Goal: Task Accomplishment & Management: Manage account settings

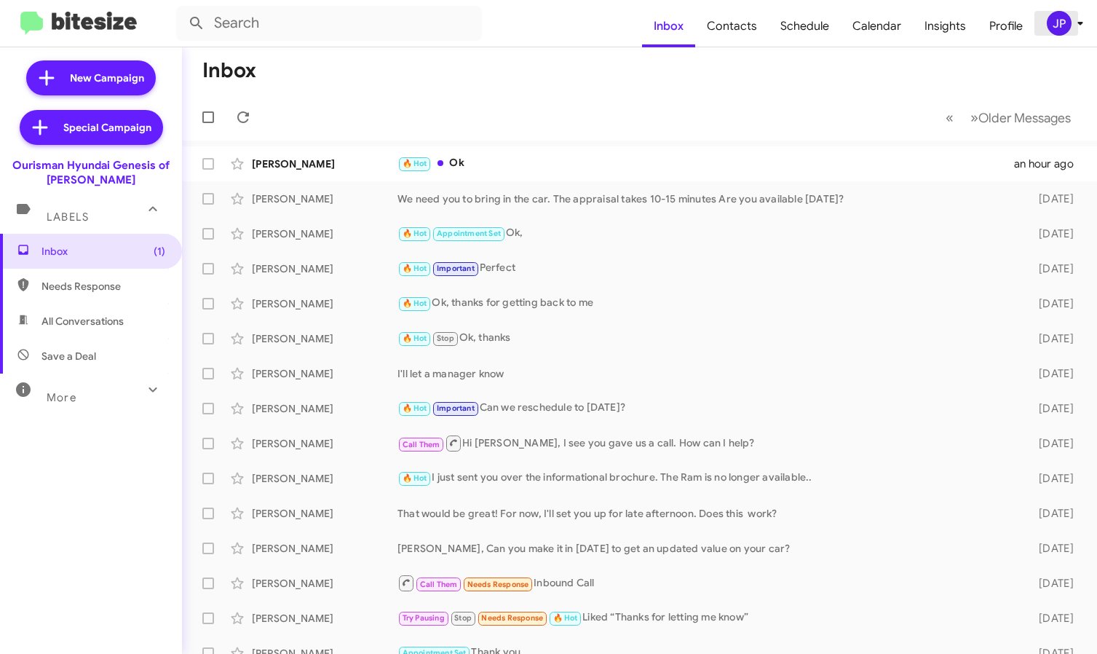
click at [1051, 28] on div "JP" at bounding box center [1059, 23] width 25 height 25
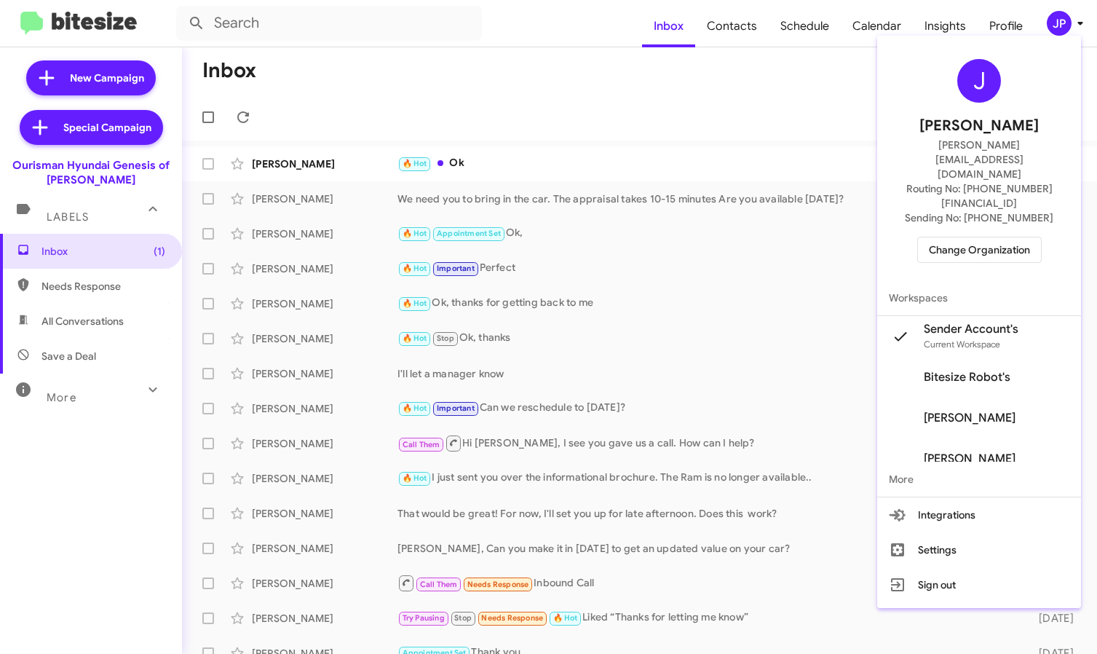
click at [1027, 237] on span "Change Organization" at bounding box center [979, 249] width 101 height 25
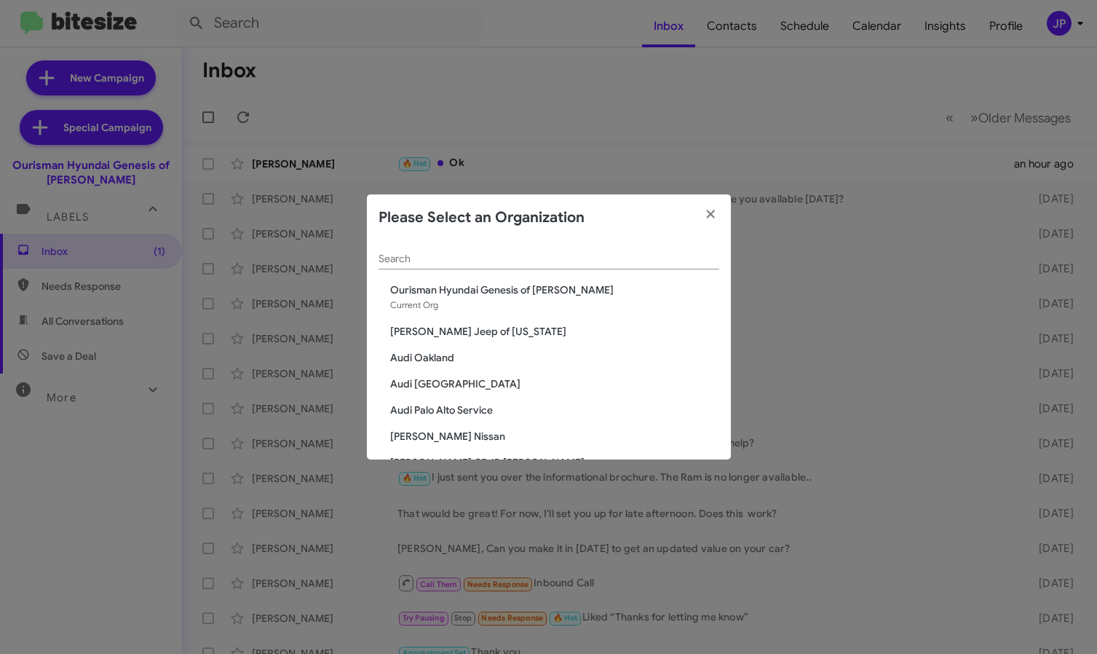
click at [577, 253] on input "Search" at bounding box center [549, 259] width 341 height 12
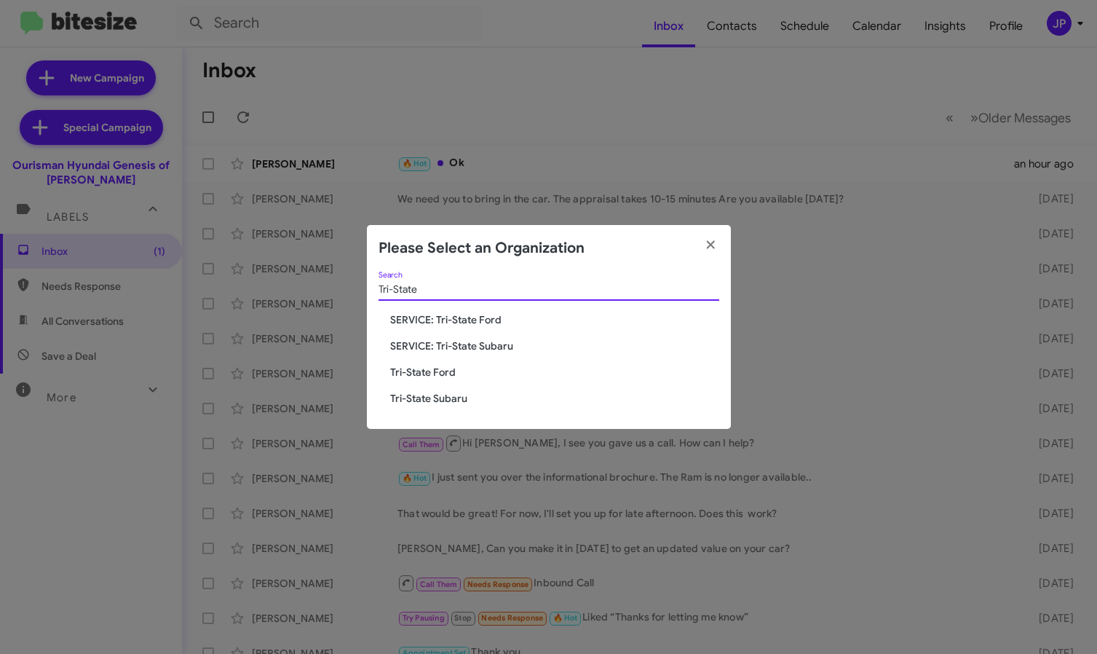
type input "Tri-State"
click at [463, 313] on span "SERVICE: Tri-State Ford" at bounding box center [554, 319] width 329 height 15
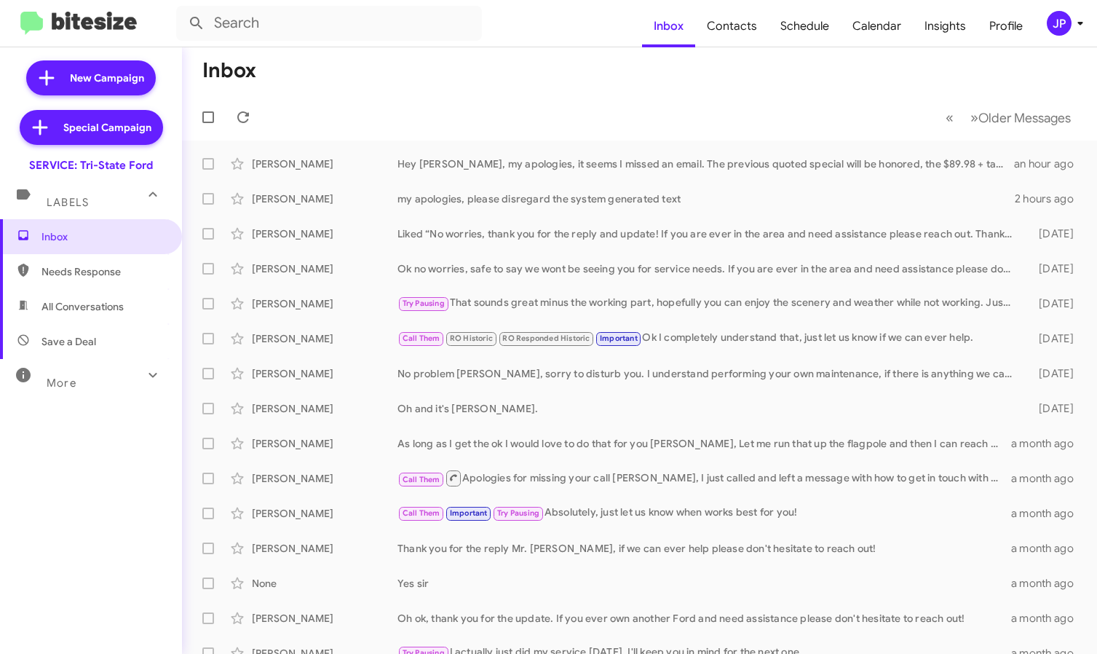
click at [1053, 25] on div "JP" at bounding box center [1059, 23] width 25 height 25
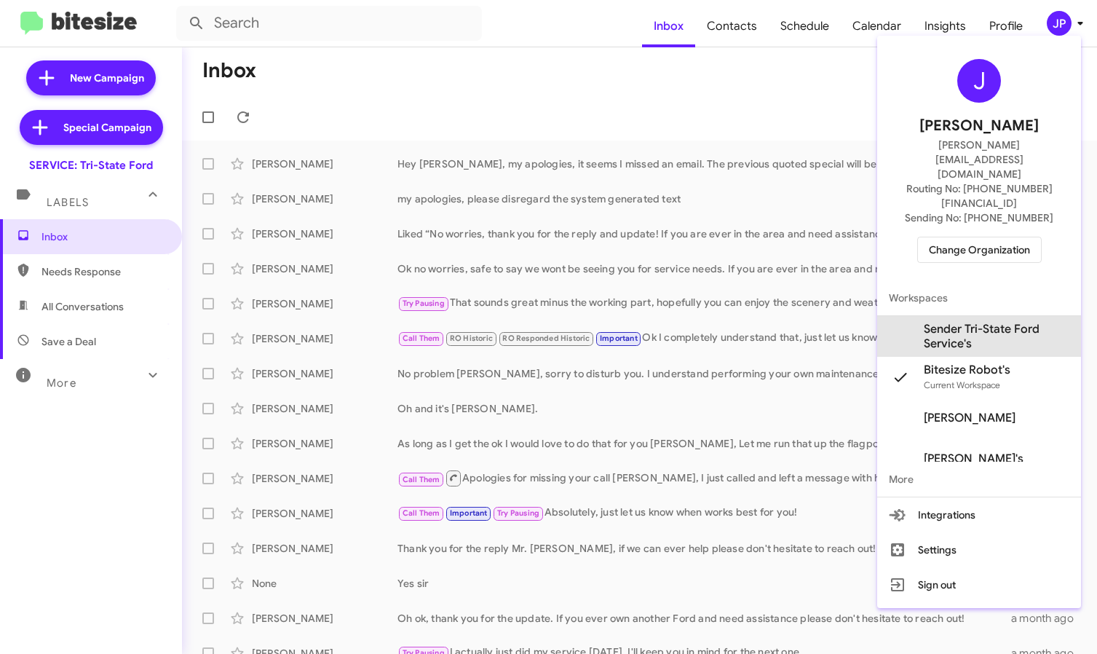
click at [1006, 322] on span "Sender Tri-State Ford Service's" at bounding box center [997, 336] width 146 height 29
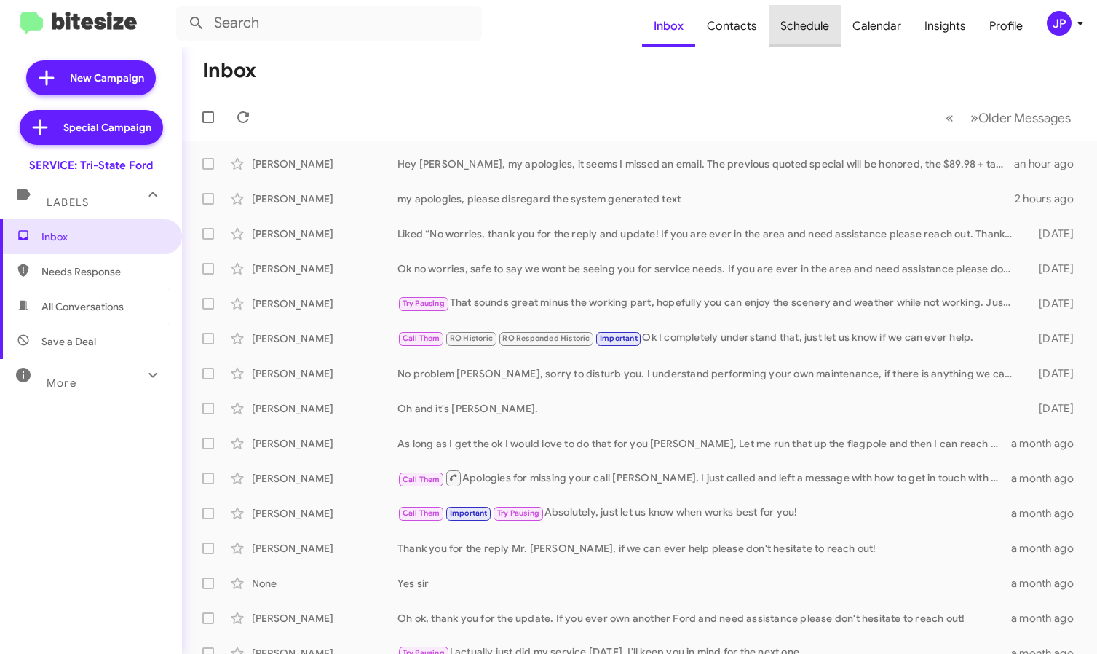
click at [816, 30] on span "Schedule" at bounding box center [805, 26] width 72 height 42
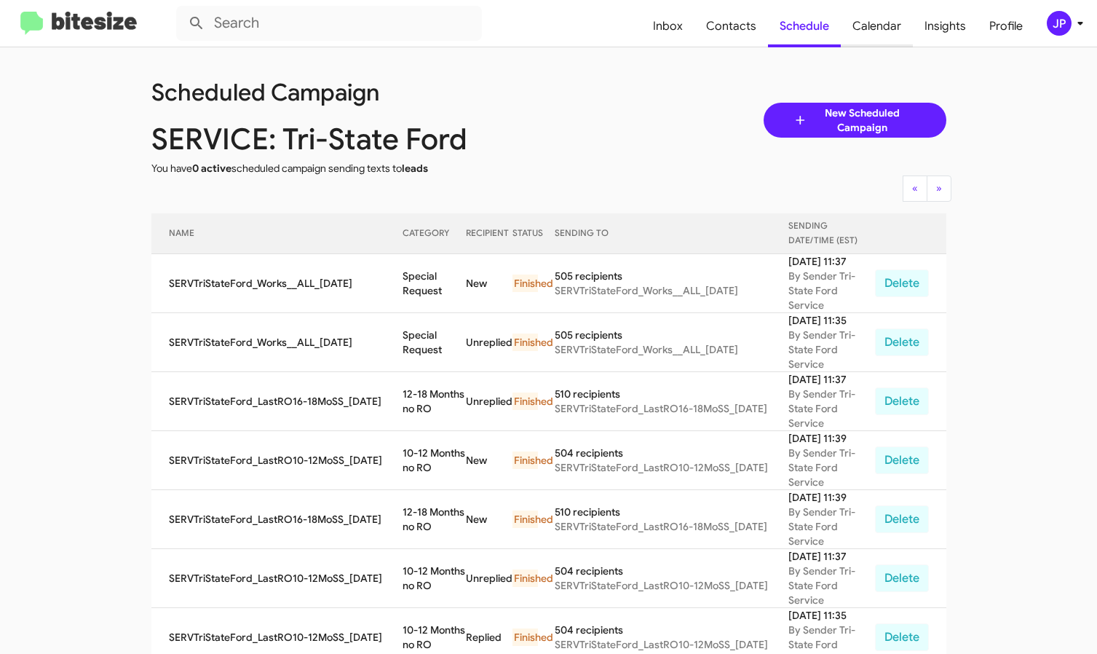
click at [870, 28] on span "Calendar" at bounding box center [877, 26] width 72 height 42
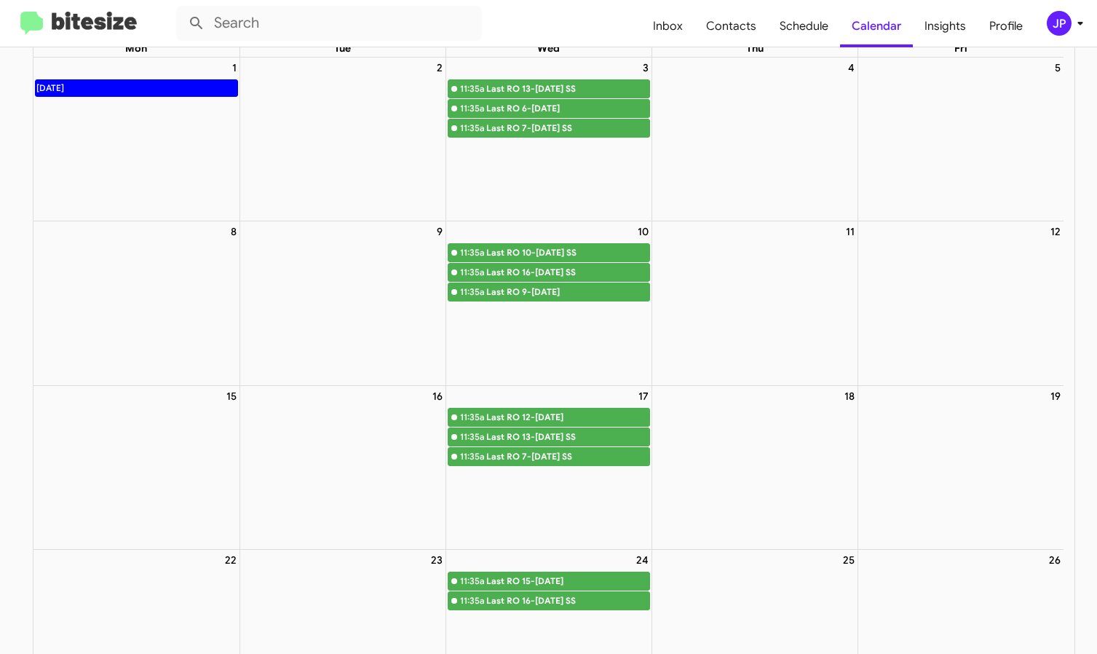
scroll to position [82, 0]
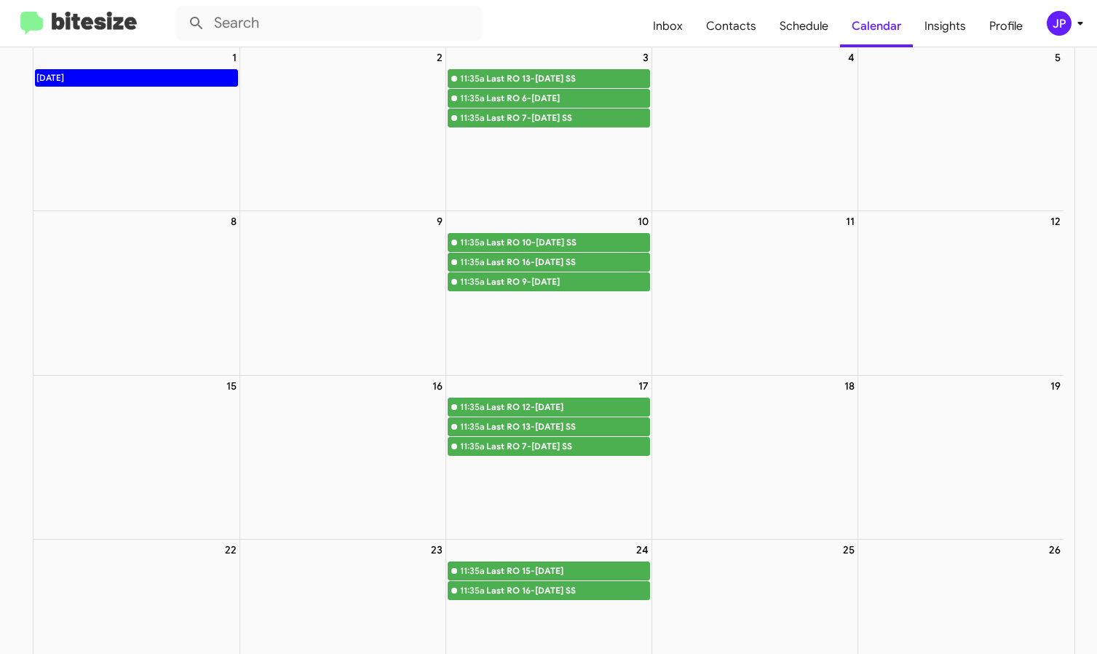
click at [108, 23] on img at bounding box center [78, 24] width 117 height 24
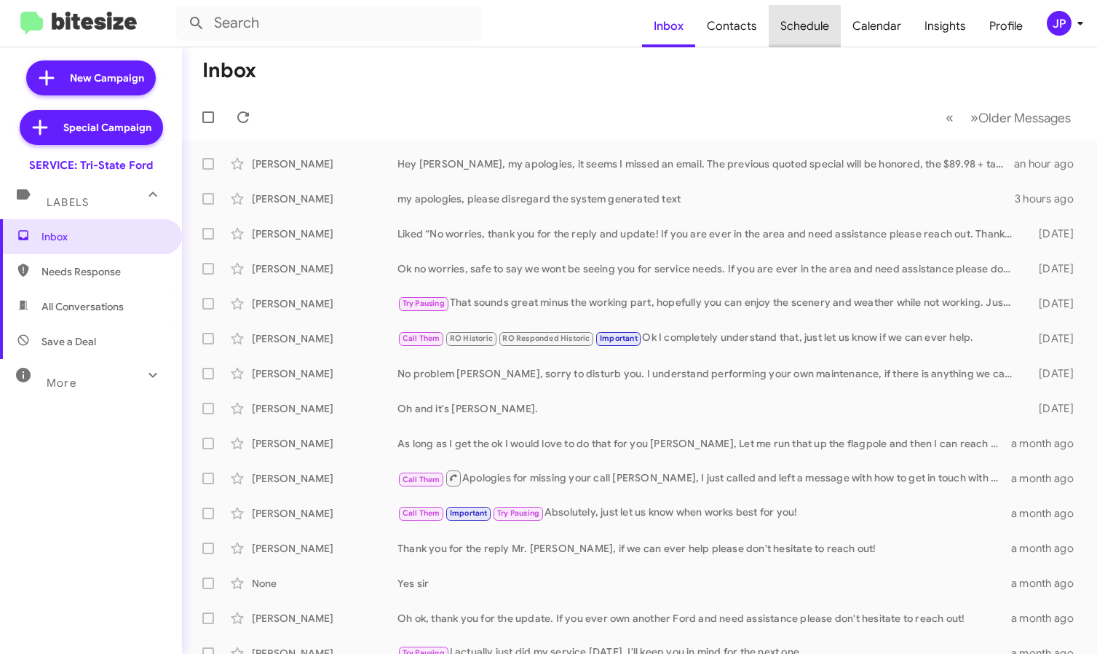
click at [815, 36] on span "Schedule" at bounding box center [805, 26] width 72 height 42
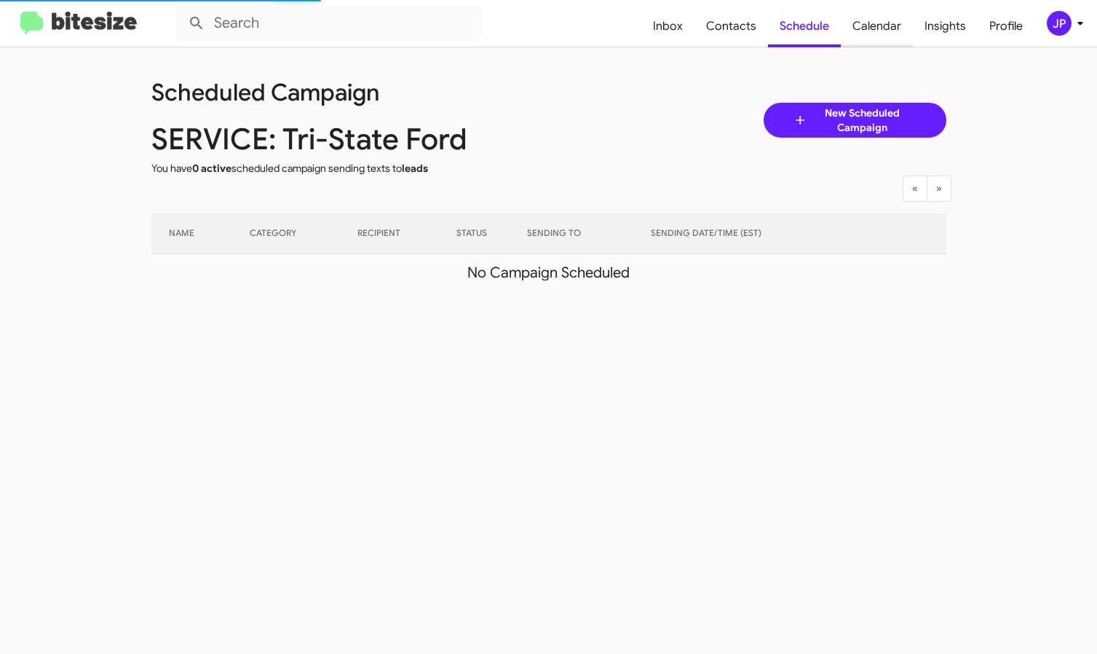
click at [875, 31] on span "Calendar" at bounding box center [877, 26] width 72 height 42
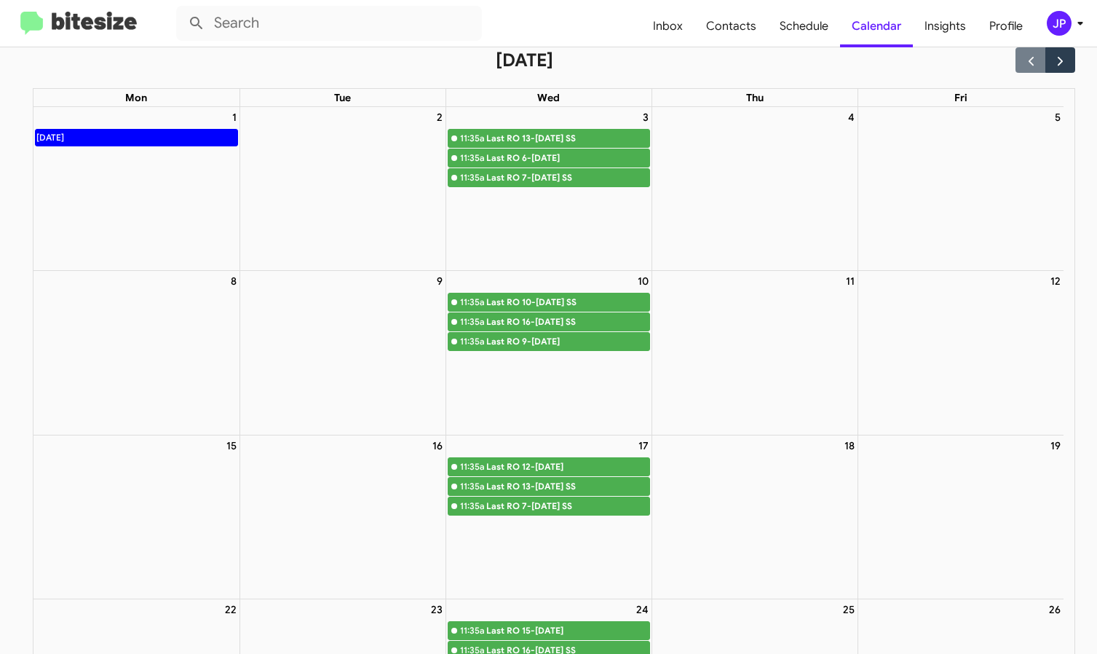
scroll to position [221, 0]
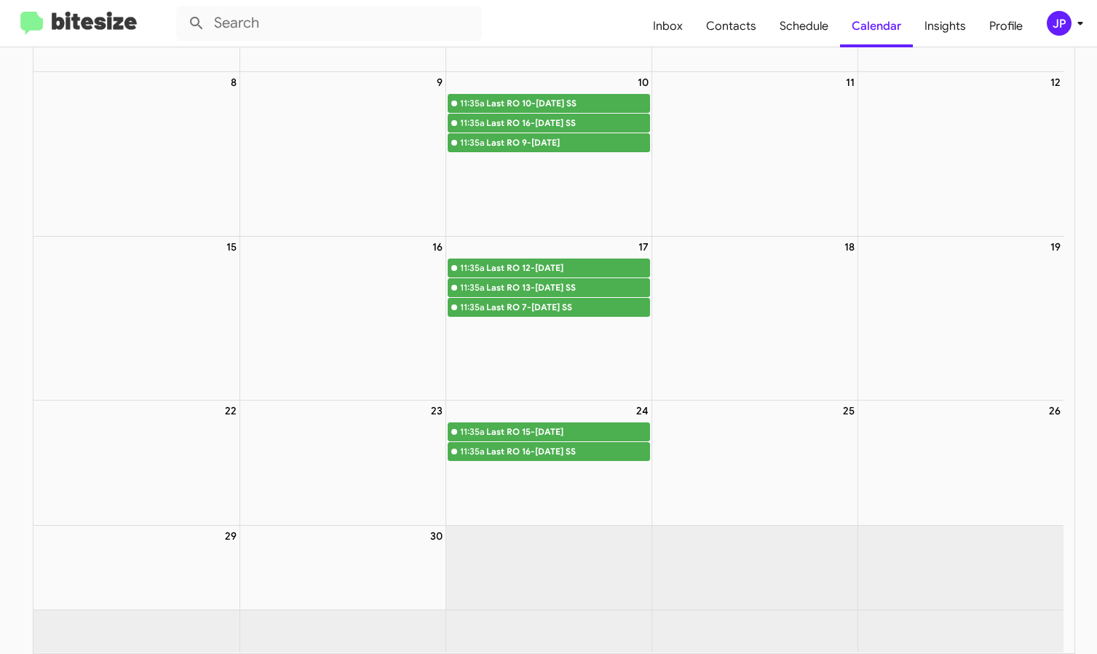
click at [76, 23] on img at bounding box center [78, 24] width 117 height 24
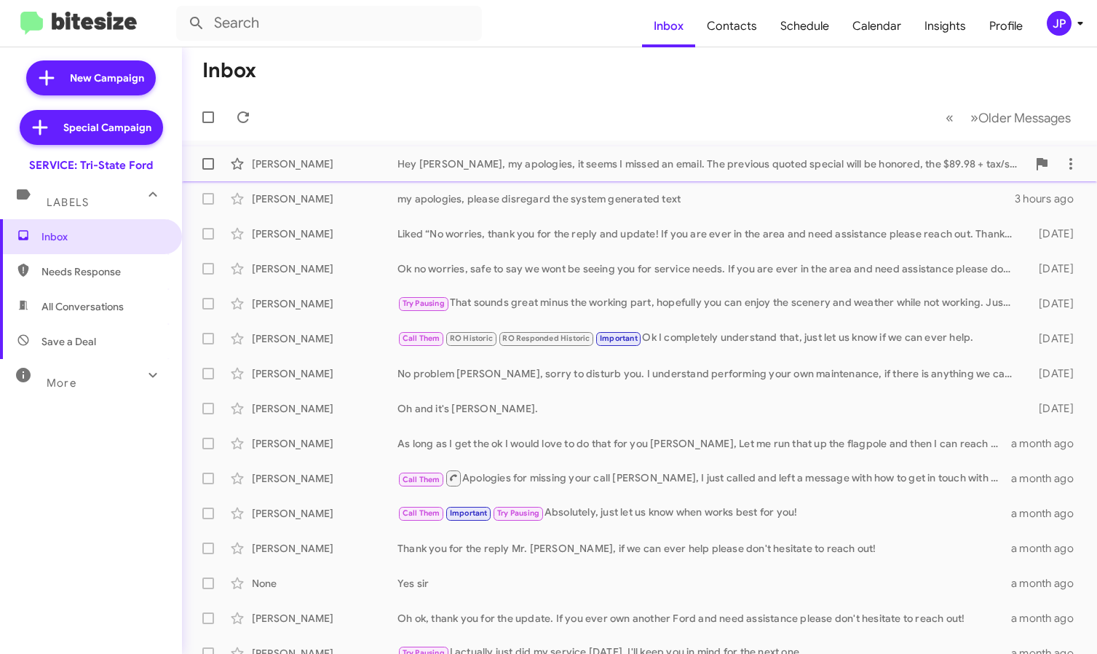
click at [563, 168] on div "Hey Mr. Billings, my apologies, it seems I missed an email. The previous quoted…" at bounding box center [713, 164] width 630 height 15
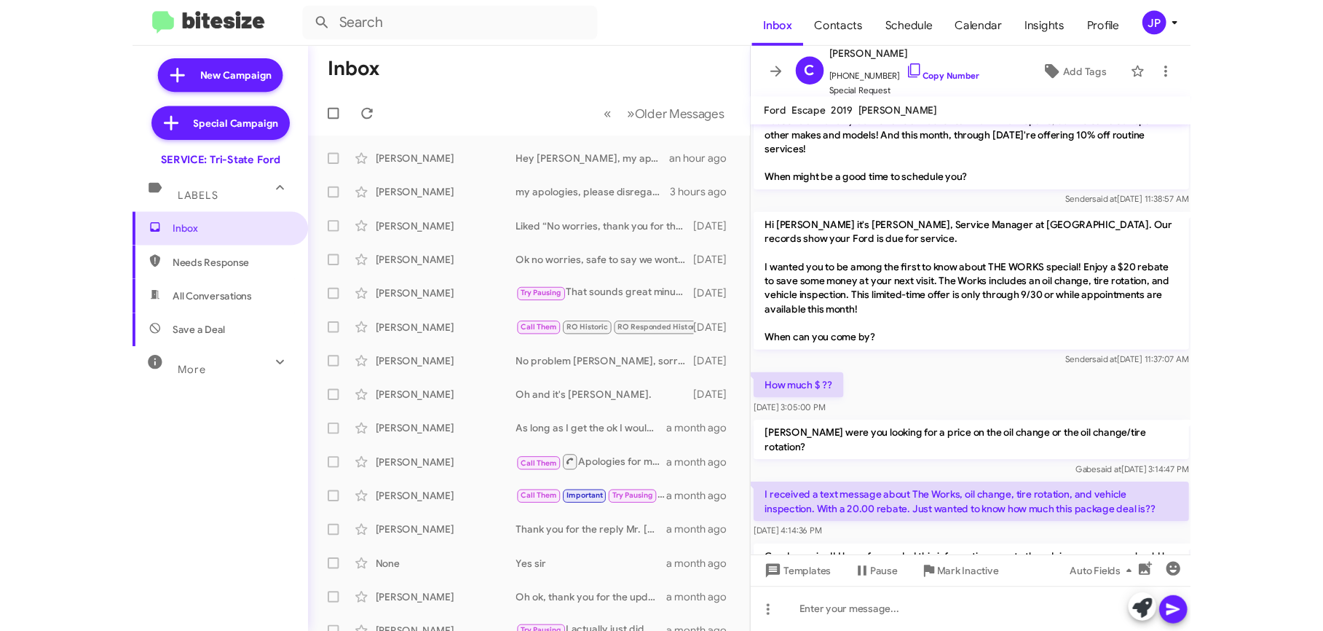
scroll to position [327, 0]
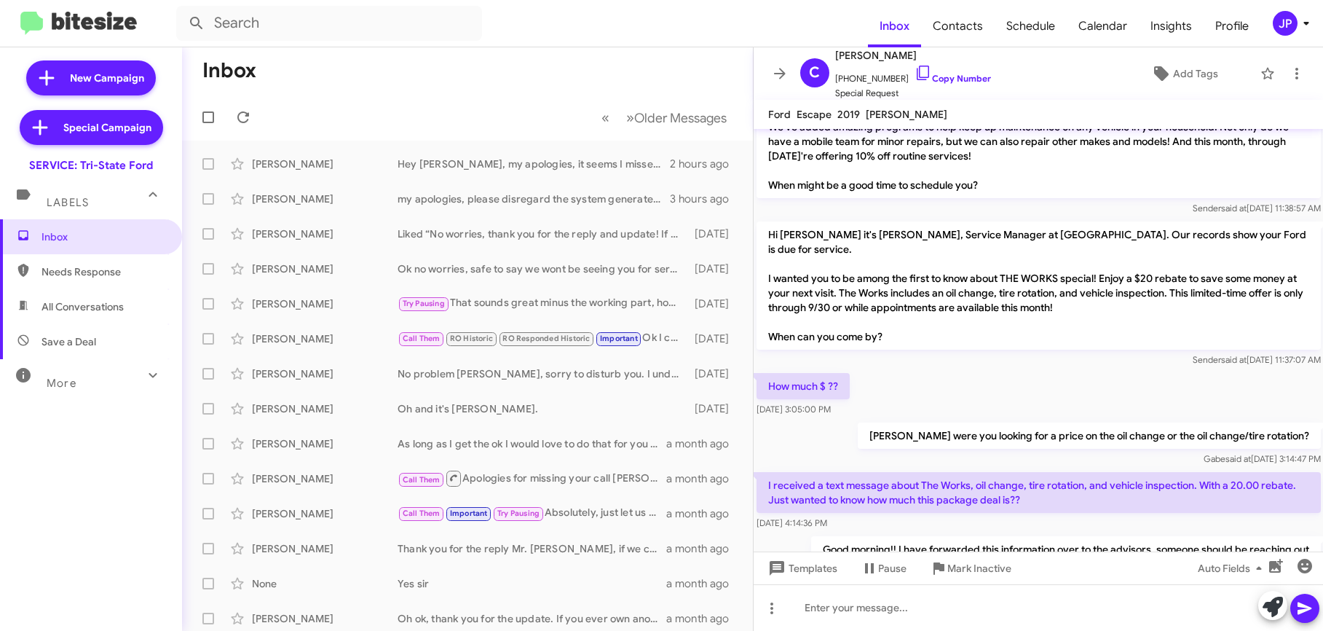
click at [1097, 21] on div "JP" at bounding box center [1285, 23] width 25 height 25
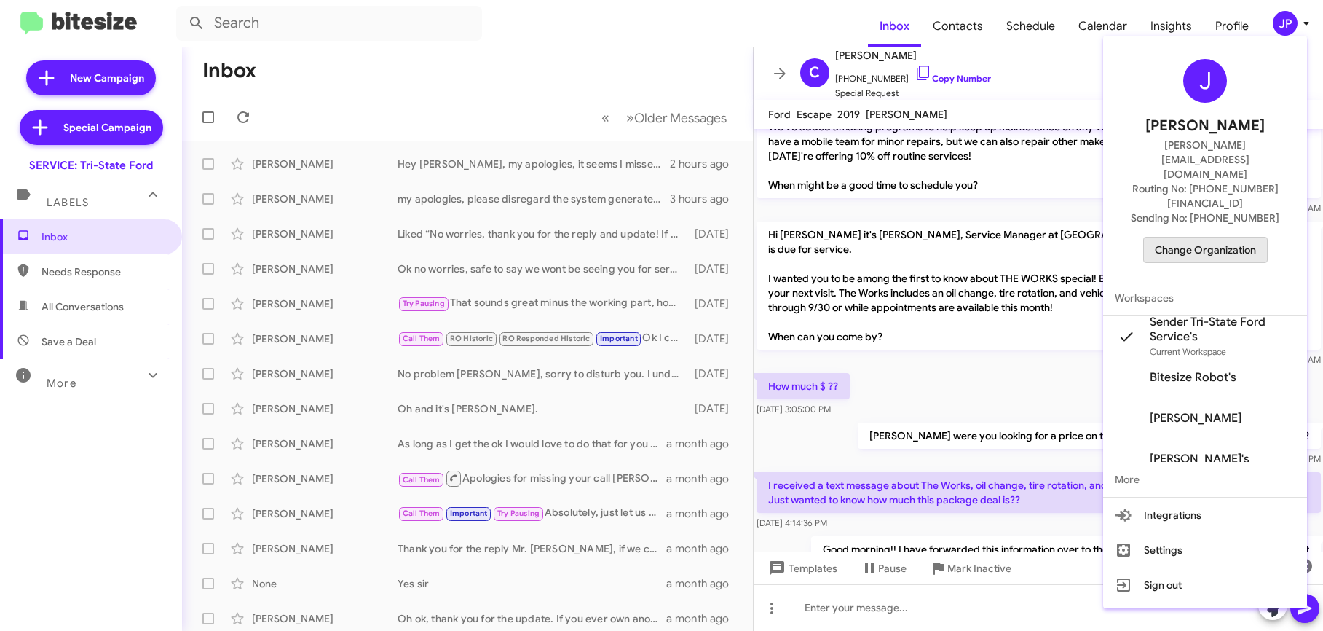
click at [1097, 237] on span "Change Organization" at bounding box center [1205, 249] width 101 height 25
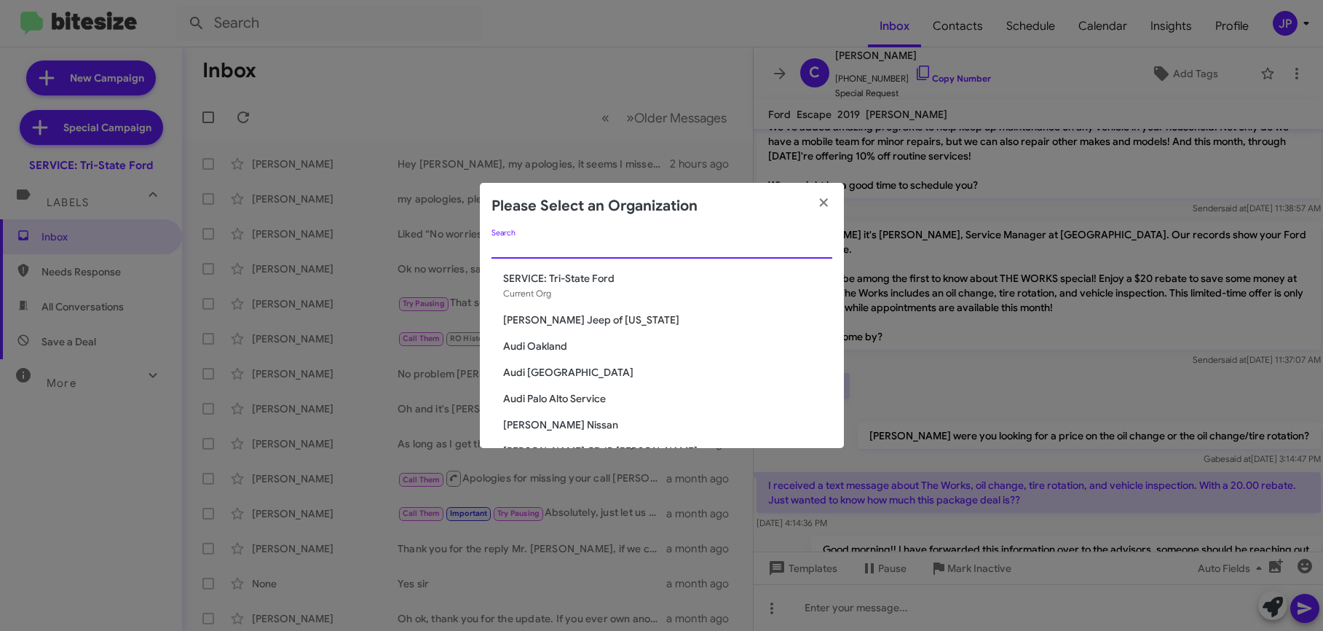
click at [774, 248] on input "Search" at bounding box center [662, 248] width 341 height 12
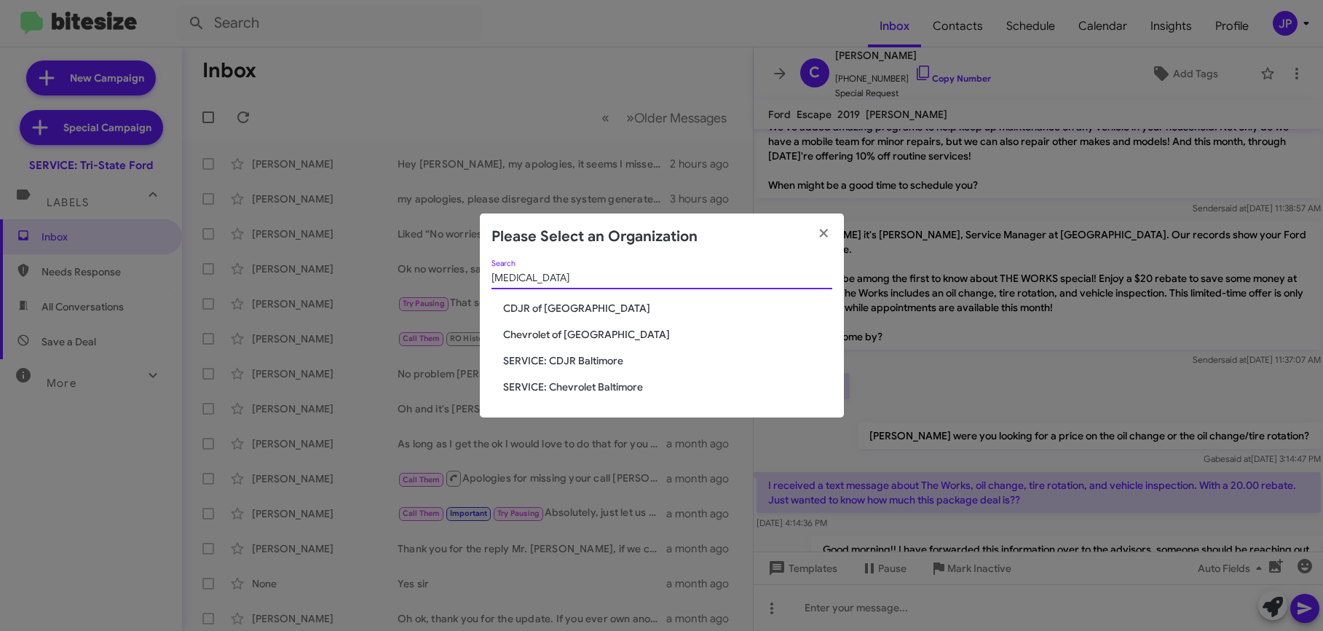
type input "Bal"
click at [598, 336] on span "Chevrolet of [GEOGRAPHIC_DATA]" at bounding box center [667, 334] width 329 height 15
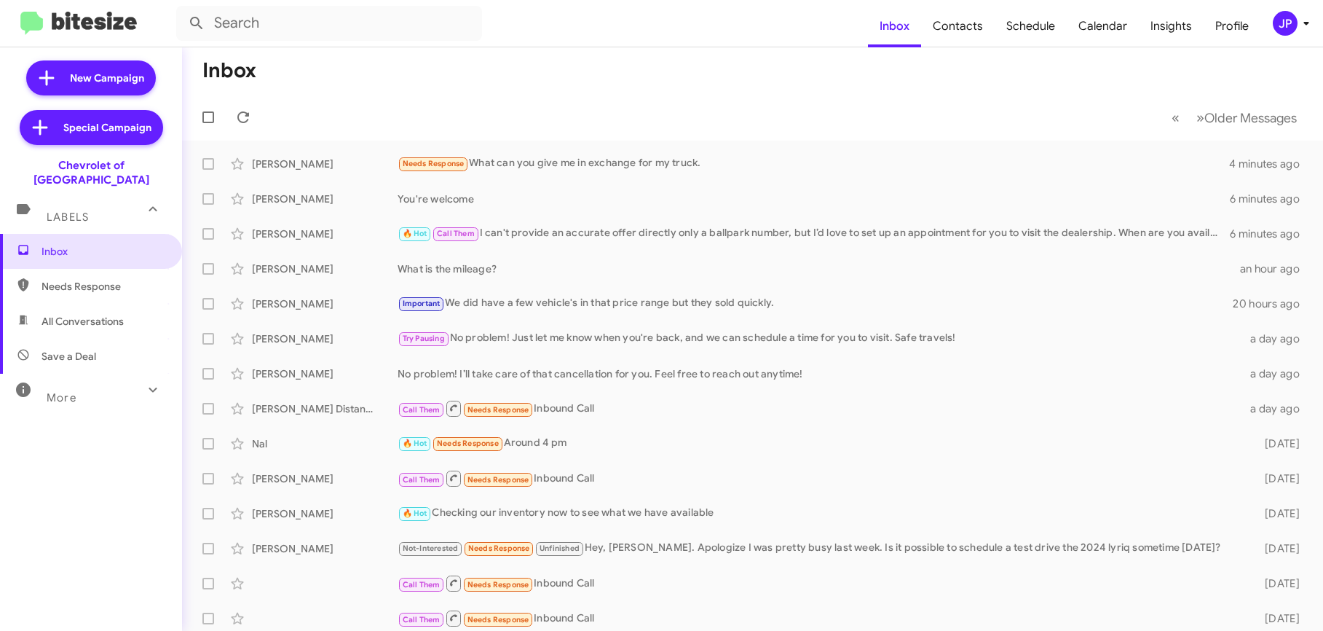
click at [1301, 13] on span "JP" at bounding box center [1294, 23] width 44 height 25
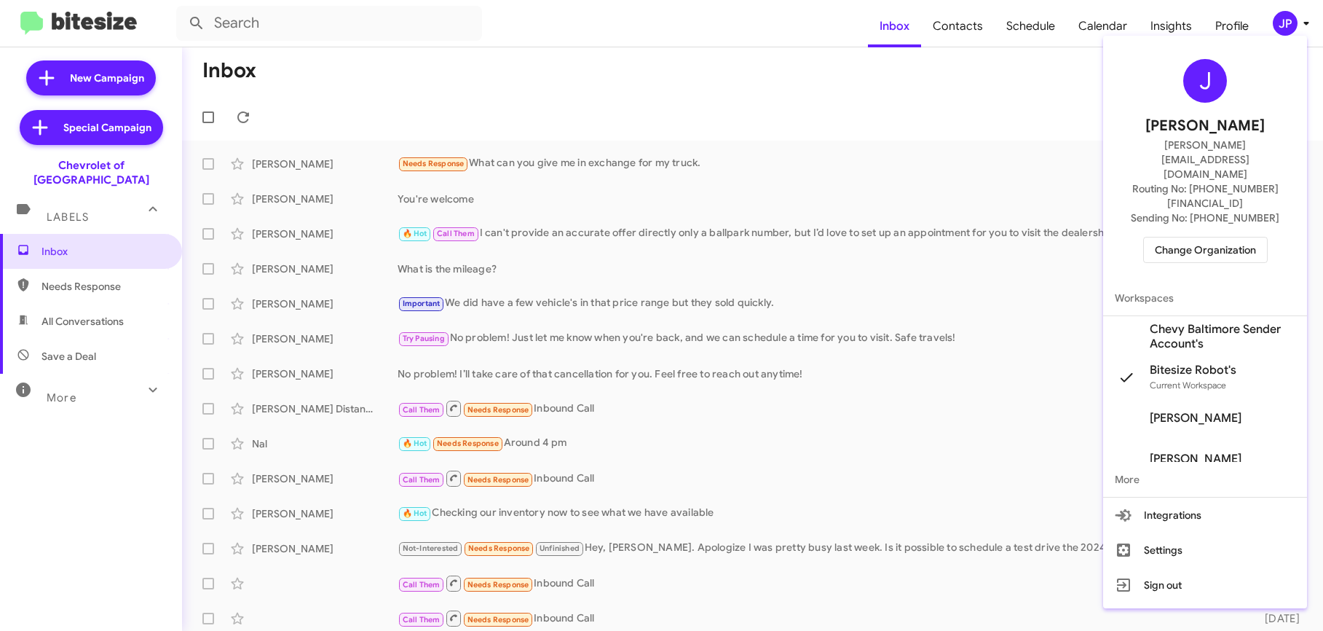
click at [1234, 221] on div "J Jamie Payton jamie@bitesize.co Routing No: +1 (410) 265-7777 Sending No: +1 (…" at bounding box center [1205, 161] width 204 height 239
click at [1232, 237] on span "Change Organization" at bounding box center [1205, 249] width 101 height 25
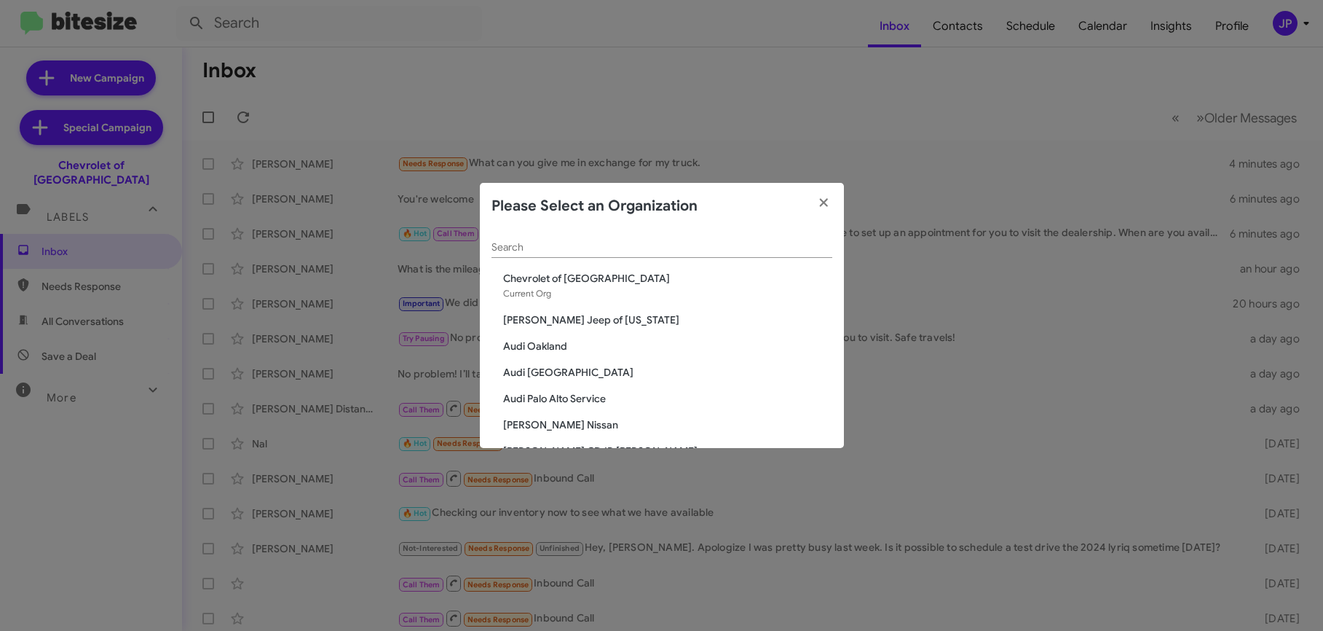
click at [714, 253] on div "Search" at bounding box center [662, 243] width 341 height 28
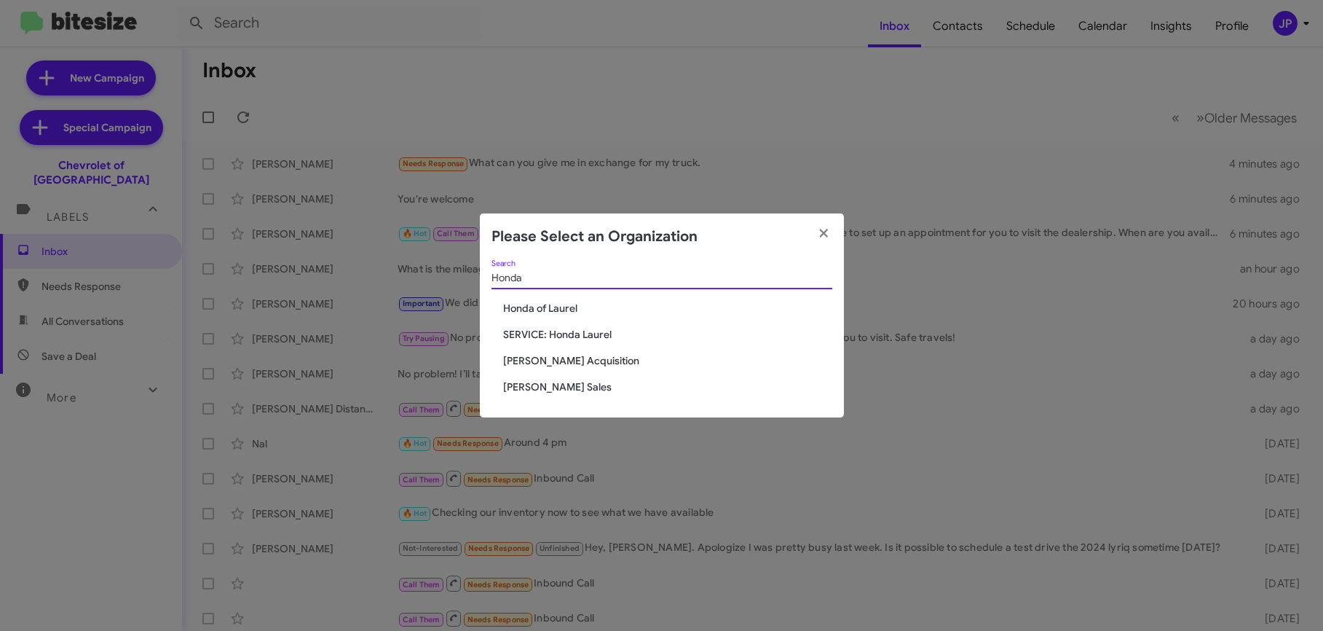
type input "Honda"
click at [521, 313] on span "Honda of Laurel" at bounding box center [667, 308] width 329 height 15
click at [530, 309] on span "Honda of Laurel" at bounding box center [667, 308] width 329 height 15
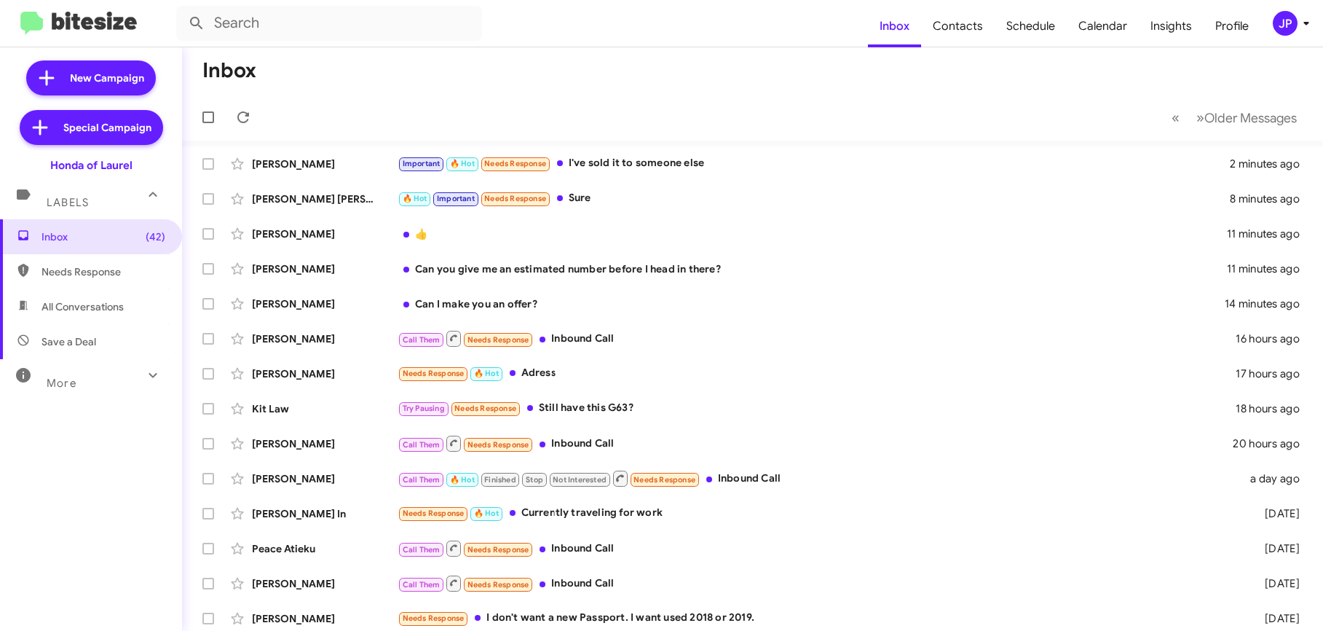
click at [1153, 53] on mat-toolbar-row "Inbox" at bounding box center [752, 70] width 1141 height 47
click at [1282, 24] on div "JP" at bounding box center [1285, 23] width 25 height 25
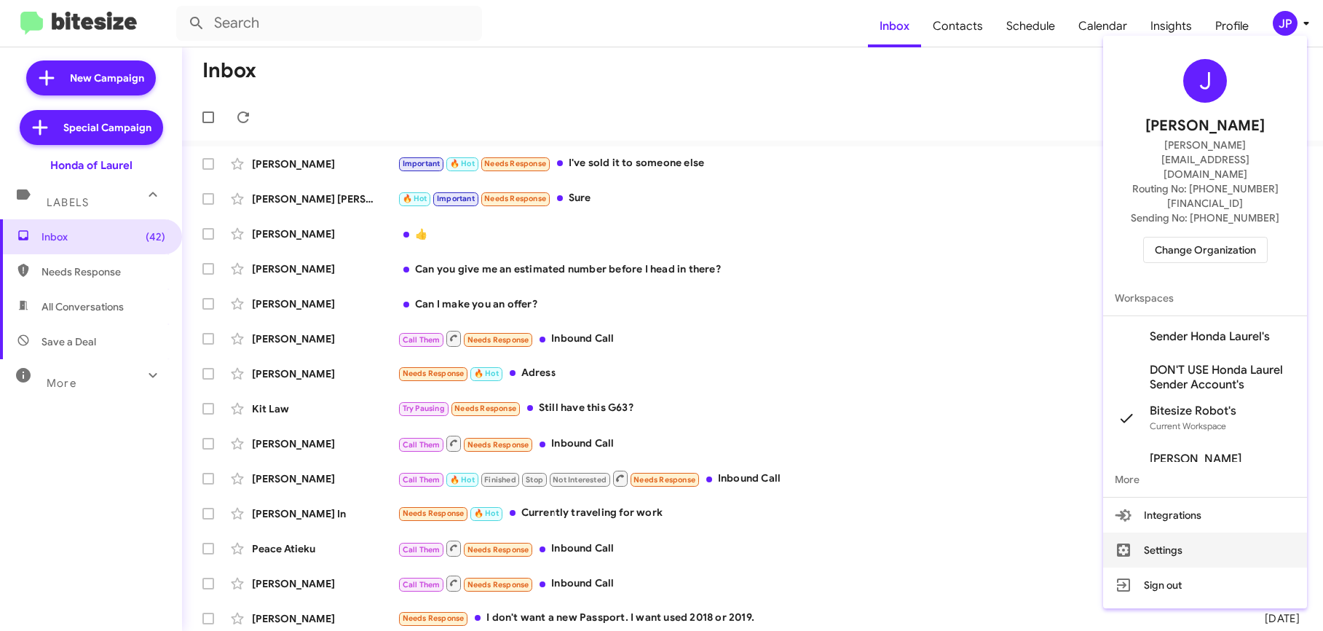
click at [1251, 532] on button "Settings" at bounding box center [1205, 549] width 204 height 35
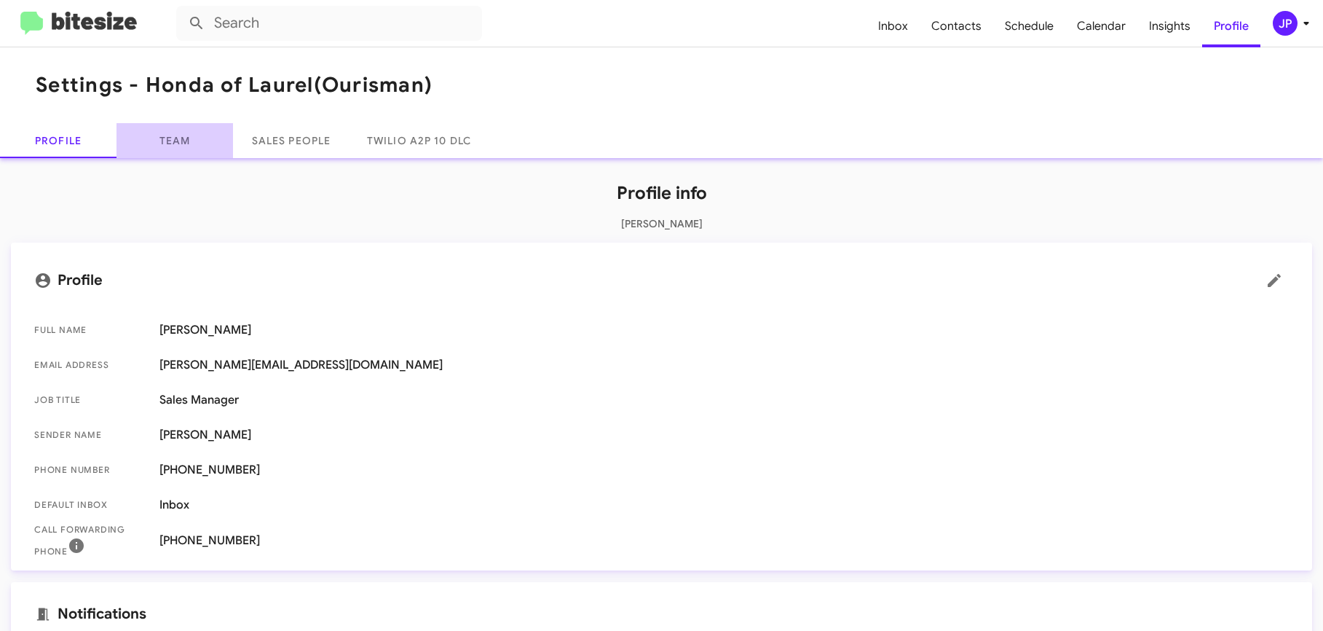
click at [182, 142] on link "Team" at bounding box center [175, 140] width 117 height 35
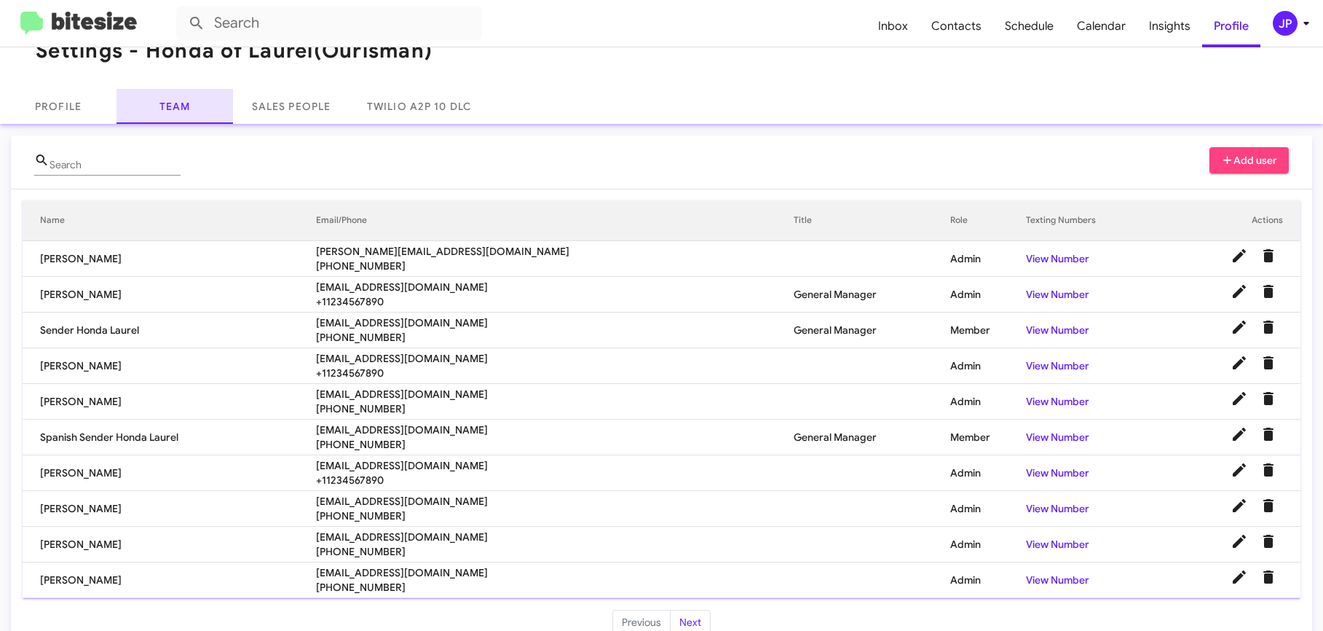
scroll to position [59, 0]
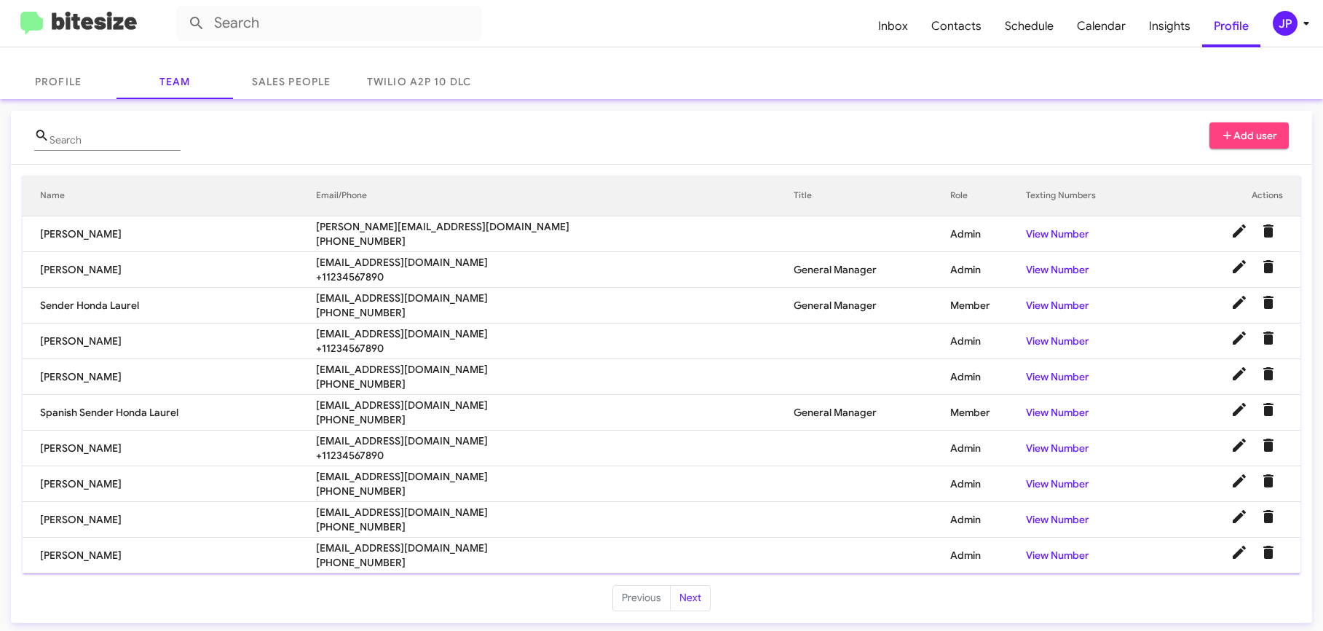
drag, startPoint x: 1144, startPoint y: 373, endPoint x: 1209, endPoint y: 379, distance: 65.1
click at [1158, 374] on td at bounding box center [1229, 377] width 143 height 36
click at [1263, 375] on icon "Delete User" at bounding box center [1268, 373] width 17 height 17
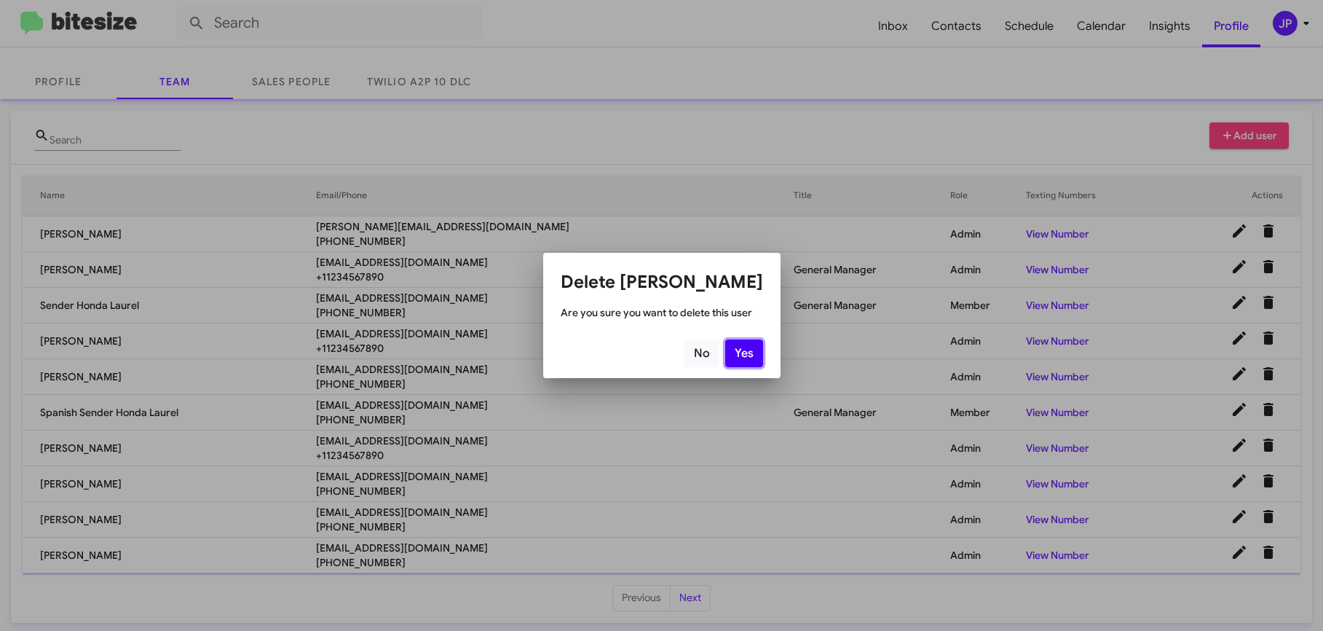
click at [733, 355] on button "Yes" at bounding box center [744, 353] width 38 height 28
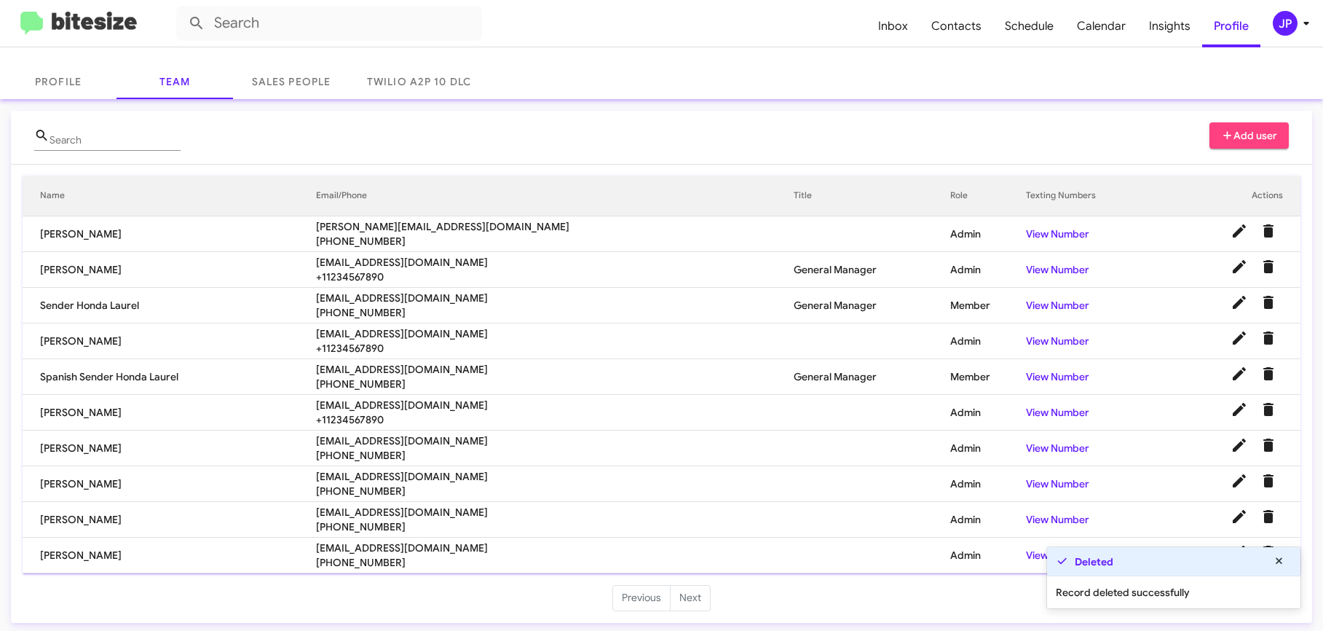
click at [682, 598] on li "Next" at bounding box center [691, 598] width 40 height 26
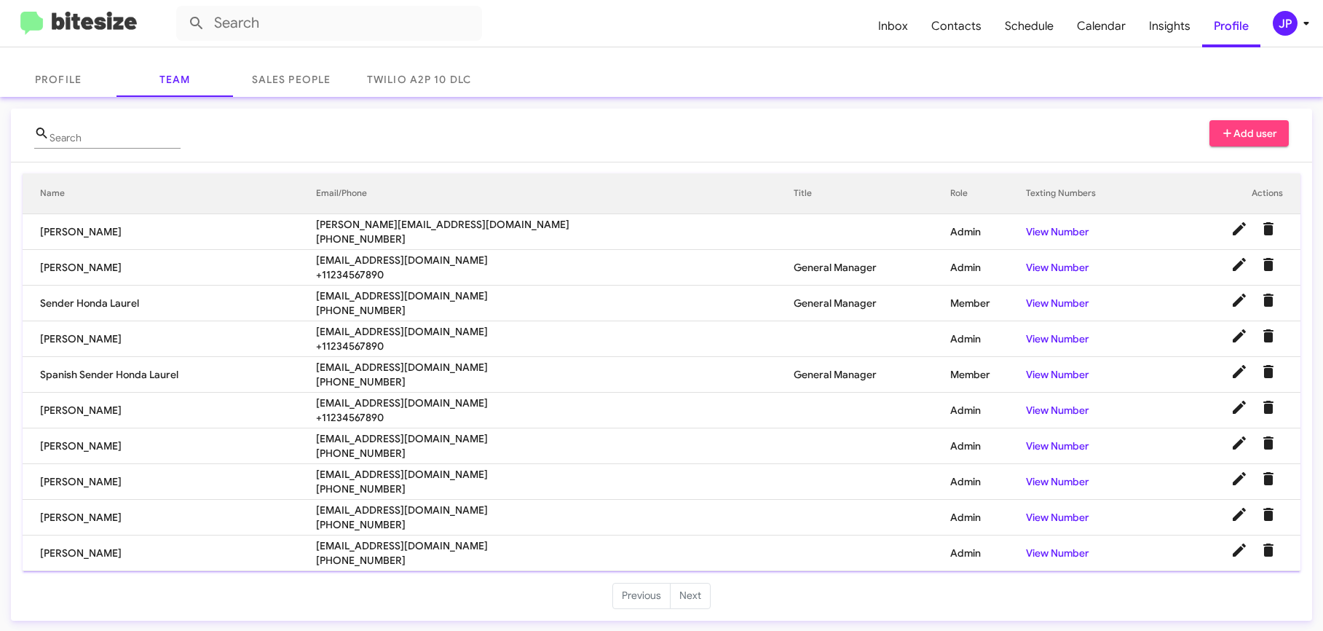
scroll to position [63, 0]
click at [99, 31] on img at bounding box center [78, 24] width 117 height 24
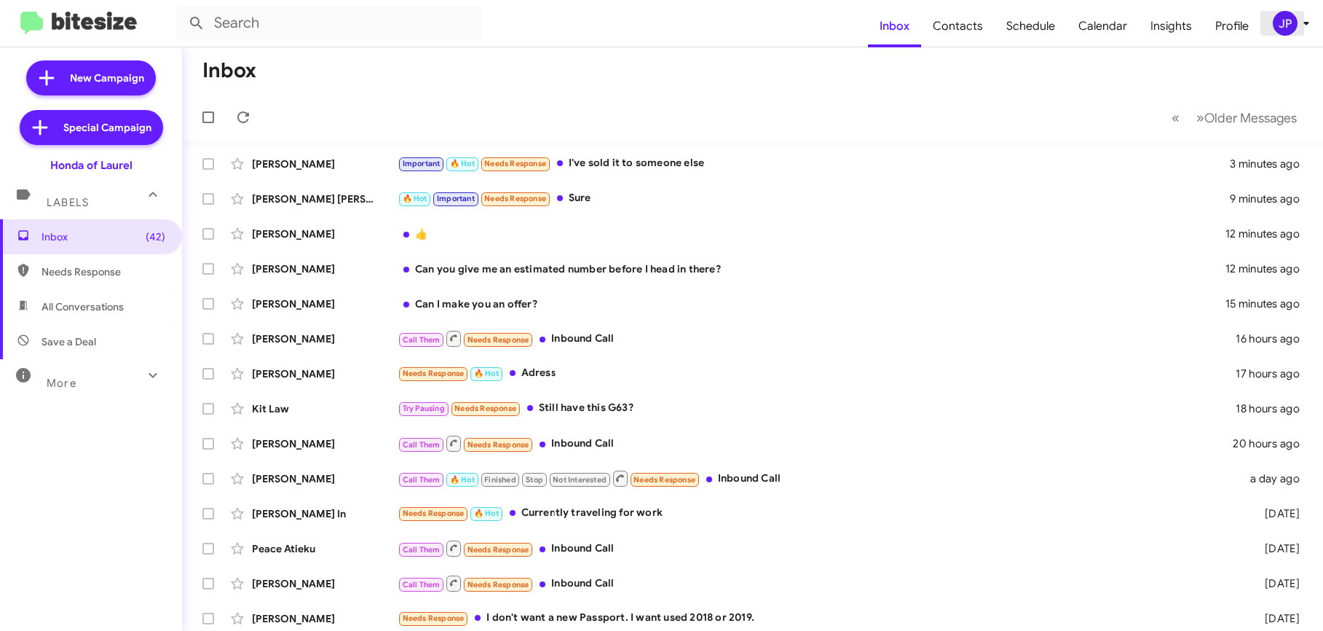
click at [1296, 23] on span "JP" at bounding box center [1294, 23] width 44 height 25
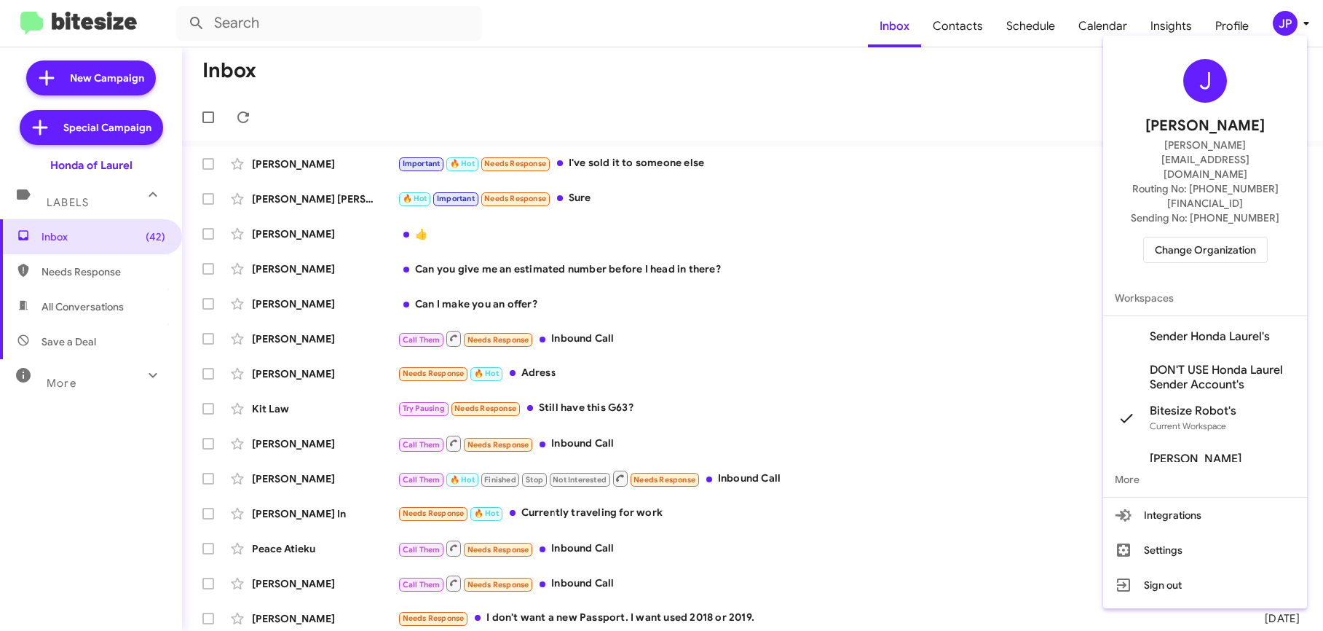
click at [1247, 237] on span "Change Organization" at bounding box center [1205, 249] width 101 height 25
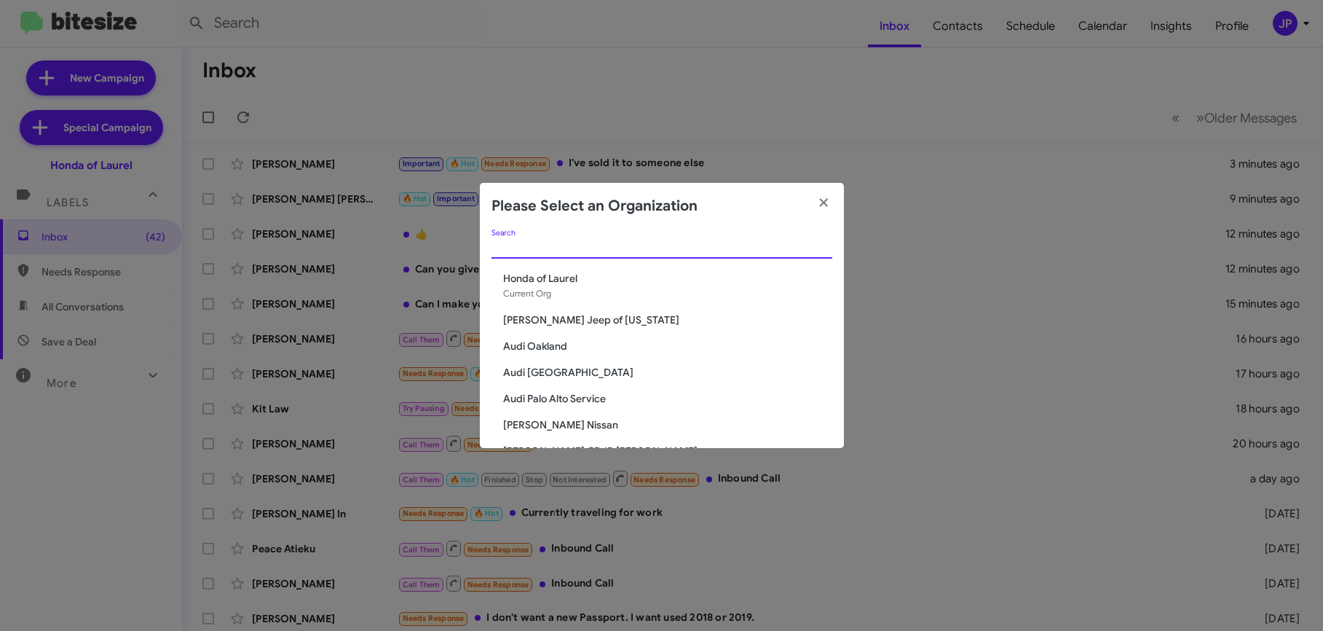
click at [763, 248] on input "Search" at bounding box center [662, 248] width 341 height 12
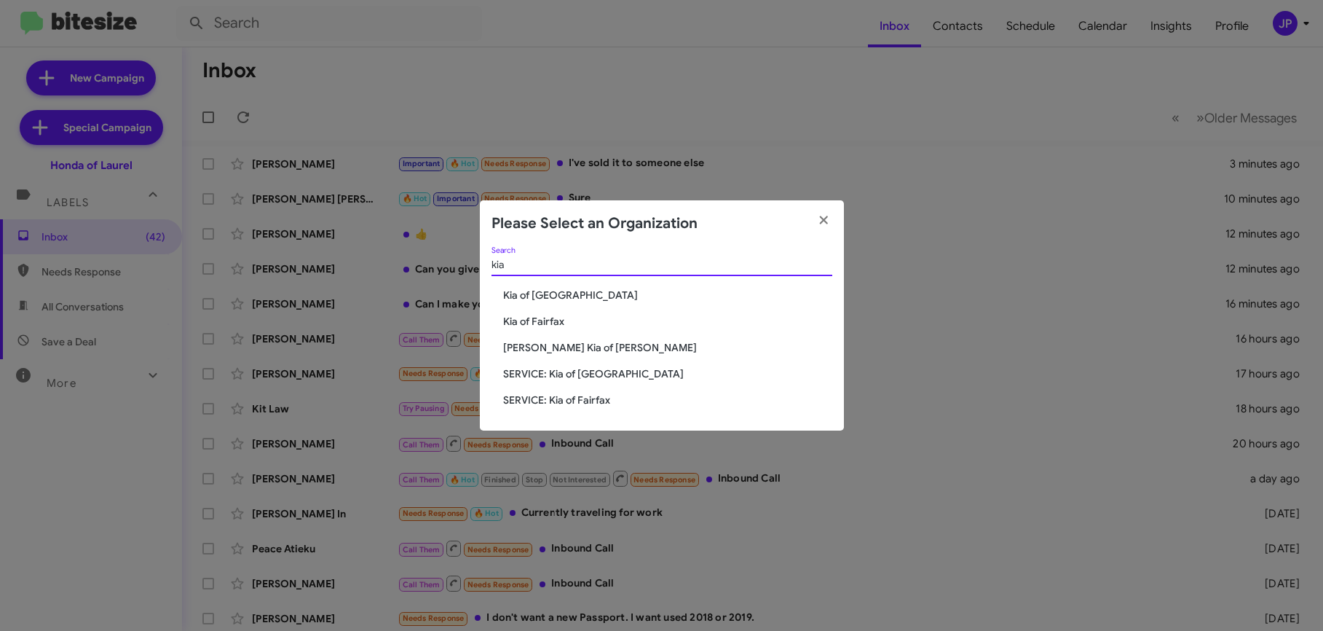
type input "kia"
click at [533, 342] on span "[PERSON_NAME] Kia of [PERSON_NAME]" at bounding box center [667, 347] width 329 height 15
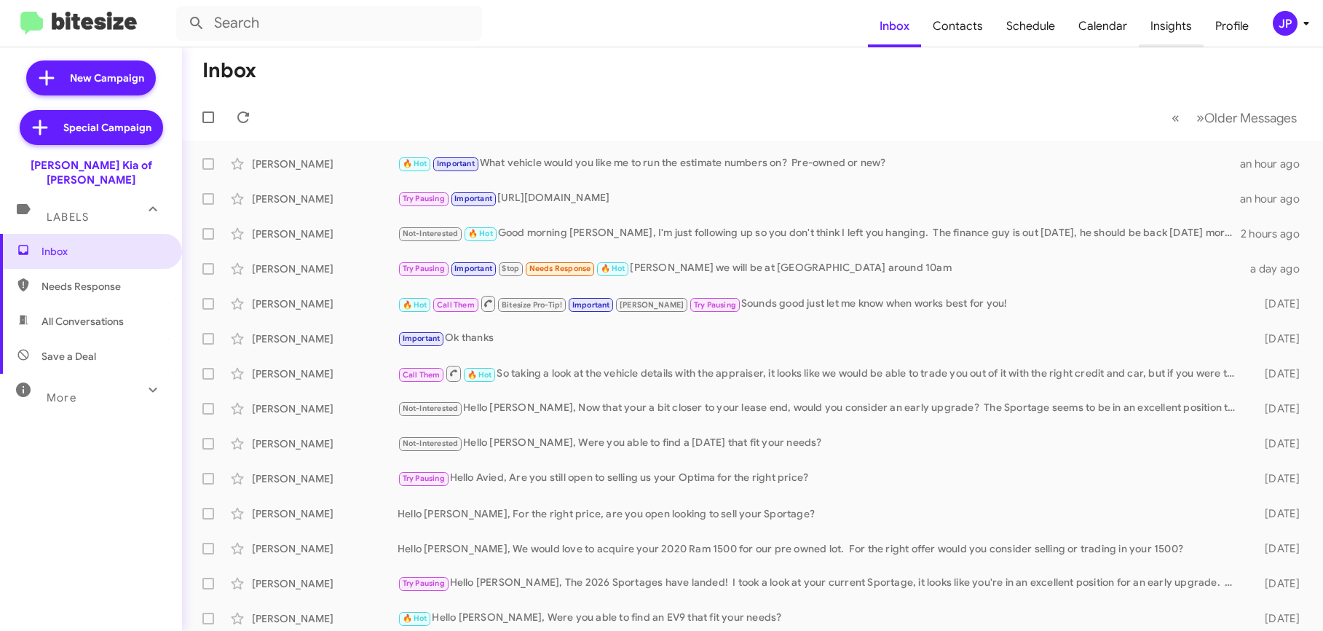
click at [1161, 25] on span "Insights" at bounding box center [1171, 26] width 65 height 42
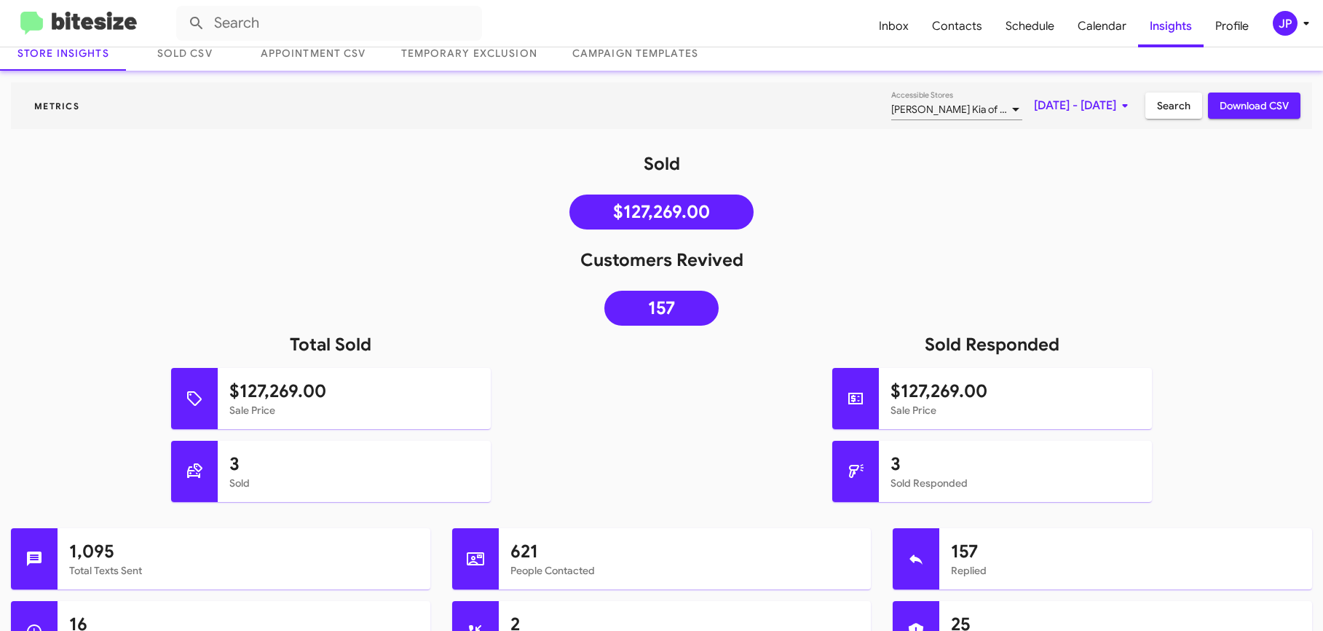
scroll to position [90, 0]
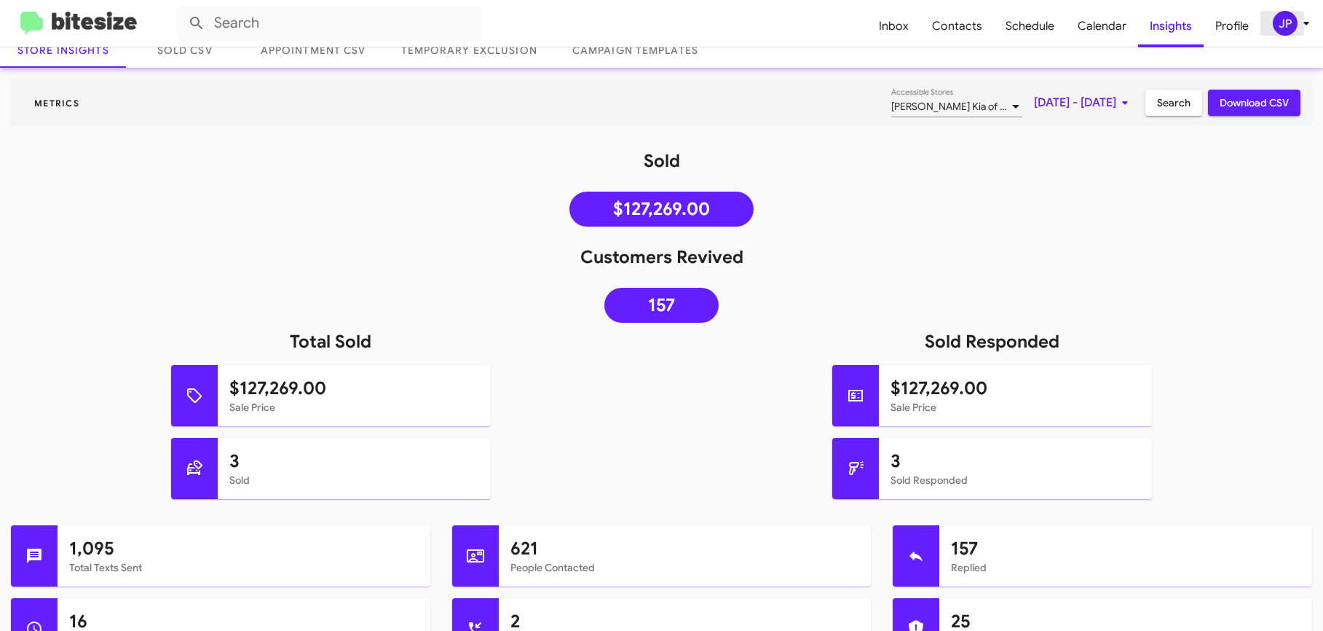
click at [1274, 23] on div "JP" at bounding box center [1285, 23] width 25 height 25
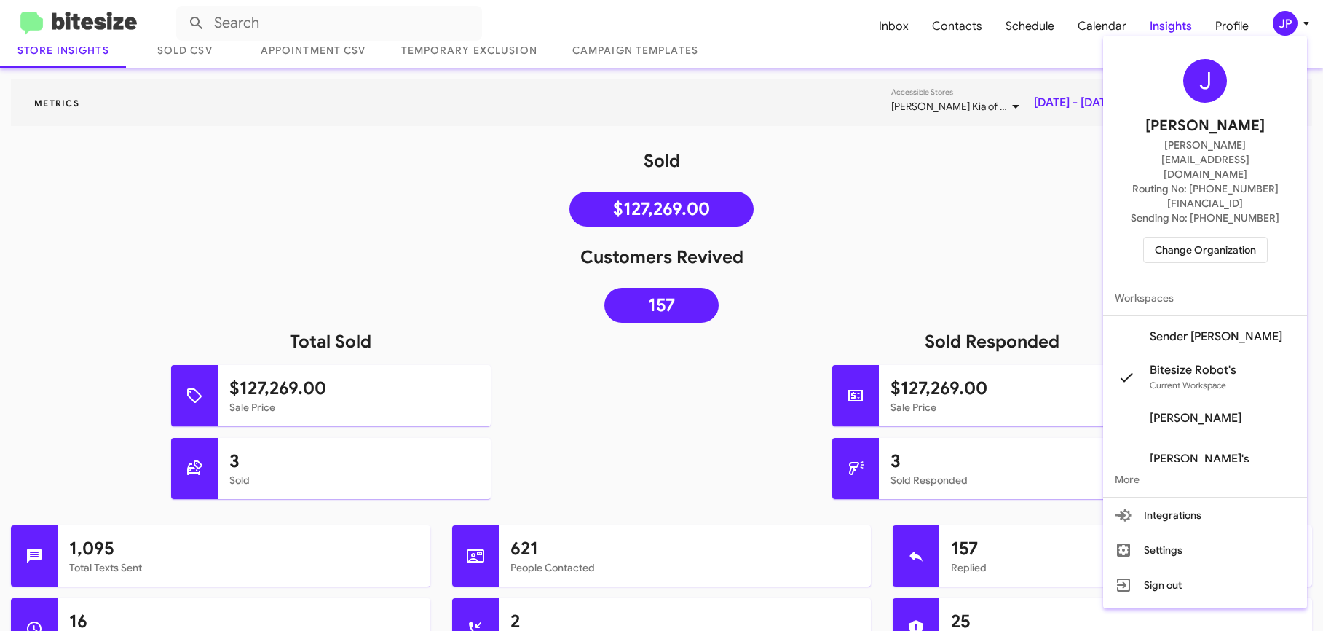
click at [1256, 237] on span "Change Organization" at bounding box center [1205, 249] width 101 height 25
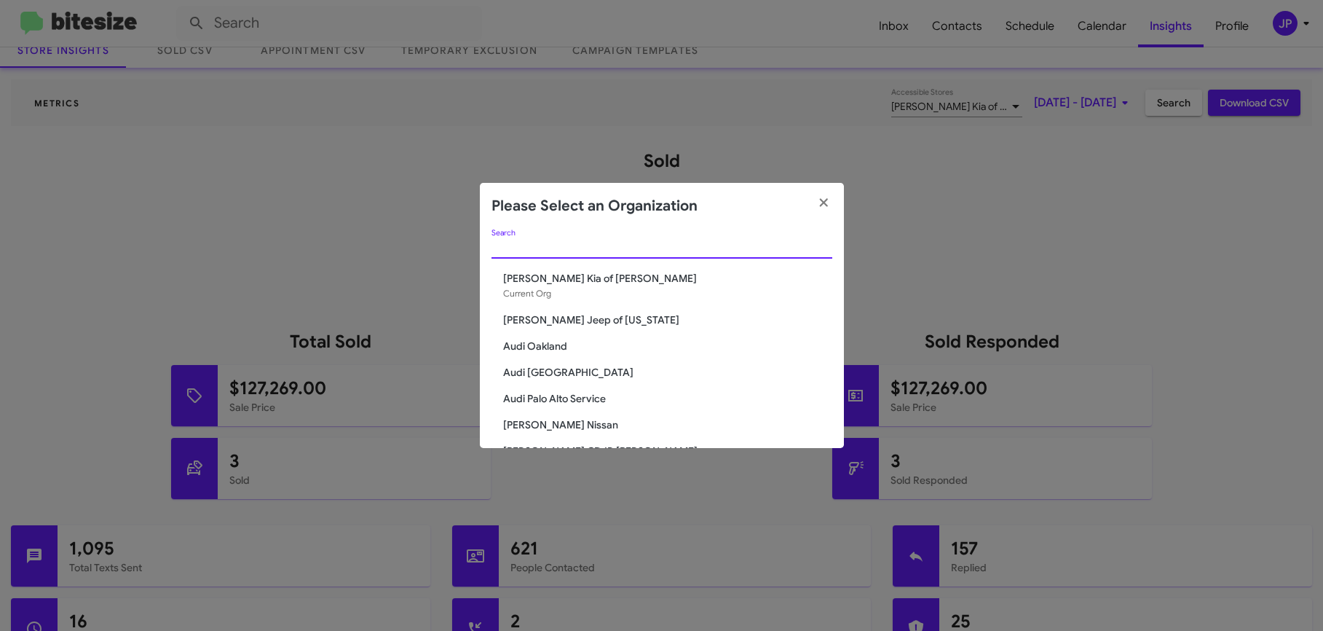
click at [725, 247] on input "Search" at bounding box center [662, 248] width 341 height 12
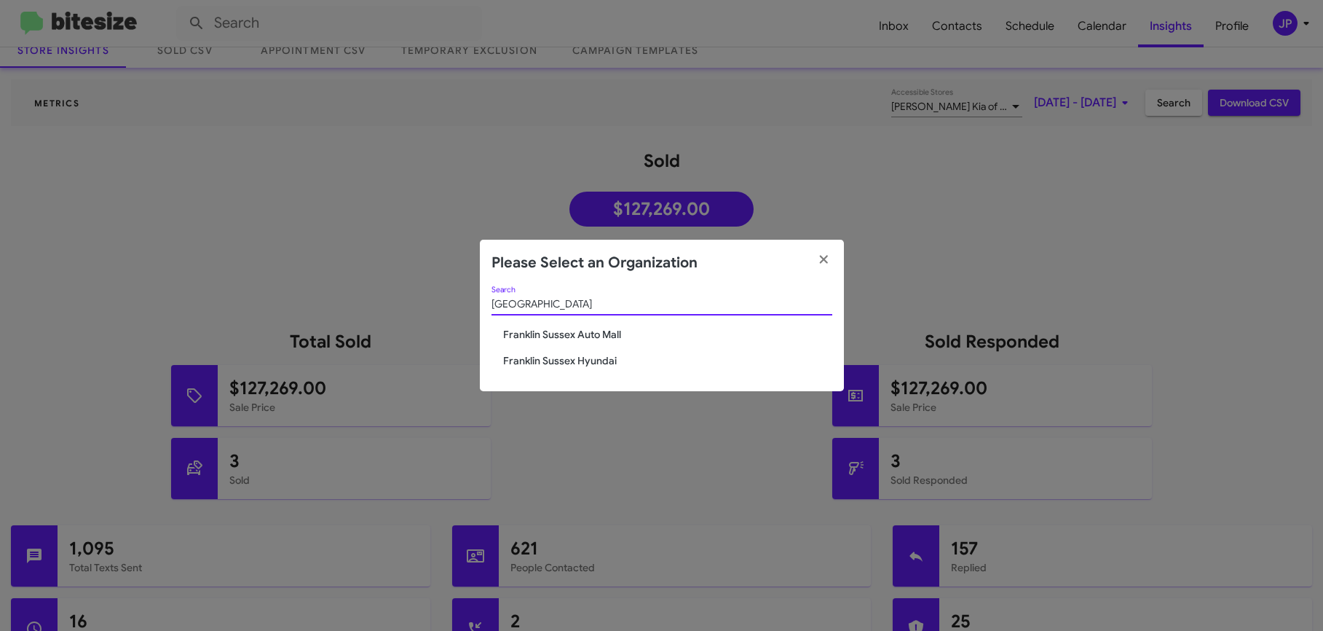
type input "sussex"
click at [616, 331] on span "Franklin Sussex Auto Mall" at bounding box center [667, 334] width 329 height 15
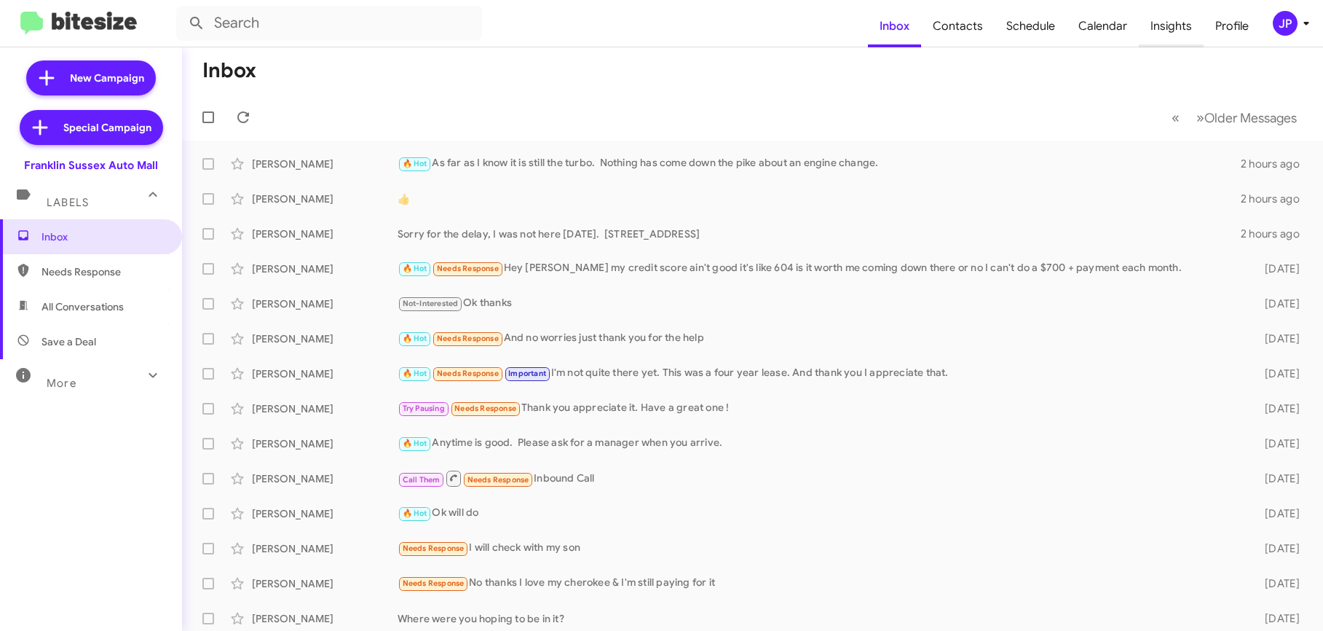
click at [1186, 25] on span "Insights" at bounding box center [1171, 26] width 65 height 42
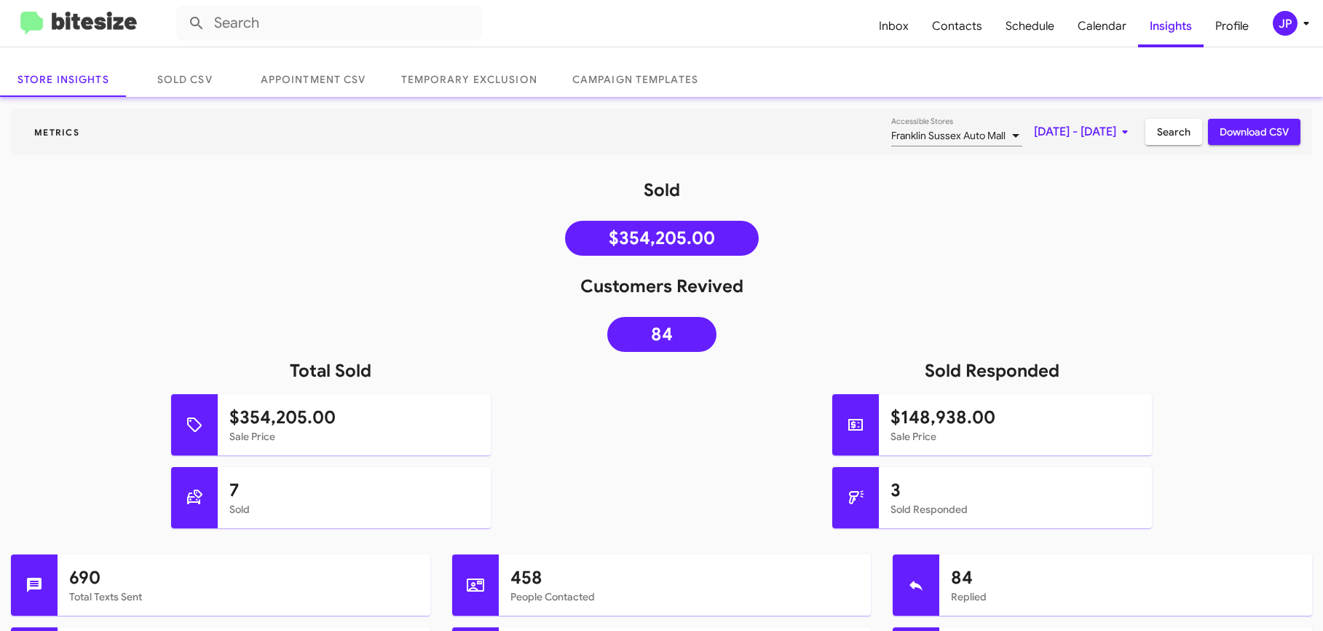
scroll to position [69, 0]
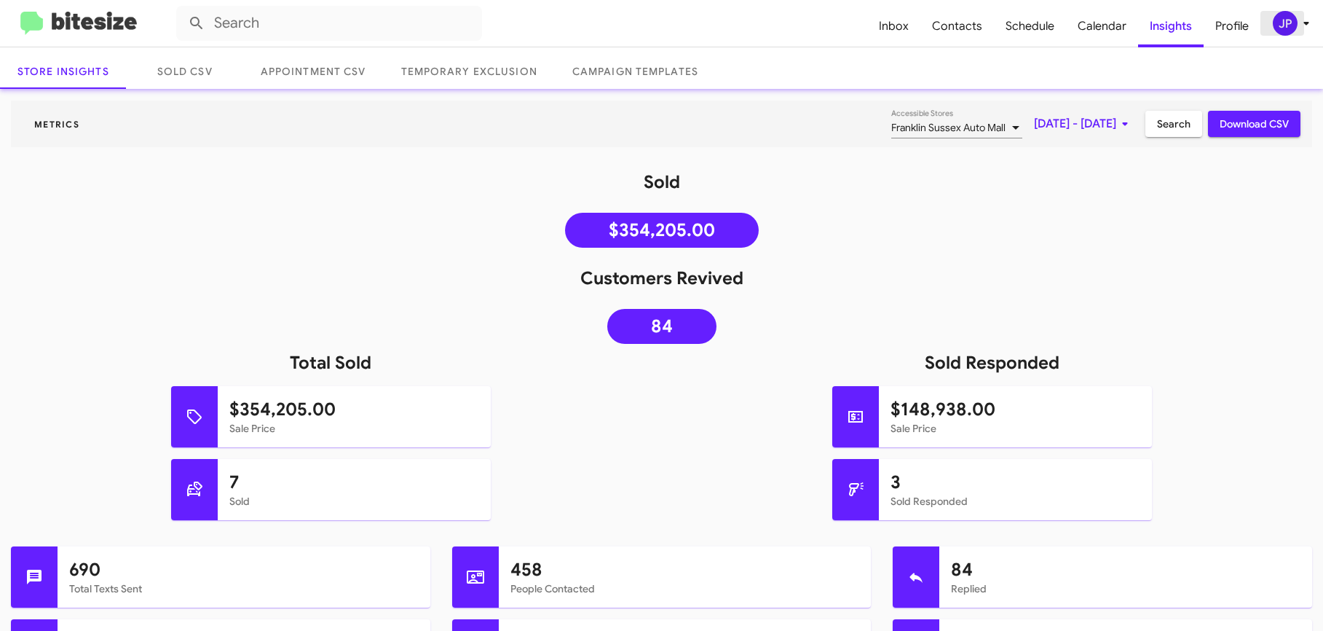
click at [1306, 33] on span "JP" at bounding box center [1294, 23] width 44 height 25
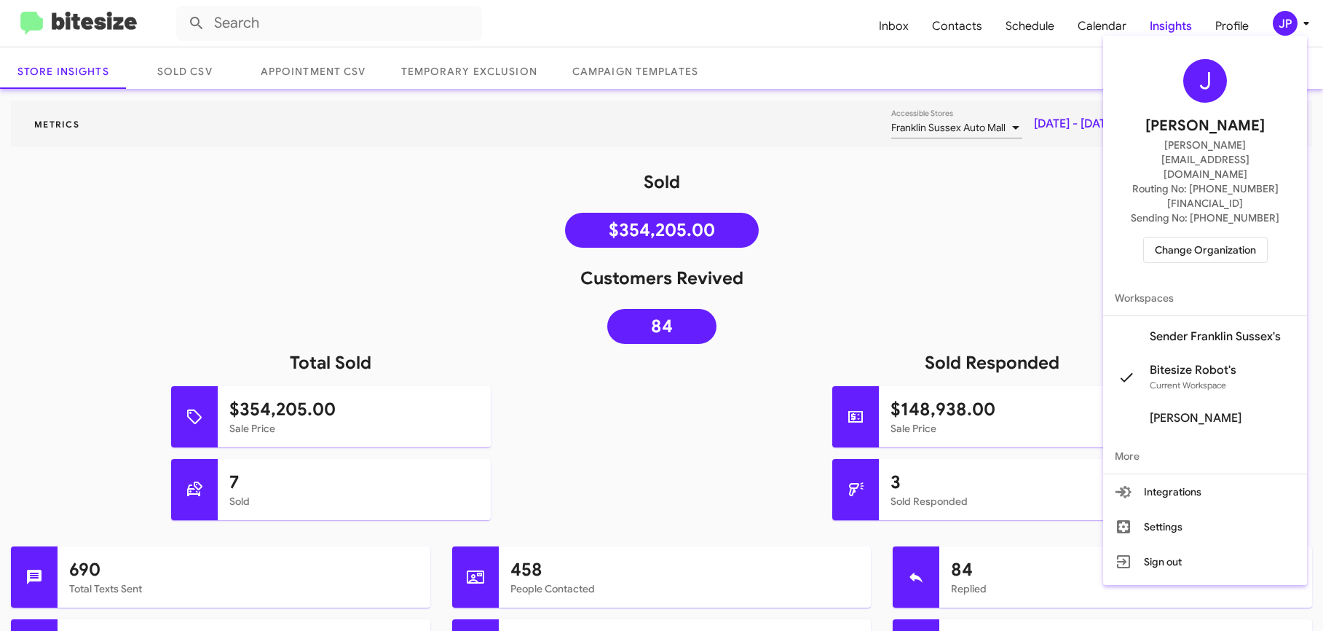
click at [1210, 237] on span "Change Organization" at bounding box center [1205, 249] width 101 height 25
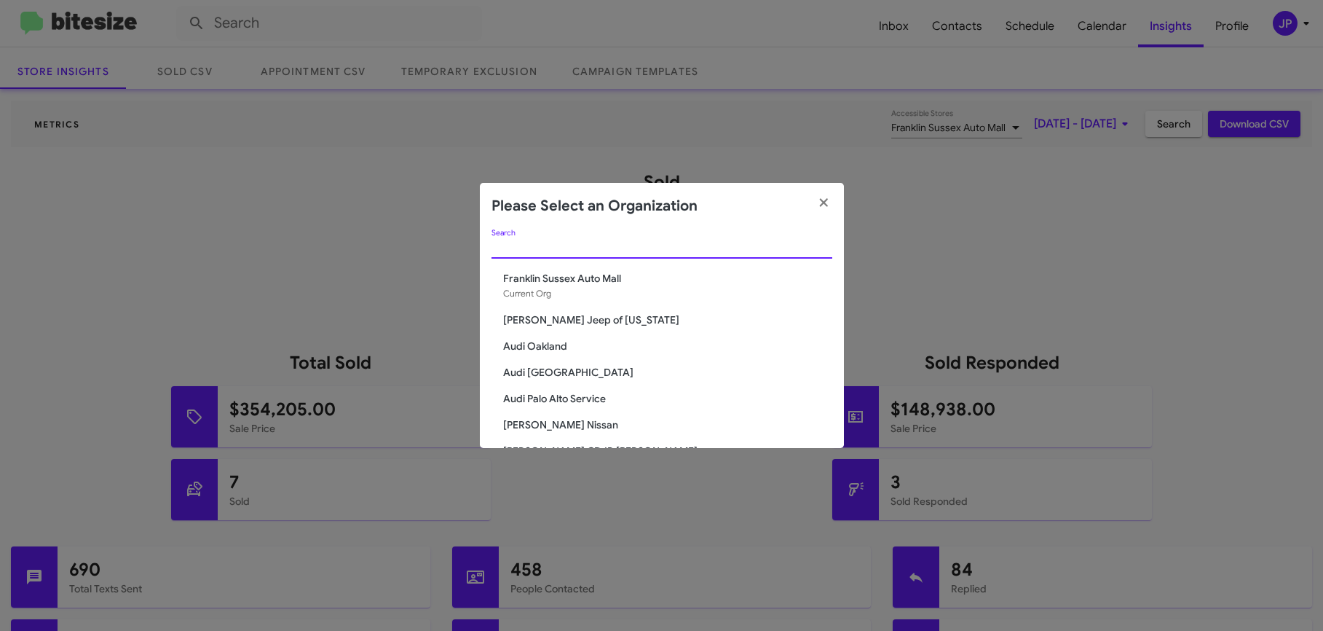
click at [665, 245] on input "Search" at bounding box center [662, 248] width 341 height 12
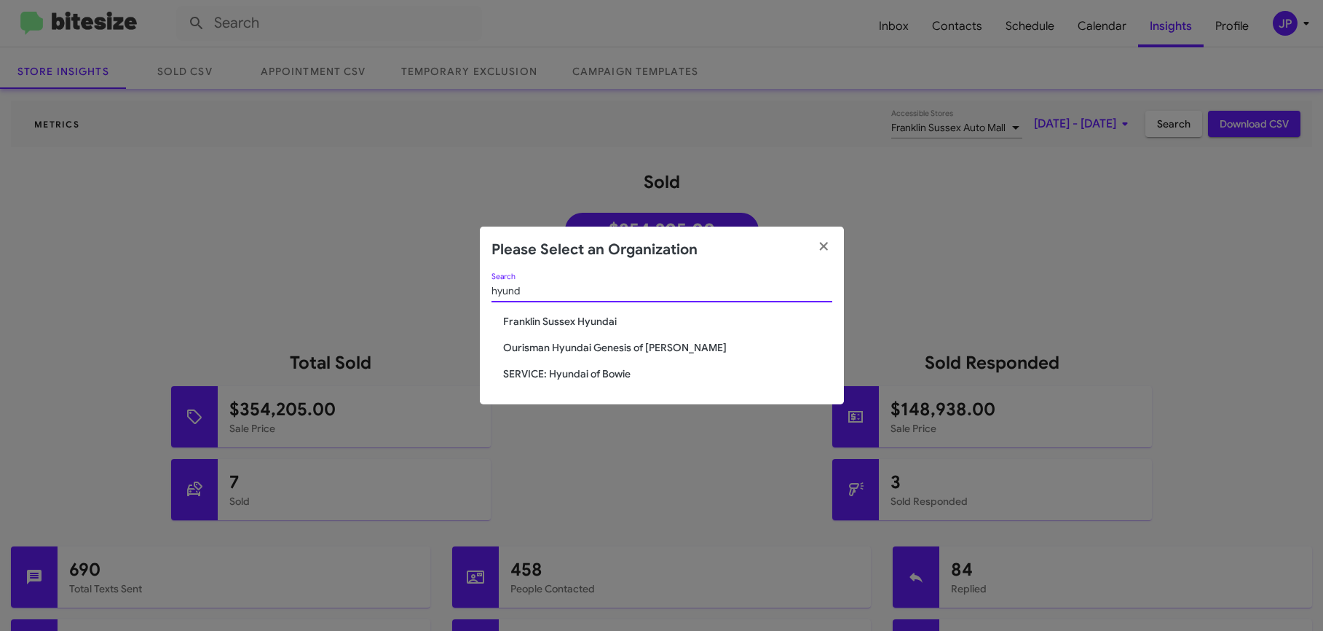
type input "hyund"
click at [593, 321] on span "Franklin Sussex Hyundai" at bounding box center [667, 321] width 329 height 15
click at [574, 316] on span "Franklin Sussex Hyundai" at bounding box center [667, 321] width 329 height 15
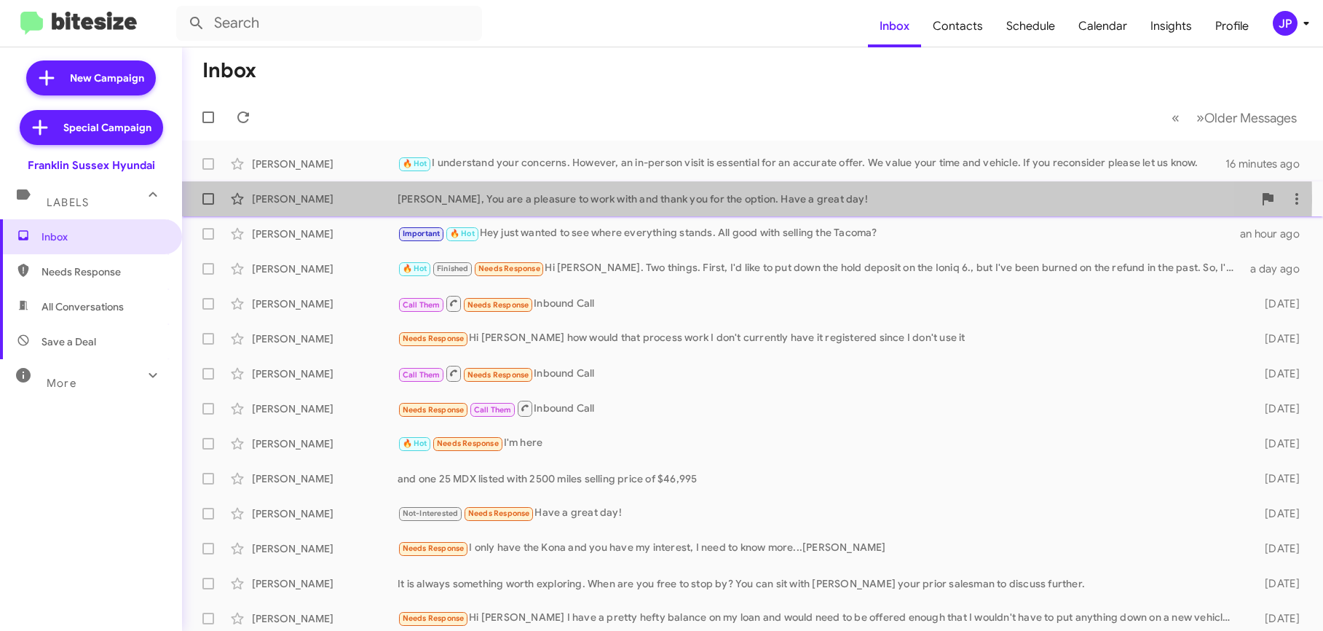
click at [626, 200] on div "[PERSON_NAME], You are a pleasure to work with and thank you for the option. Ha…" at bounding box center [826, 199] width 856 height 15
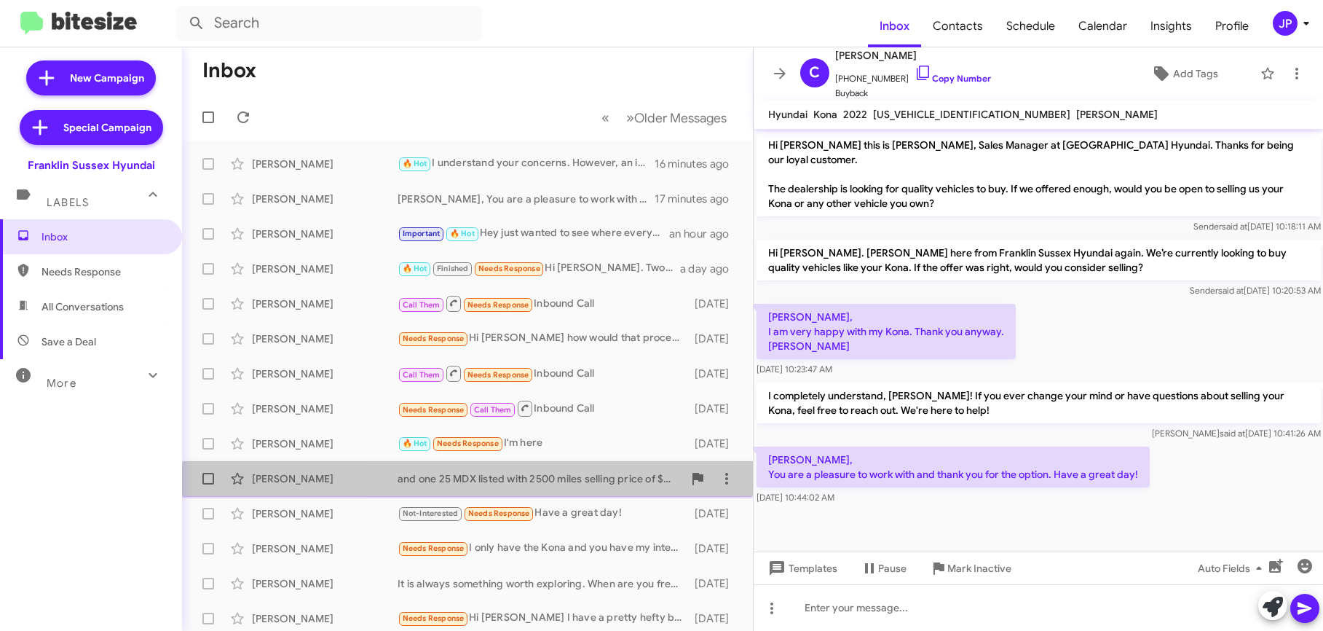
click at [554, 489] on div "[PERSON_NAME] and one 25 MDX listed with 2500 miles selling price of $46,995 [D…" at bounding box center [468, 478] width 548 height 29
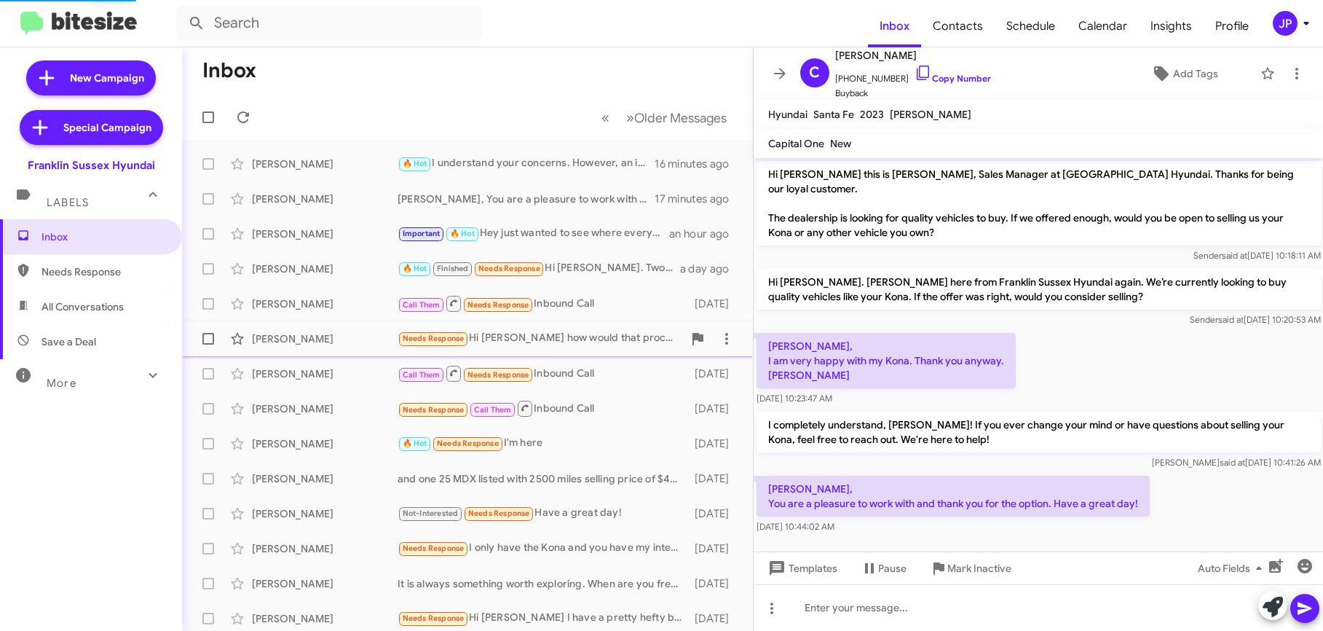
scroll to position [57, 0]
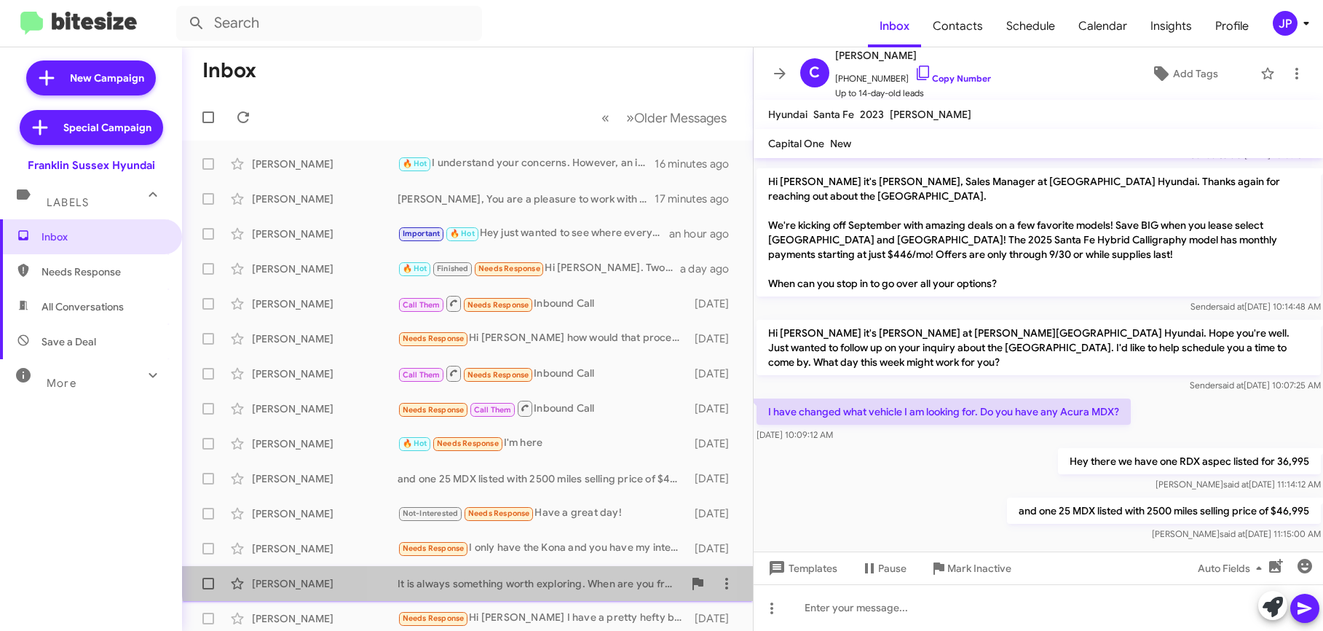
click at [548, 572] on div "[PERSON_NAME] It is always something worth exploring. When are you free to stop…" at bounding box center [468, 583] width 548 height 29
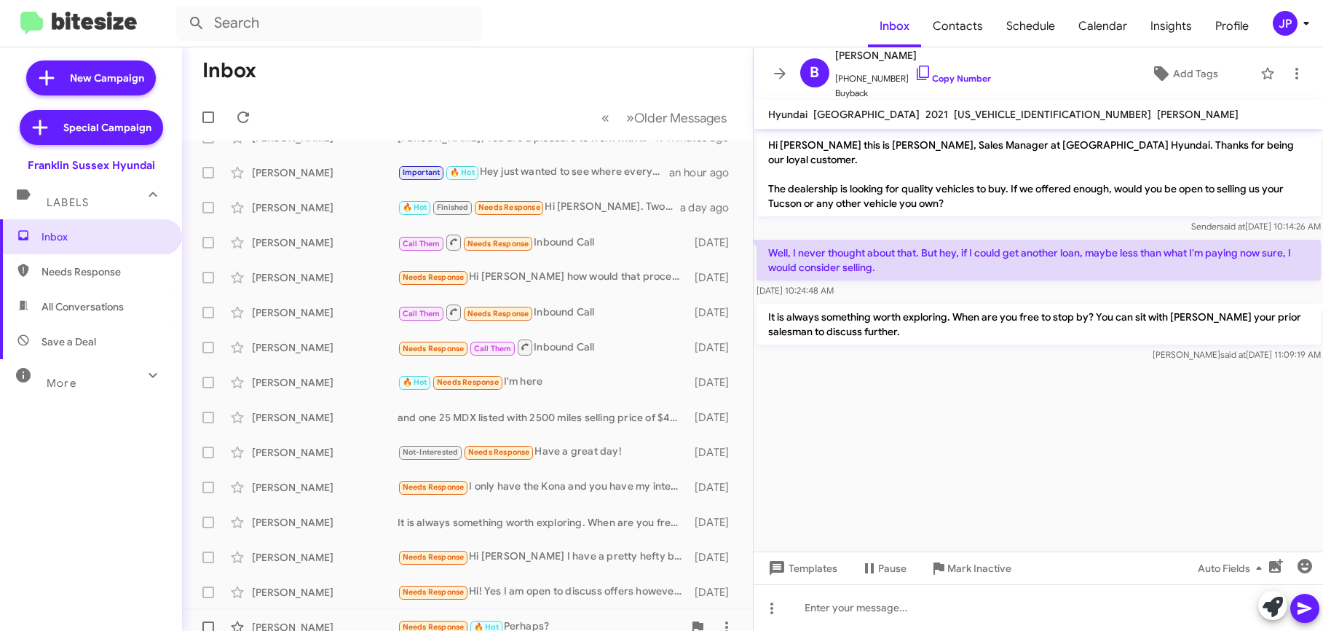
scroll to position [215, 0]
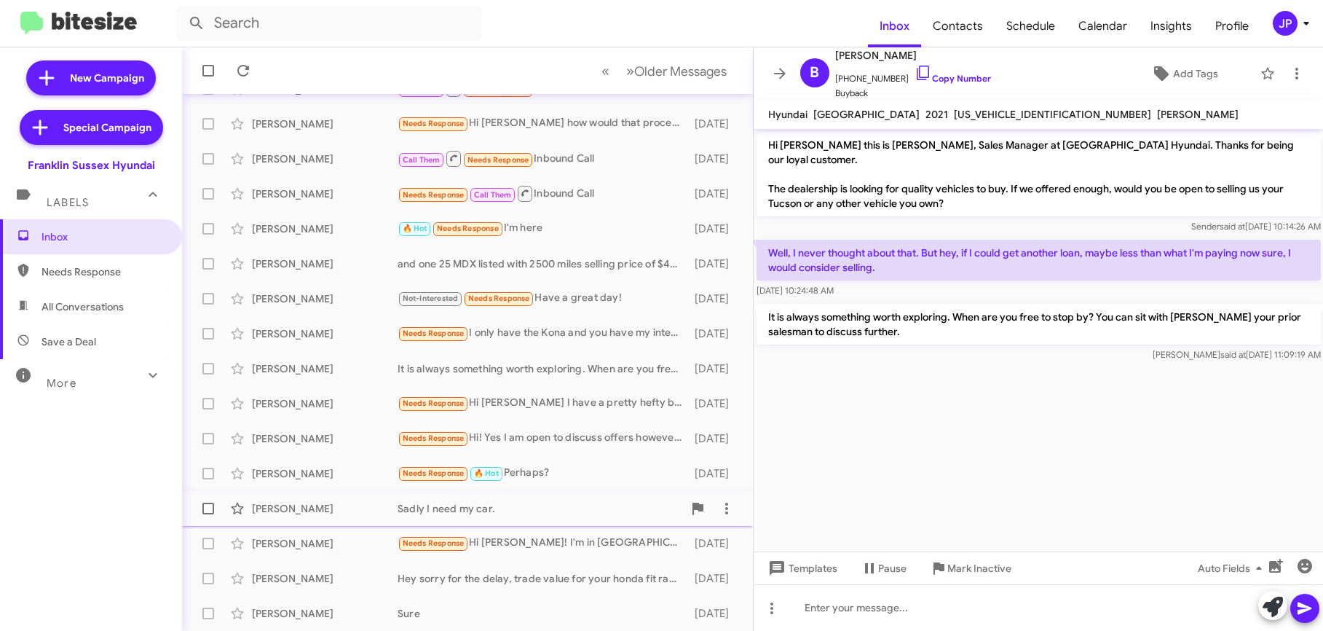
click at [496, 501] on div "Sadly I need my car." at bounding box center [540, 508] width 285 height 15
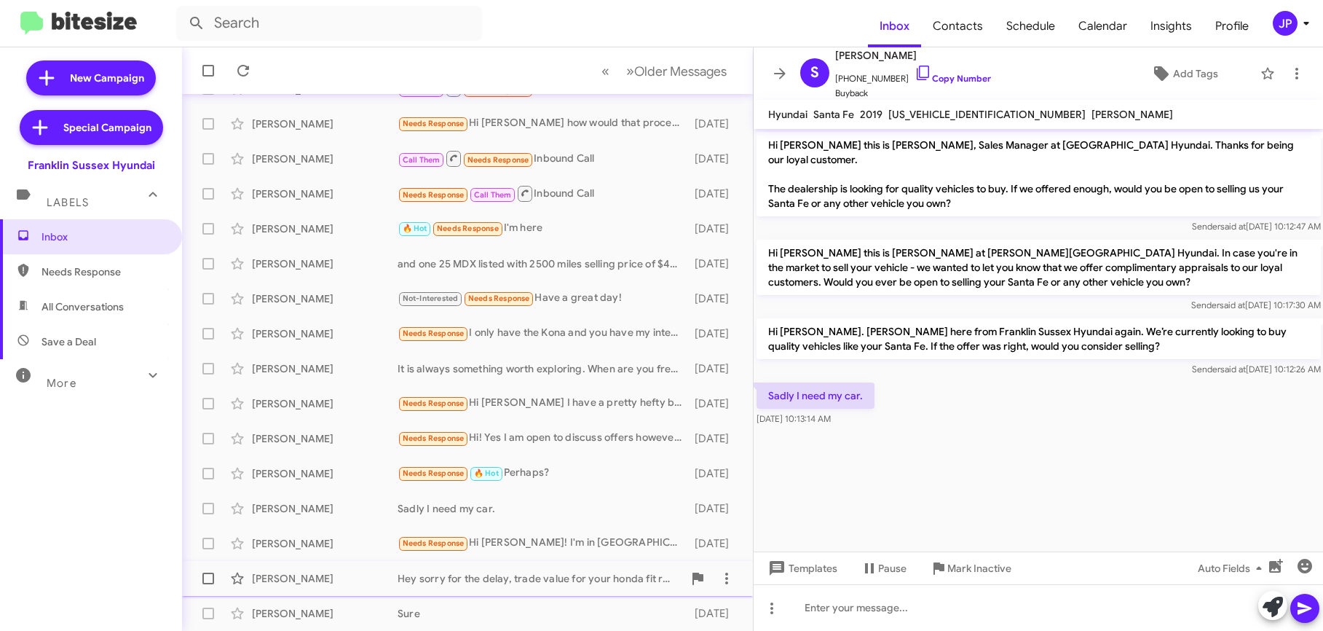
click at [465, 571] on div "Hey sorry for the delay, trade value for your honda fit ranges between $1820 - …" at bounding box center [540, 578] width 285 height 15
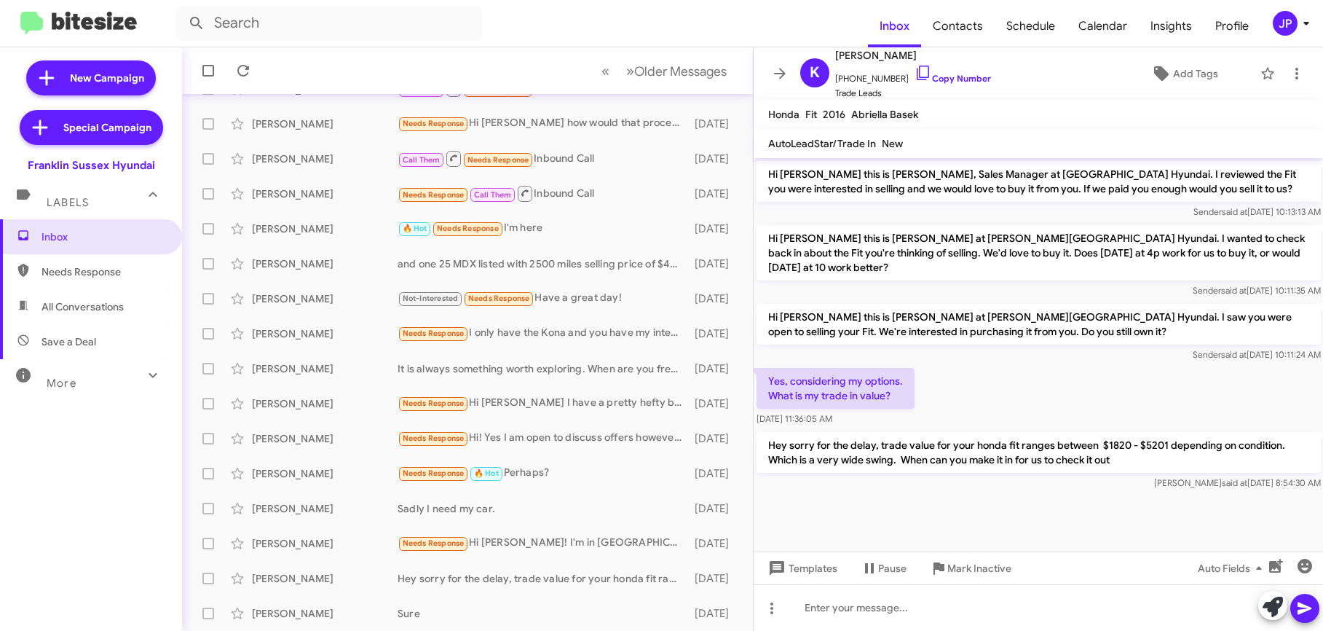
scroll to position [215, 0]
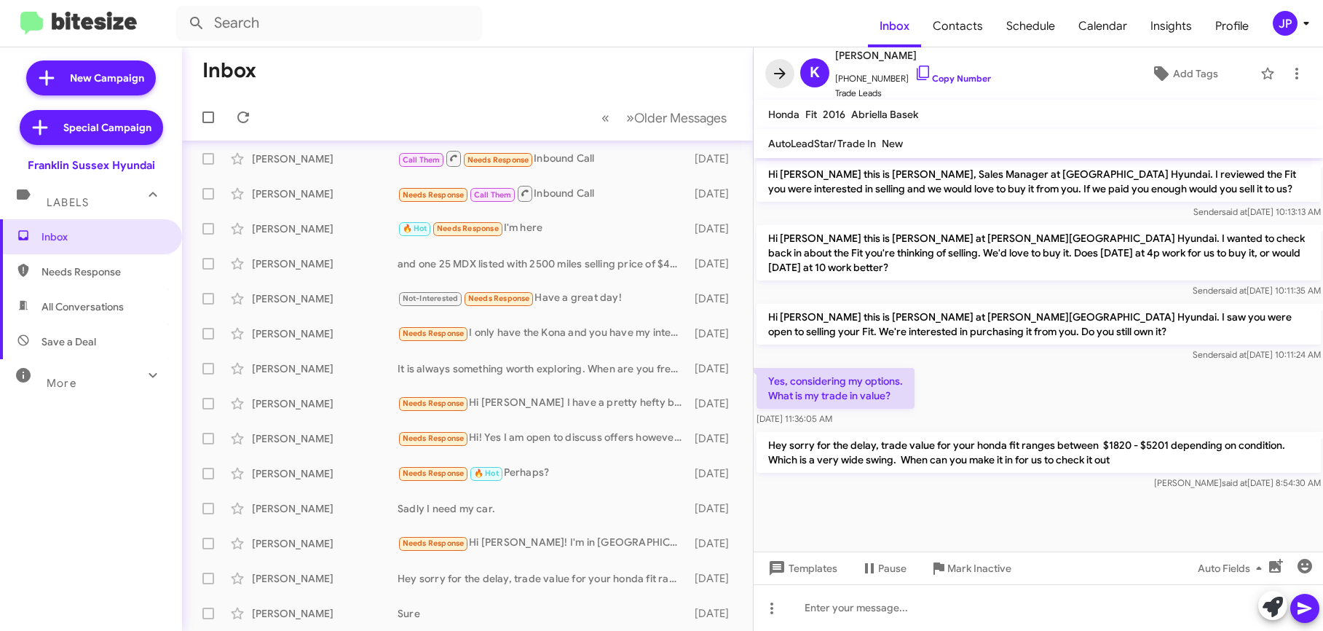
click at [778, 68] on icon at bounding box center [779, 73] width 17 height 17
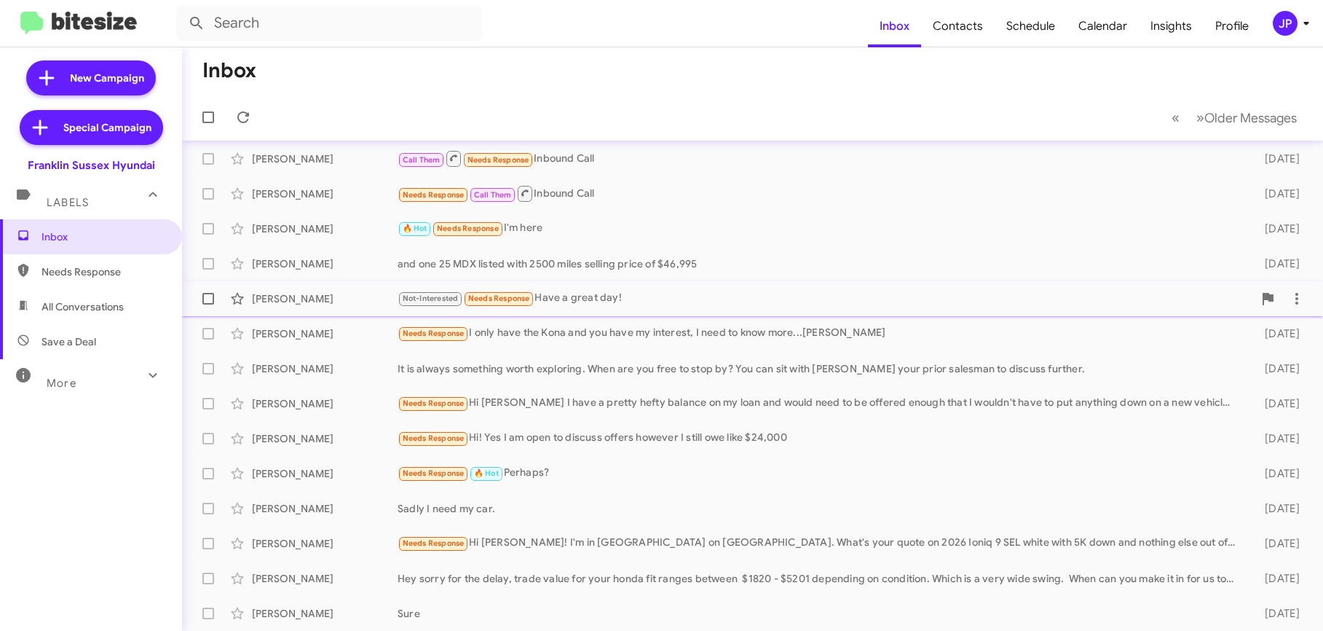
click at [660, 288] on div "Christine Fletcher Not-Interested Needs Response Have a great day! 5 days ago" at bounding box center [753, 298] width 1118 height 29
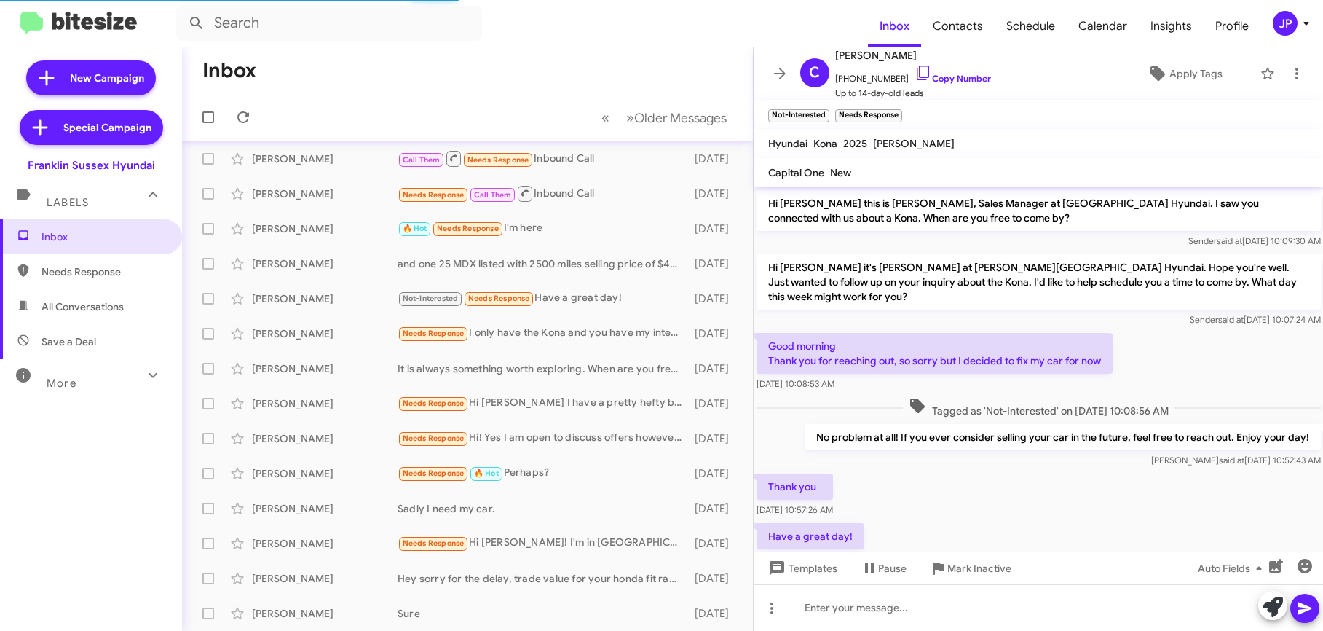
scroll to position [29, 0]
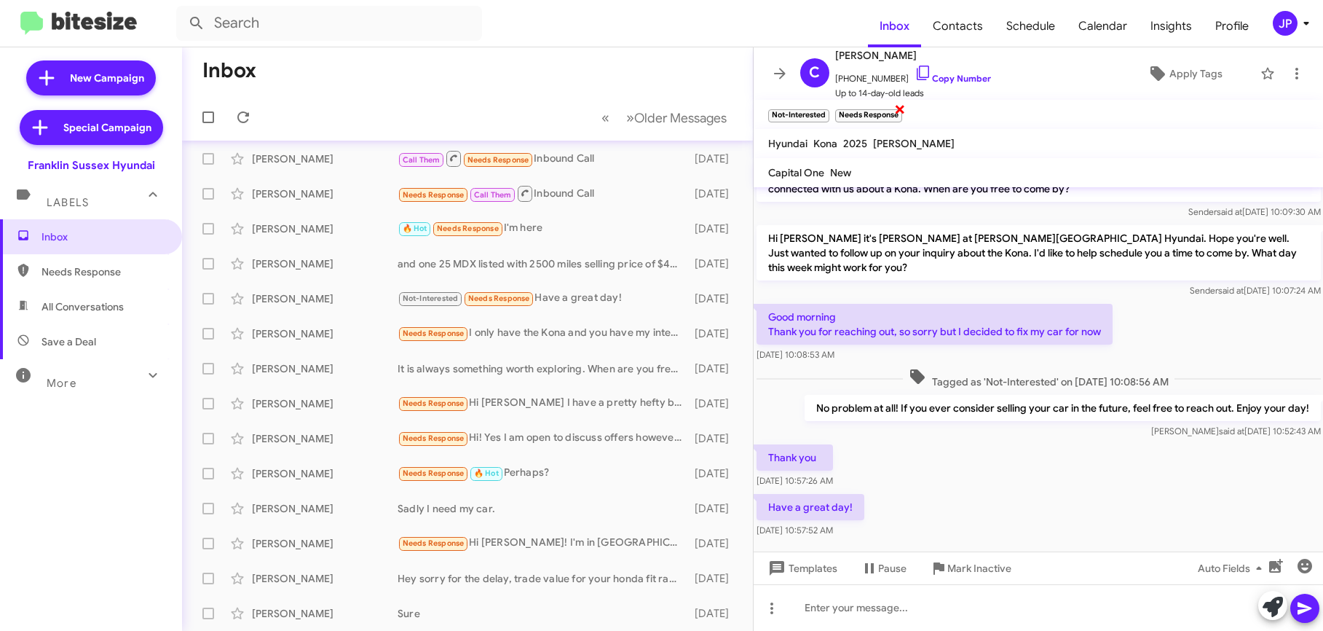
click at [900, 109] on span "×" at bounding box center [900, 108] width 12 height 17
click at [1105, 441] on div "Thank you Sep 11, 2025, 10:57:26 AM" at bounding box center [1039, 466] width 570 height 50
click at [1089, 448] on div "Thank you Sep 11, 2025, 10:57:26 AM" at bounding box center [1039, 466] width 570 height 50
click at [984, 565] on span "Mark Inactive" at bounding box center [979, 568] width 64 height 26
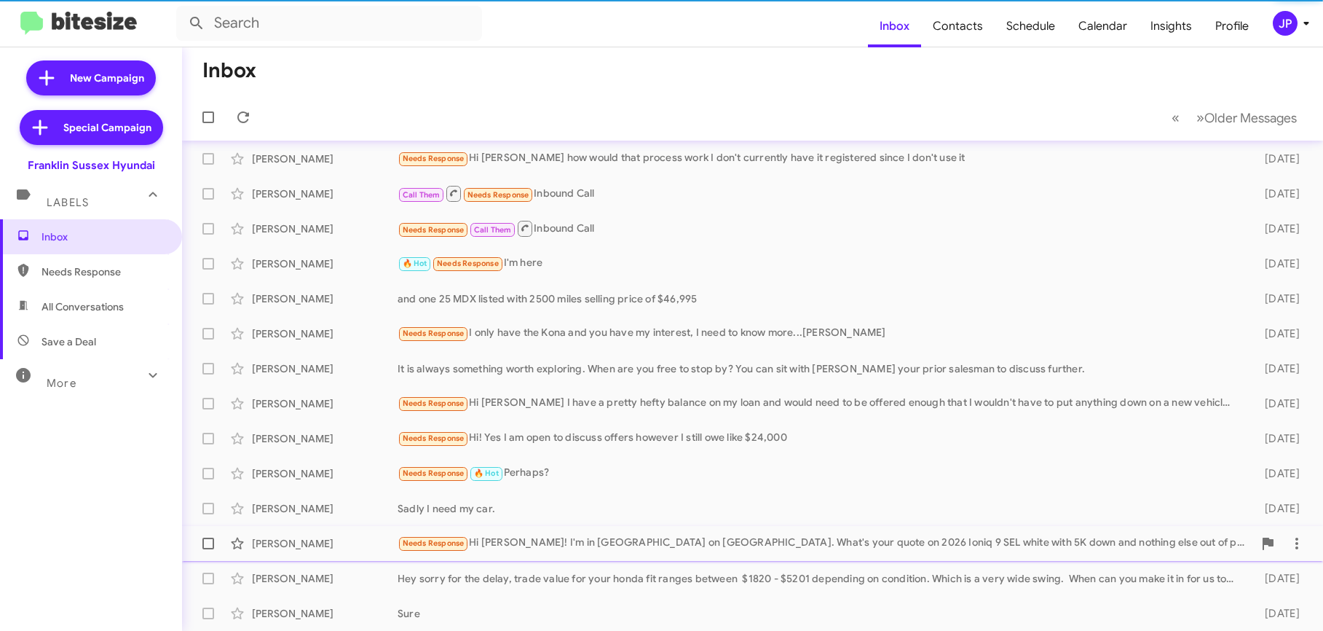
scroll to position [180, 0]
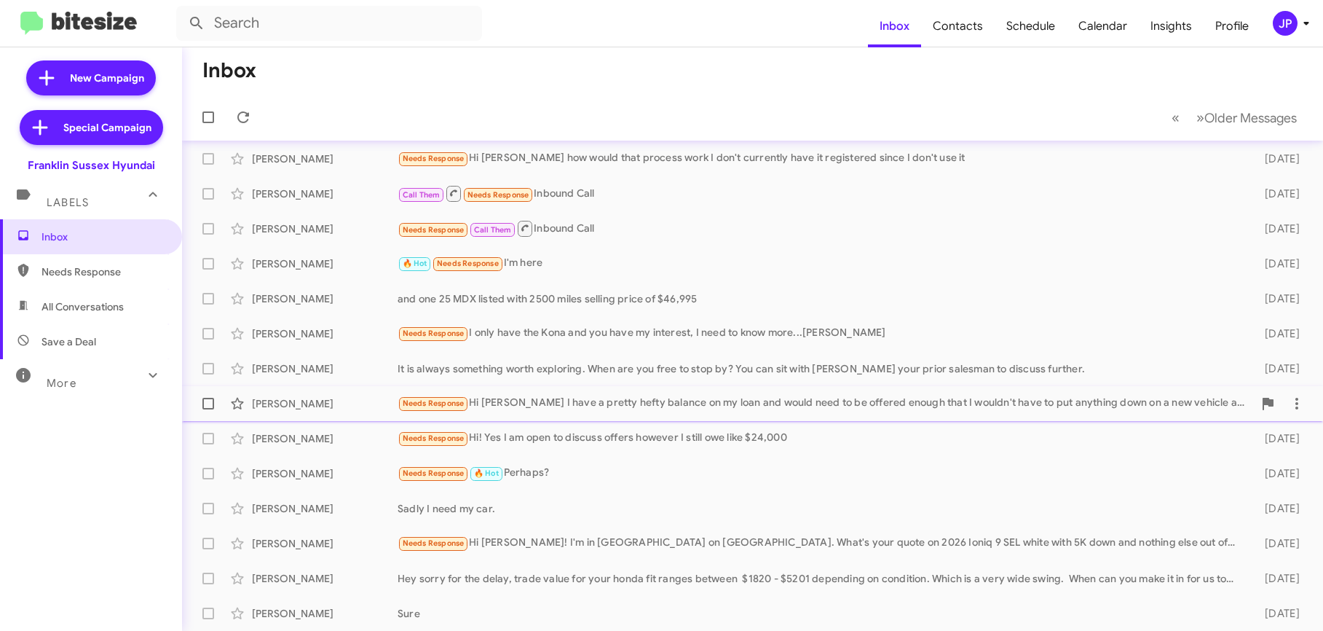
click at [640, 417] on div "Christina Nelson Needs Response Hi Ken I have a pretty hefty balance on my loan…" at bounding box center [753, 403] width 1118 height 29
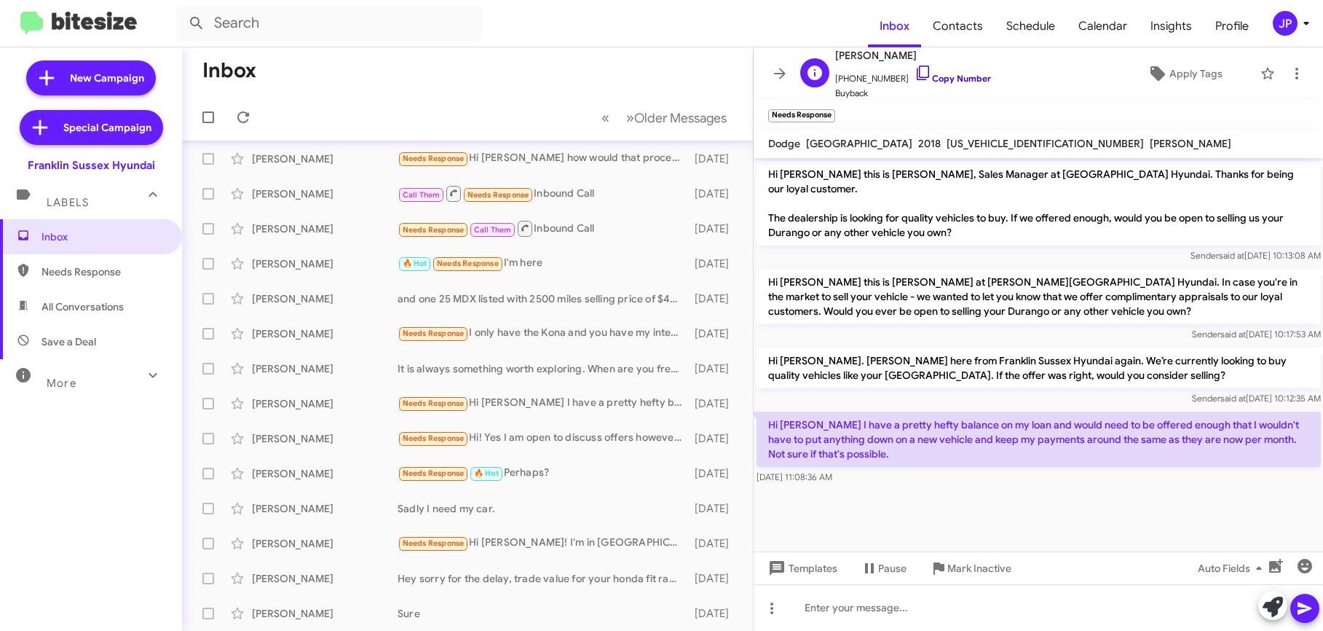
click at [915, 82] on link "Copy Number" at bounding box center [953, 78] width 76 height 11
click at [1156, 77] on icon at bounding box center [1157, 73] width 17 height 17
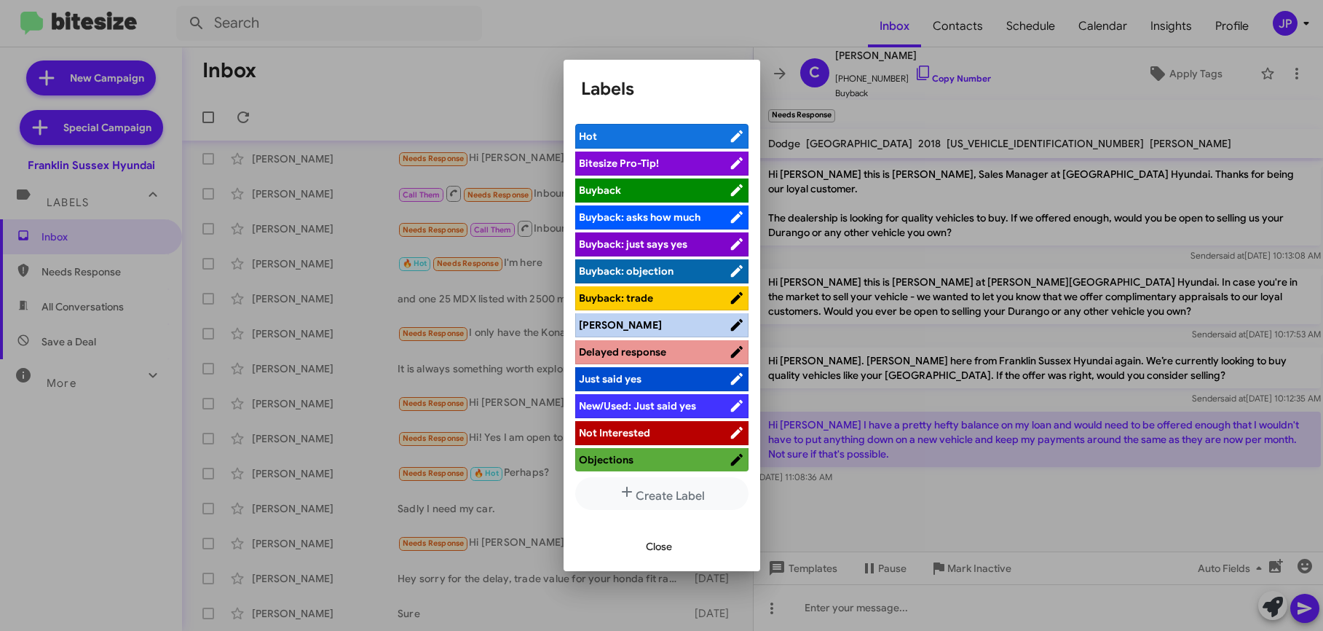
click at [683, 169] on span "Bitesize Pro-Tip!" at bounding box center [654, 163] width 150 height 15
click at [1000, 477] on div at bounding box center [661, 315] width 1323 height 631
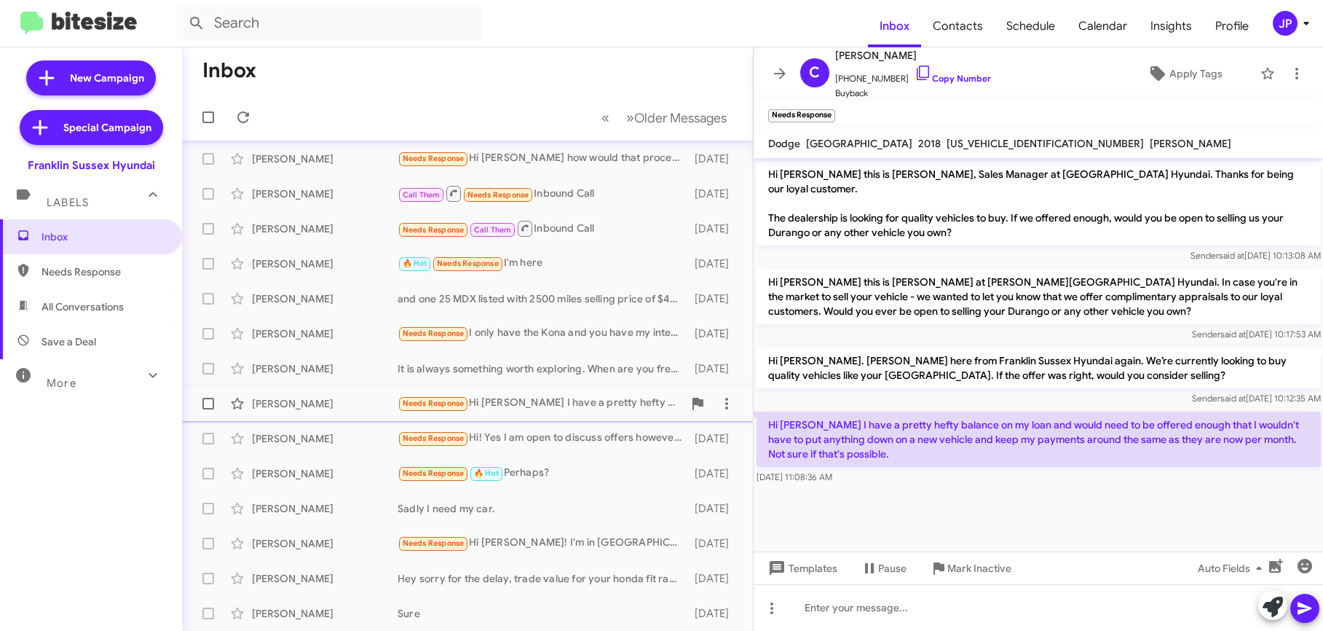
click at [202, 405] on span at bounding box center [208, 404] width 12 height 12
click at [208, 409] on input "checkbox" at bounding box center [208, 409] width 1 height 1
checkbox input "true"
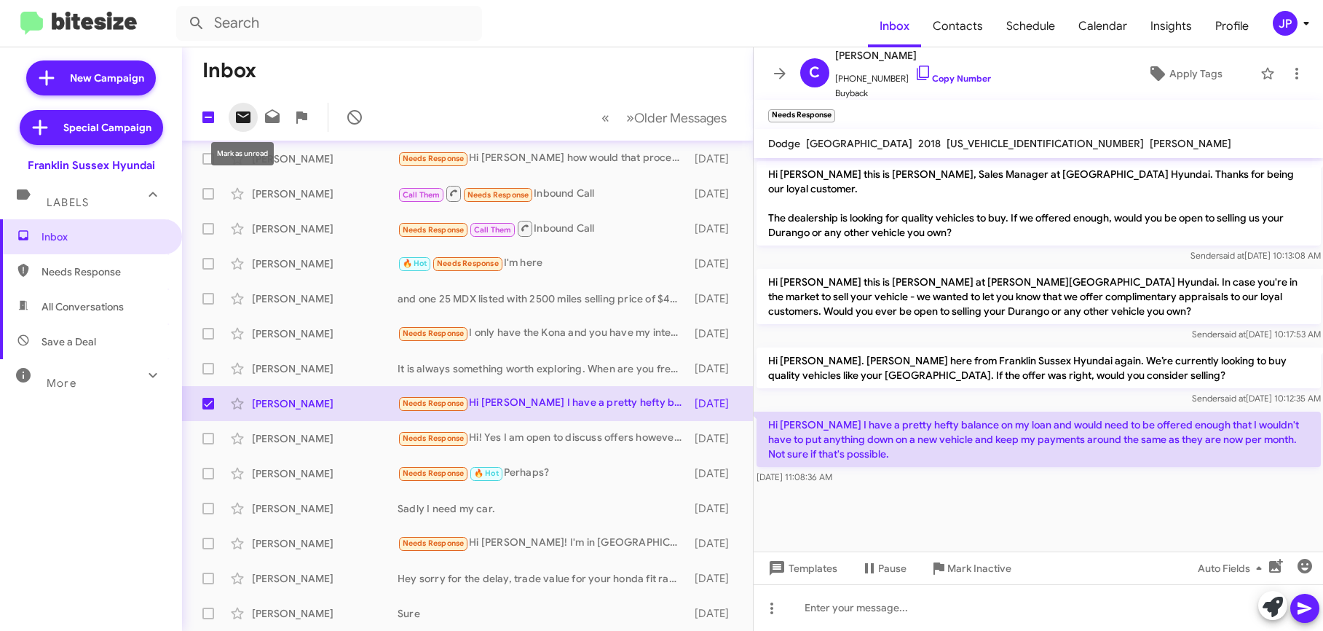
click at [240, 123] on icon at bounding box center [242, 117] width 17 height 17
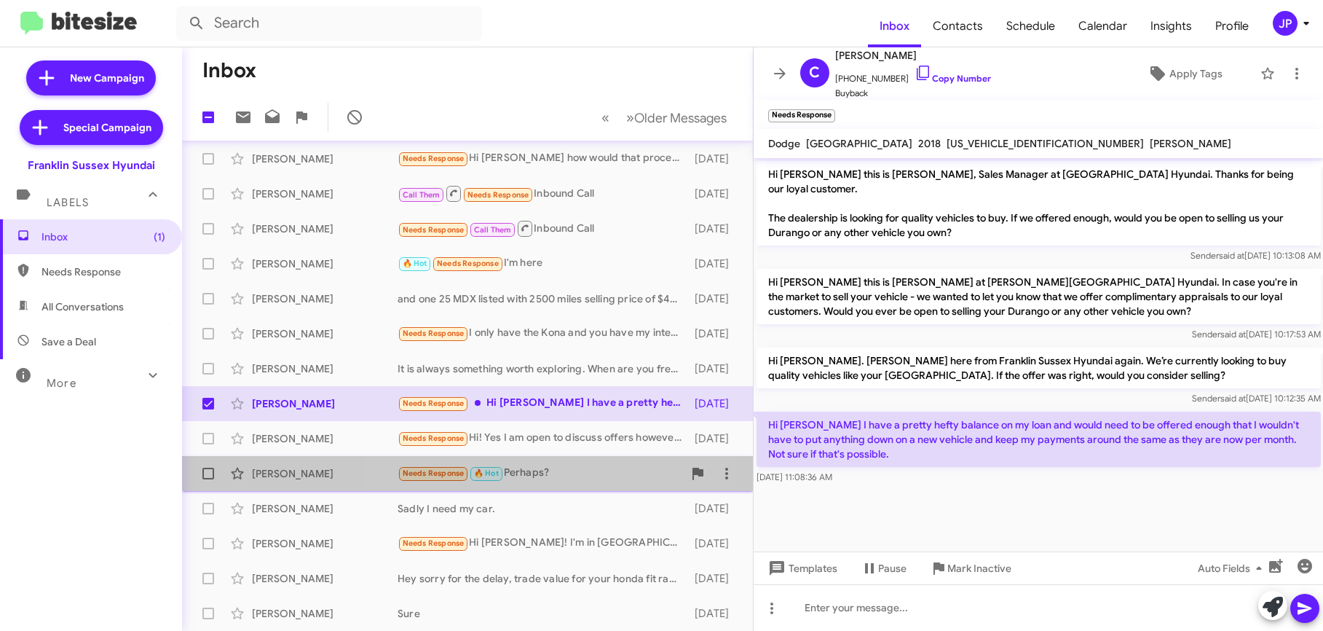
click at [525, 459] on div "Cassandra Westbrook Needs Response 🔥 Hot Perhaps? 7 days ago" at bounding box center [468, 473] width 548 height 29
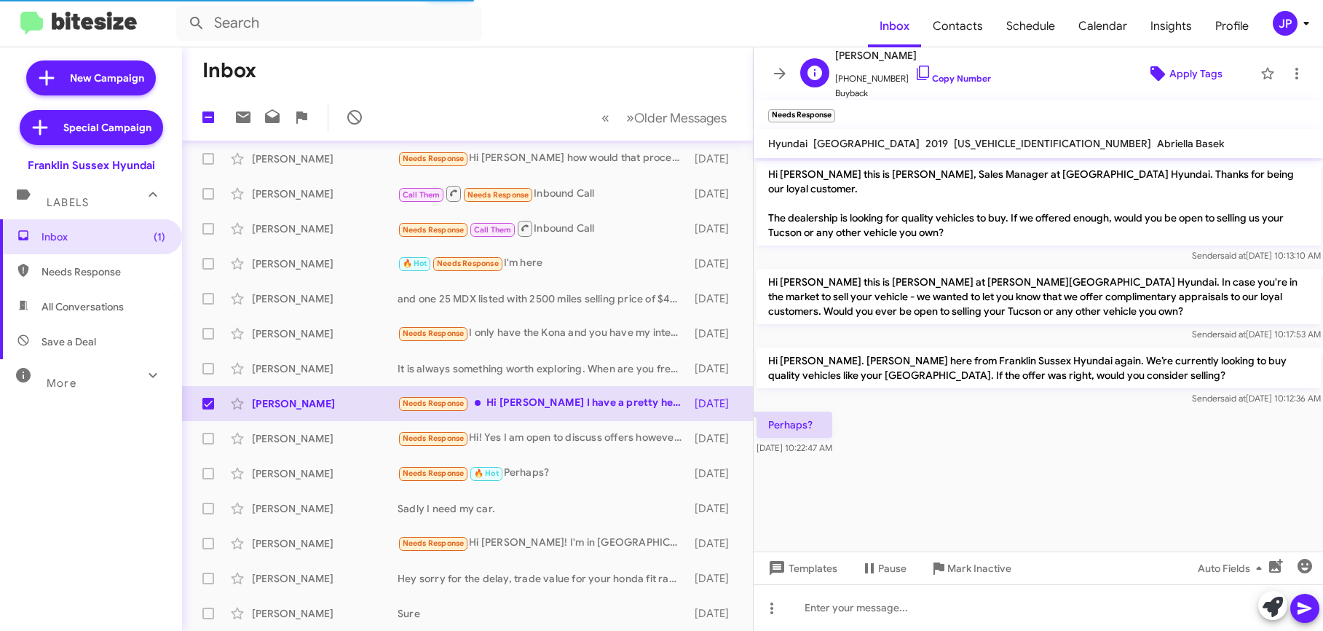
click at [1152, 75] on icon at bounding box center [1158, 73] width 15 height 15
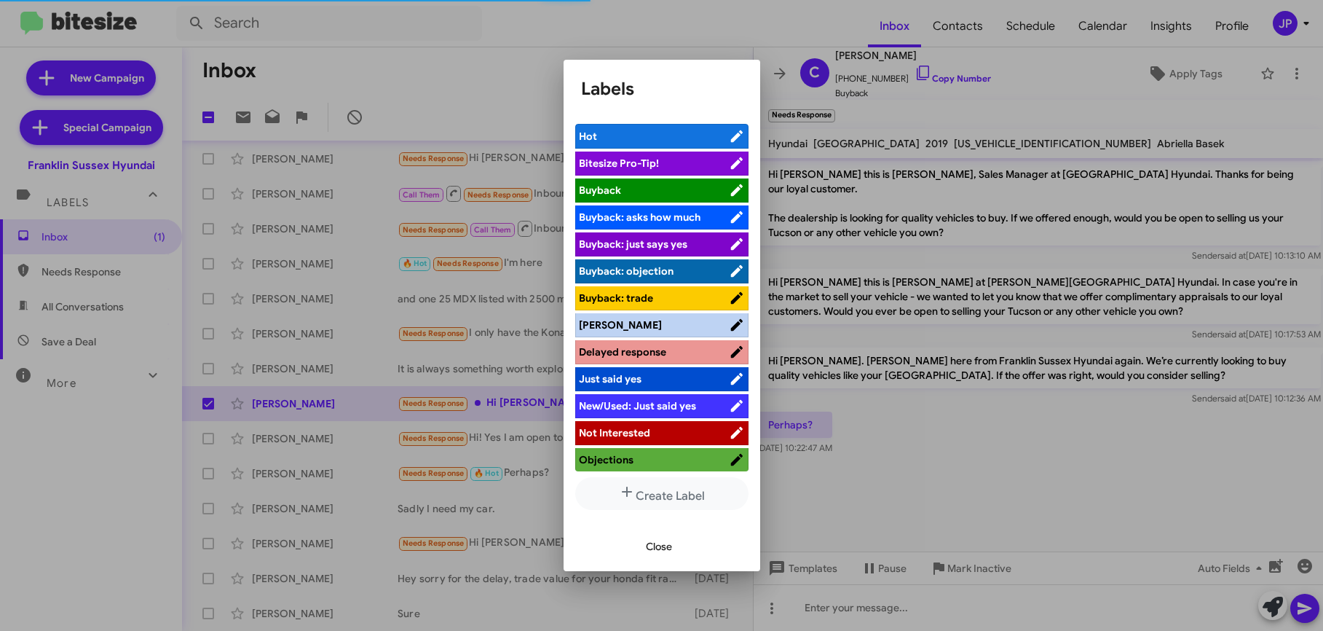
click at [691, 158] on span "Bitesize Pro-Tip!" at bounding box center [654, 163] width 150 height 15
click at [875, 401] on div at bounding box center [661, 315] width 1323 height 631
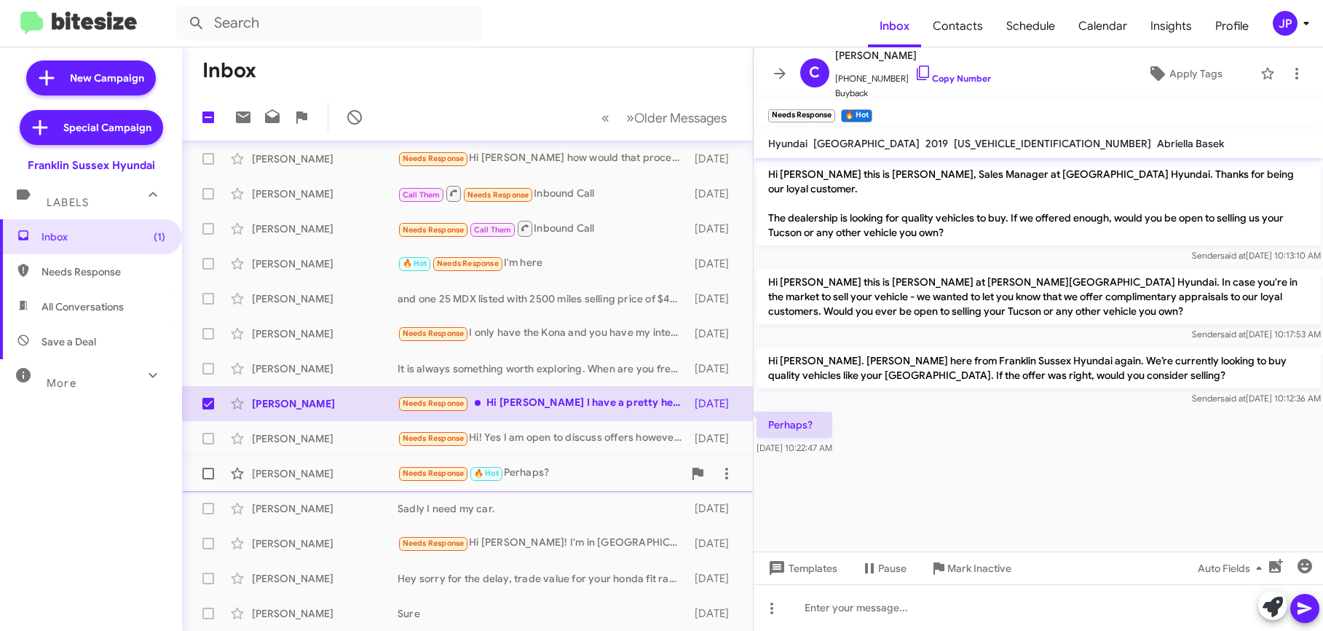
click at [216, 470] on label at bounding box center [208, 473] width 29 height 29
click at [208, 479] on input "checkbox" at bounding box center [208, 479] width 1 height 1
checkbox input "true"
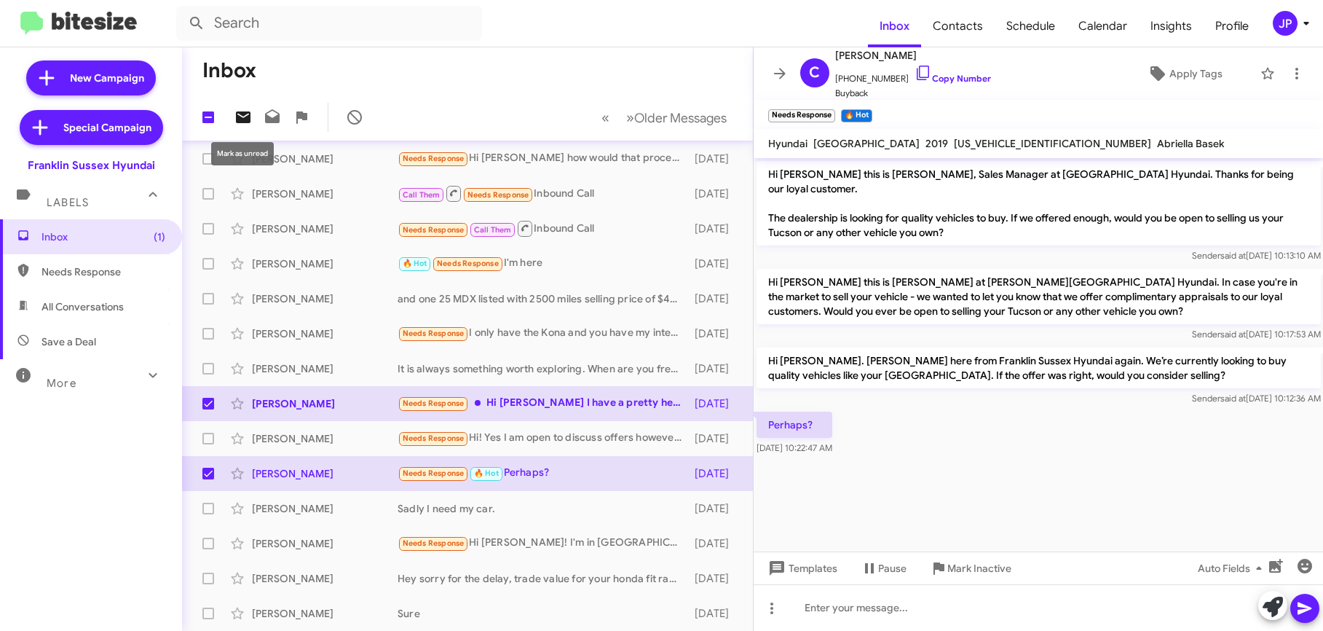
click at [235, 124] on icon at bounding box center [242, 117] width 17 height 17
click at [776, 78] on icon at bounding box center [779, 73] width 17 height 17
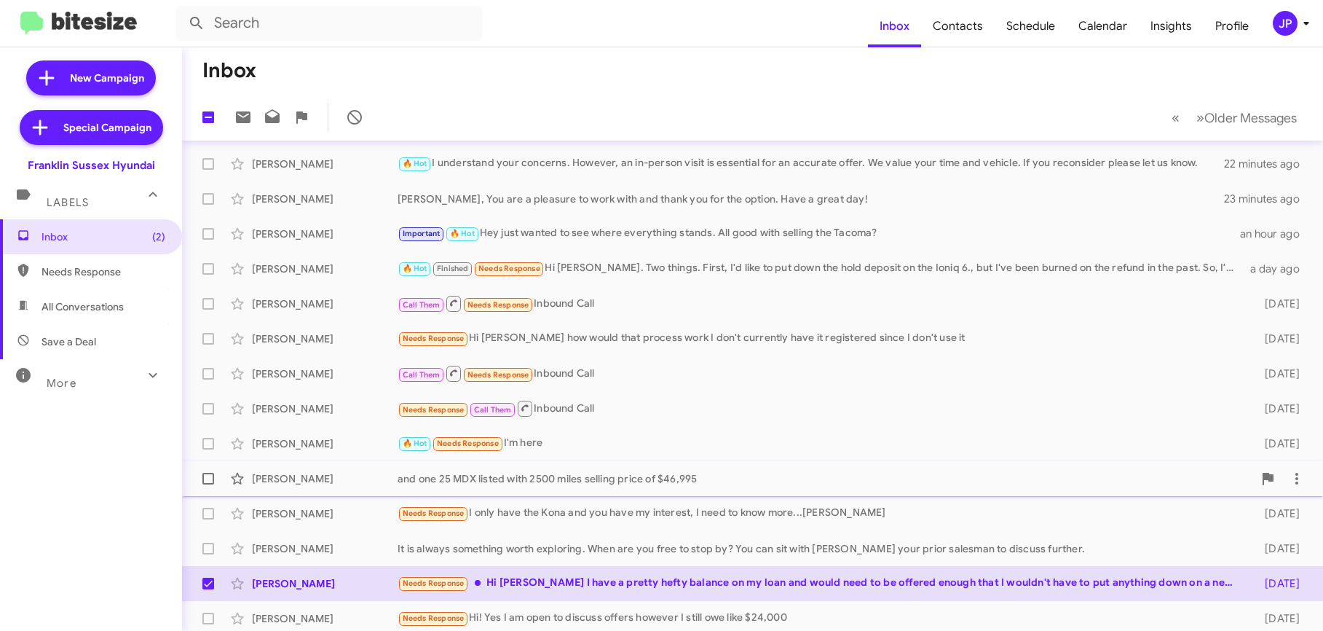
scroll to position [180, 0]
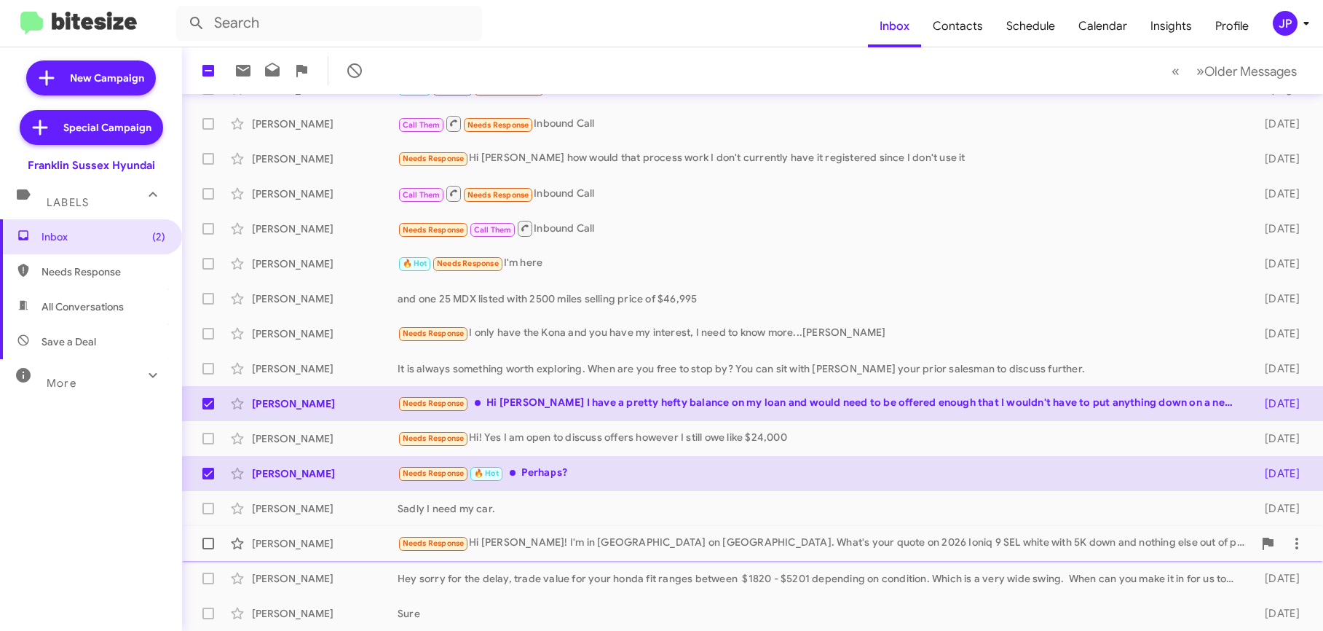
click at [663, 556] on div "Ivan Ledyashov Needs Response Hi Ken! I'm in Hastings on Hudson. What's your qu…" at bounding box center [753, 543] width 1118 height 29
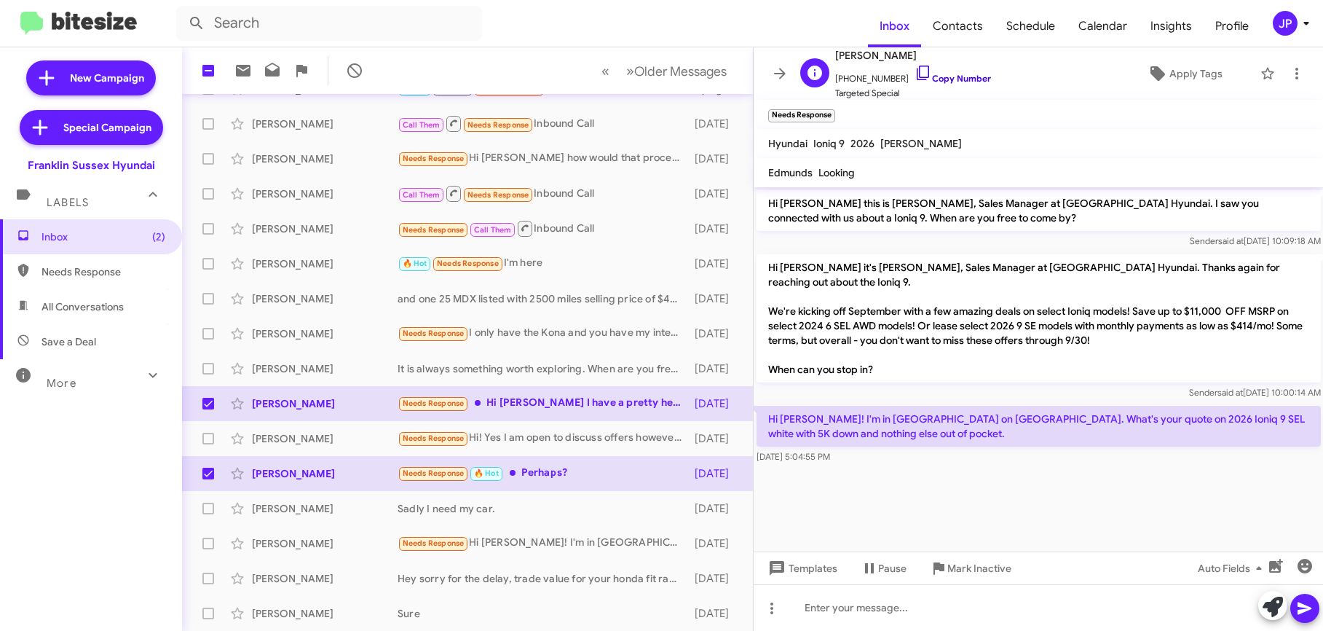
click at [915, 71] on icon at bounding box center [923, 72] width 17 height 17
click at [1189, 83] on span "Apply Tags" at bounding box center [1195, 73] width 53 height 26
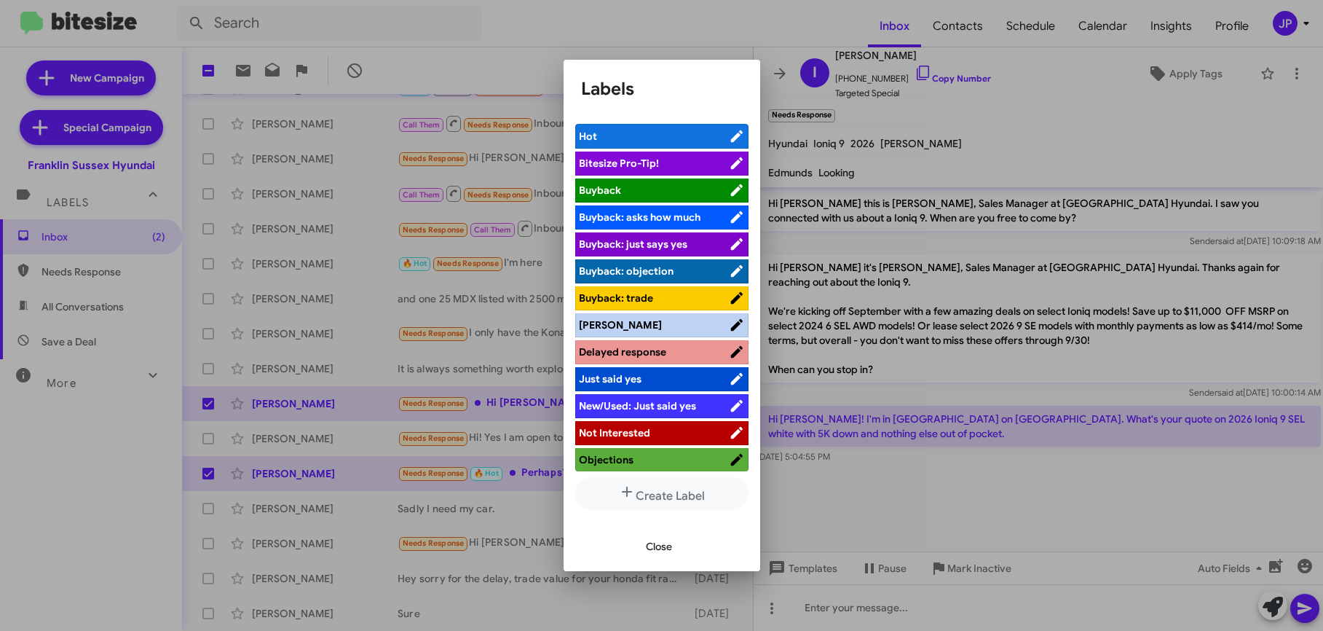
click at [693, 161] on span "Bitesize Pro-Tip!" at bounding box center [654, 163] width 150 height 15
click at [877, 470] on div at bounding box center [661, 315] width 1323 height 631
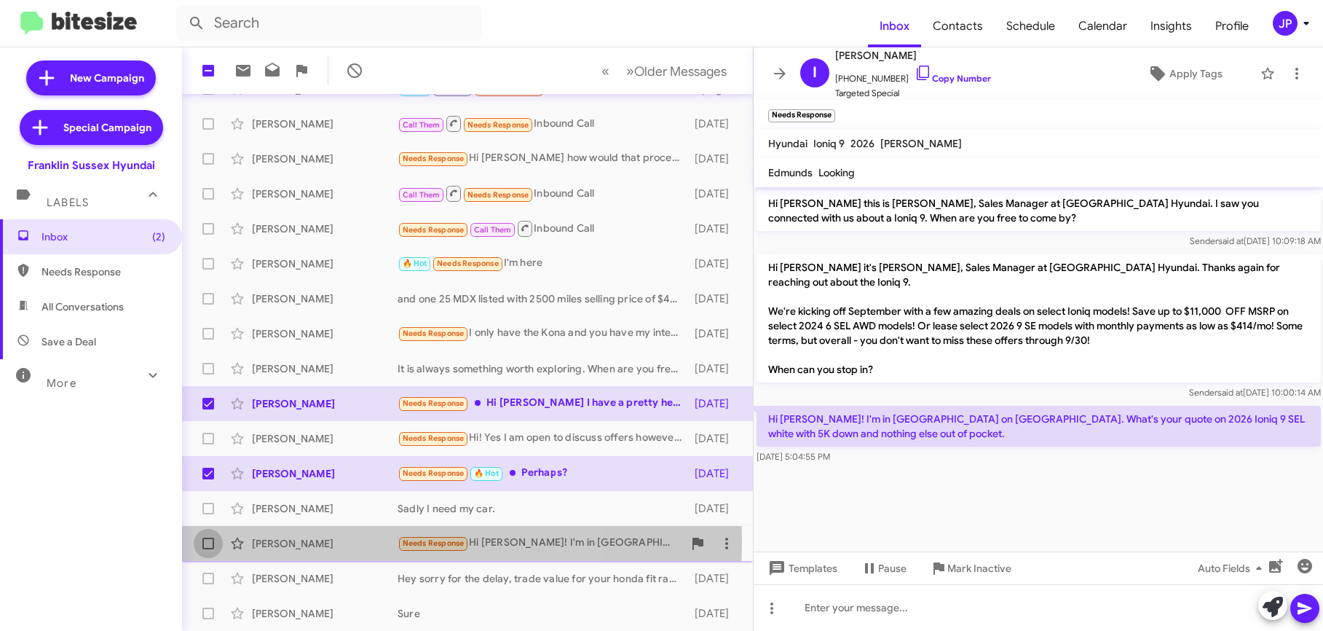
click at [210, 539] on span at bounding box center [208, 543] width 12 height 12
click at [208, 549] on input "checkbox" at bounding box center [208, 549] width 1 height 1
checkbox input "true"
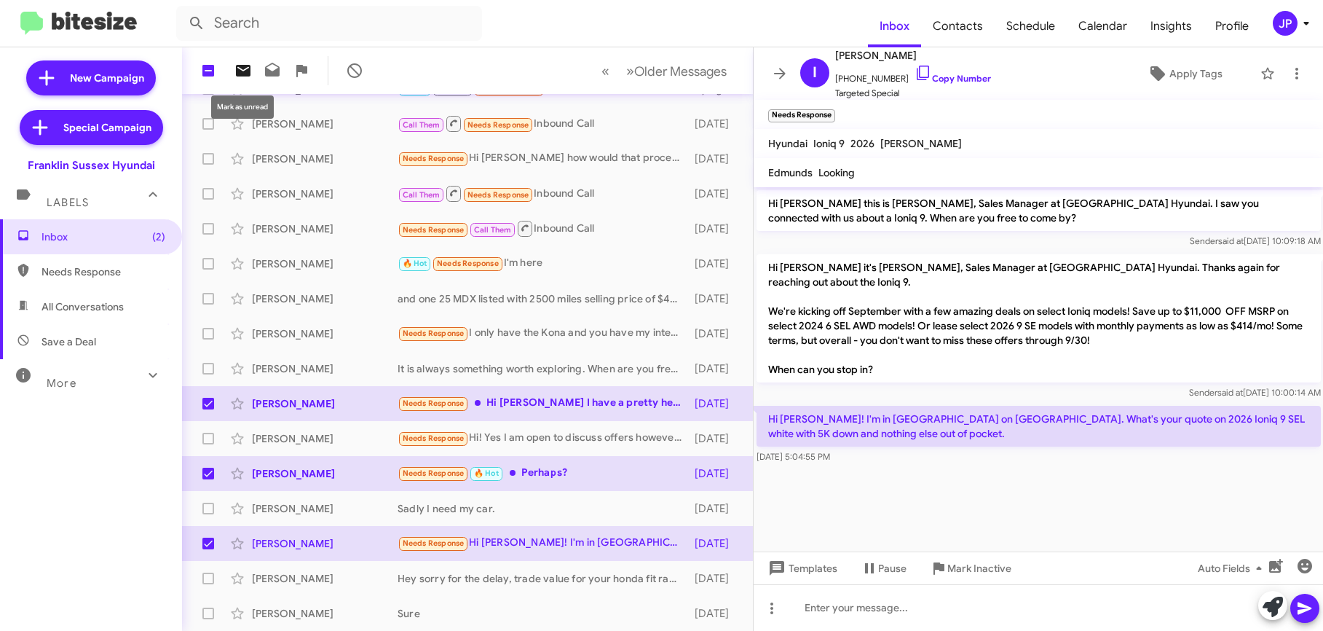
click at [241, 72] on icon at bounding box center [243, 71] width 15 height 12
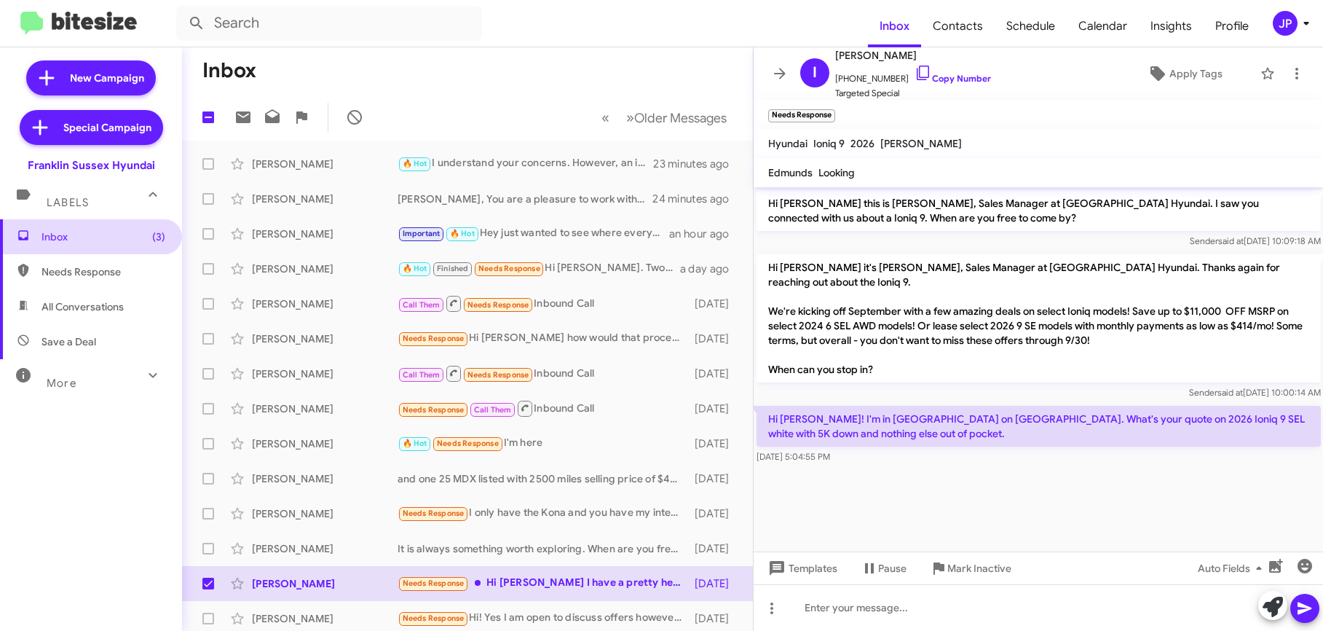
click at [162, 240] on span "Inbox (3)" at bounding box center [91, 236] width 182 height 35
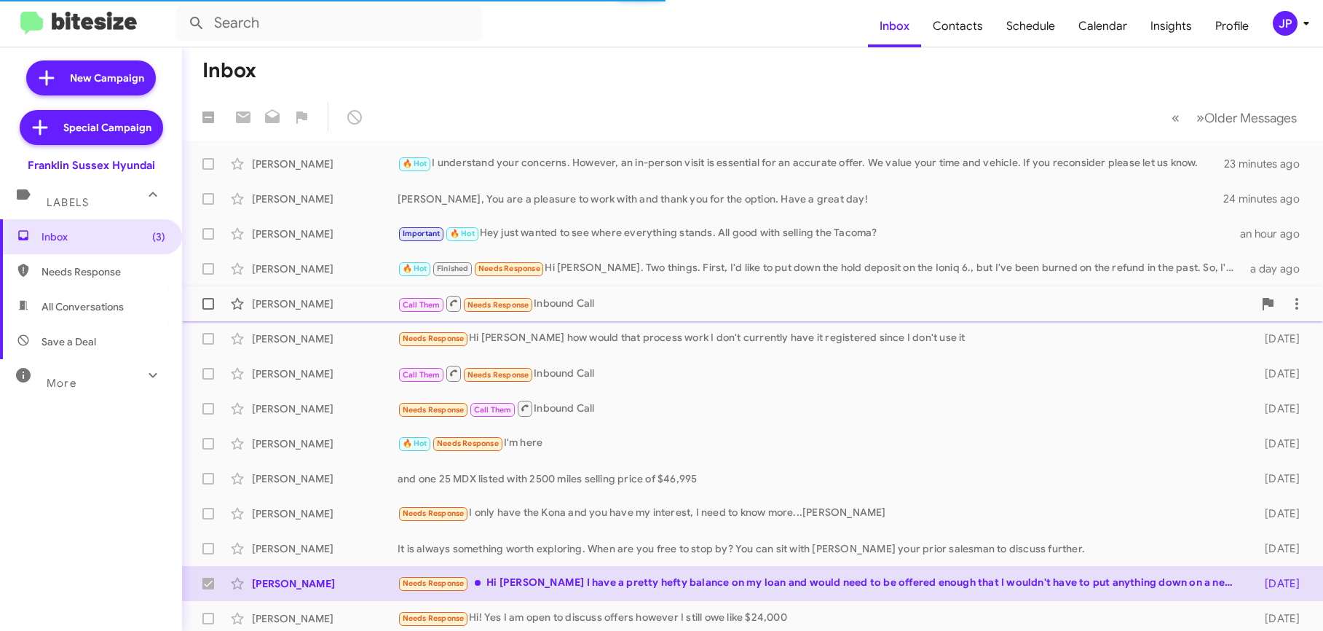
checkbox input "false"
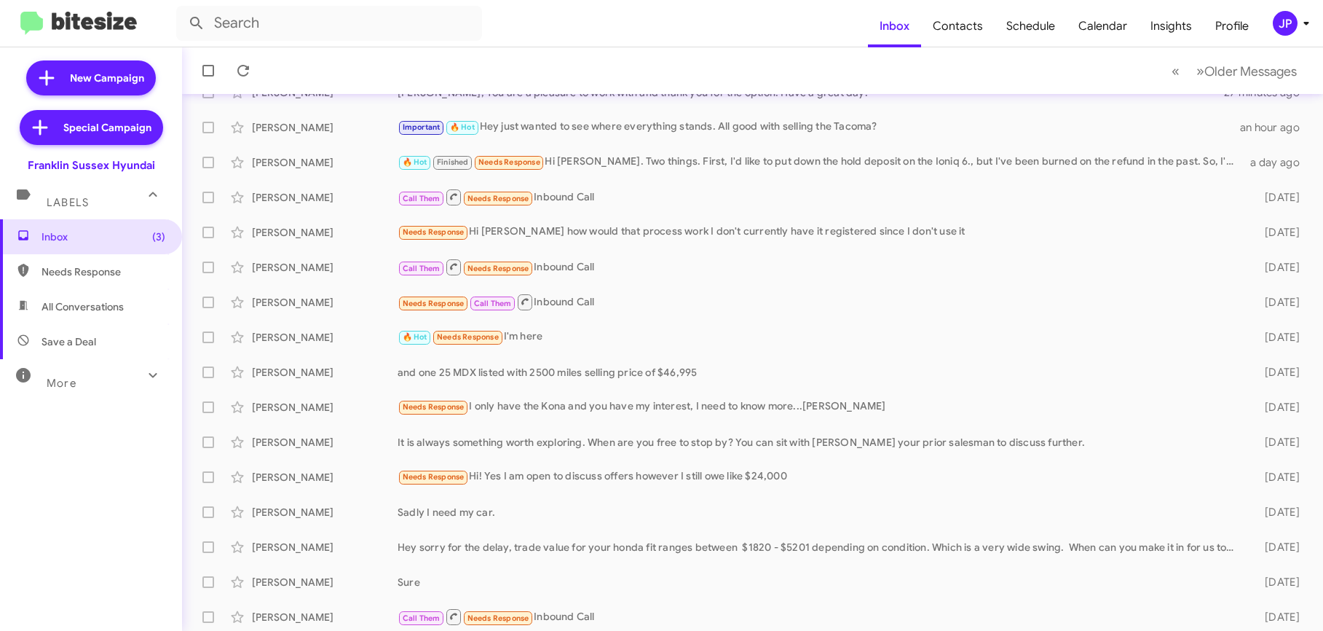
scroll to position [215, 0]
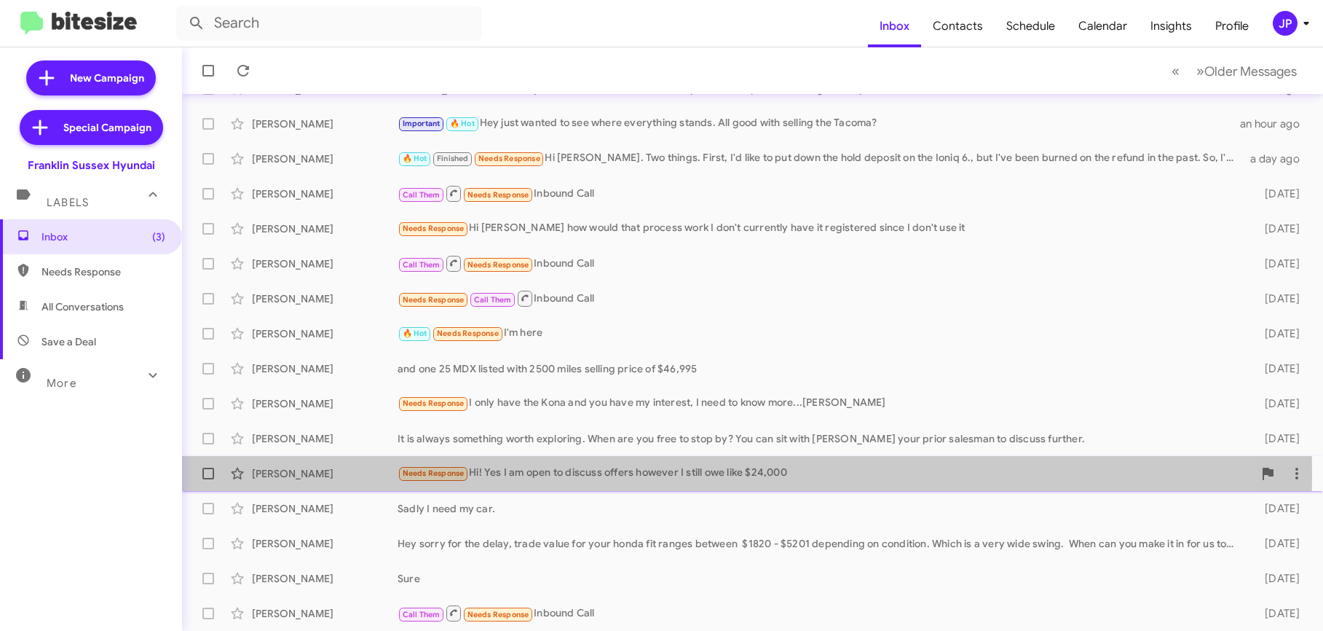
click at [545, 474] on div "Needs Response Hi! Yes I am open to discuss offers however I still owe like $24…" at bounding box center [826, 473] width 856 height 17
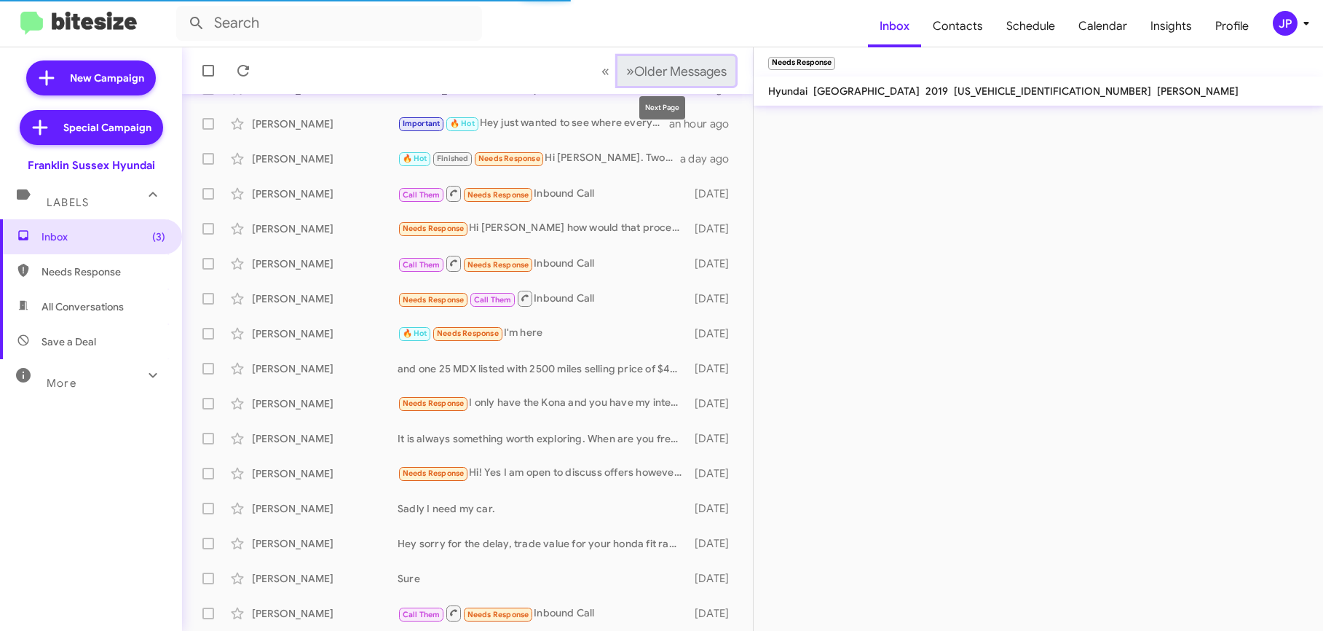
click at [650, 66] on span "Older Messages" at bounding box center [680, 71] width 92 height 16
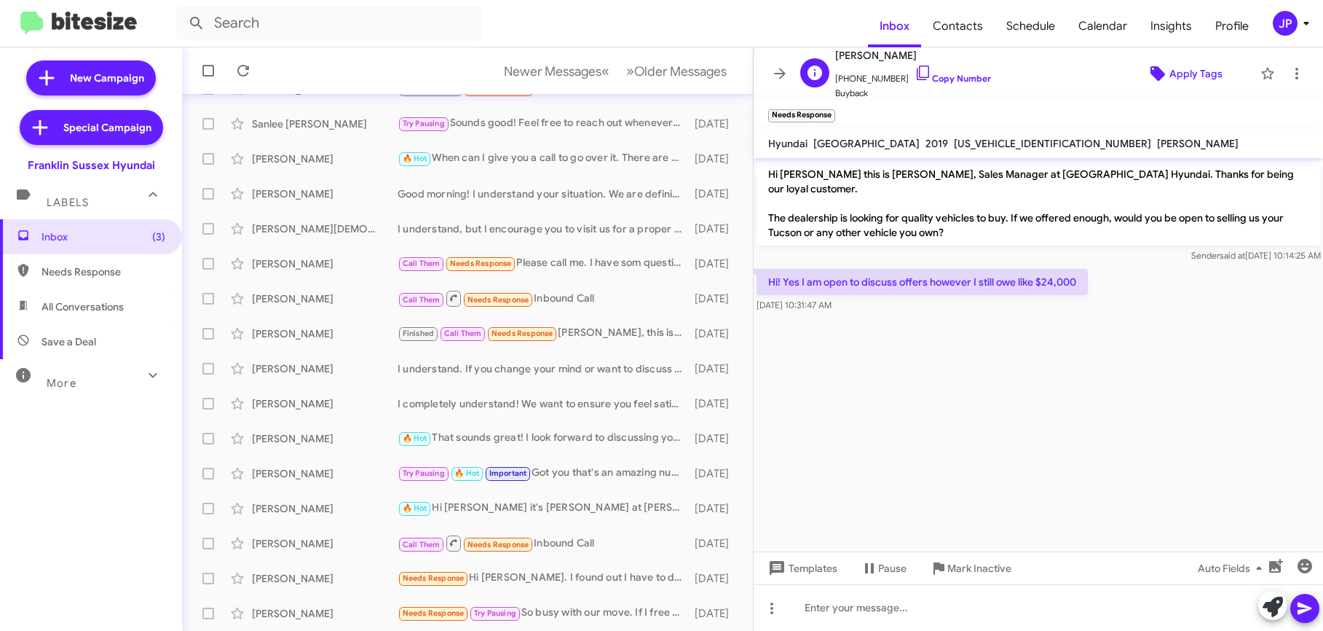
click at [1191, 79] on span "Apply Tags" at bounding box center [1195, 73] width 53 height 26
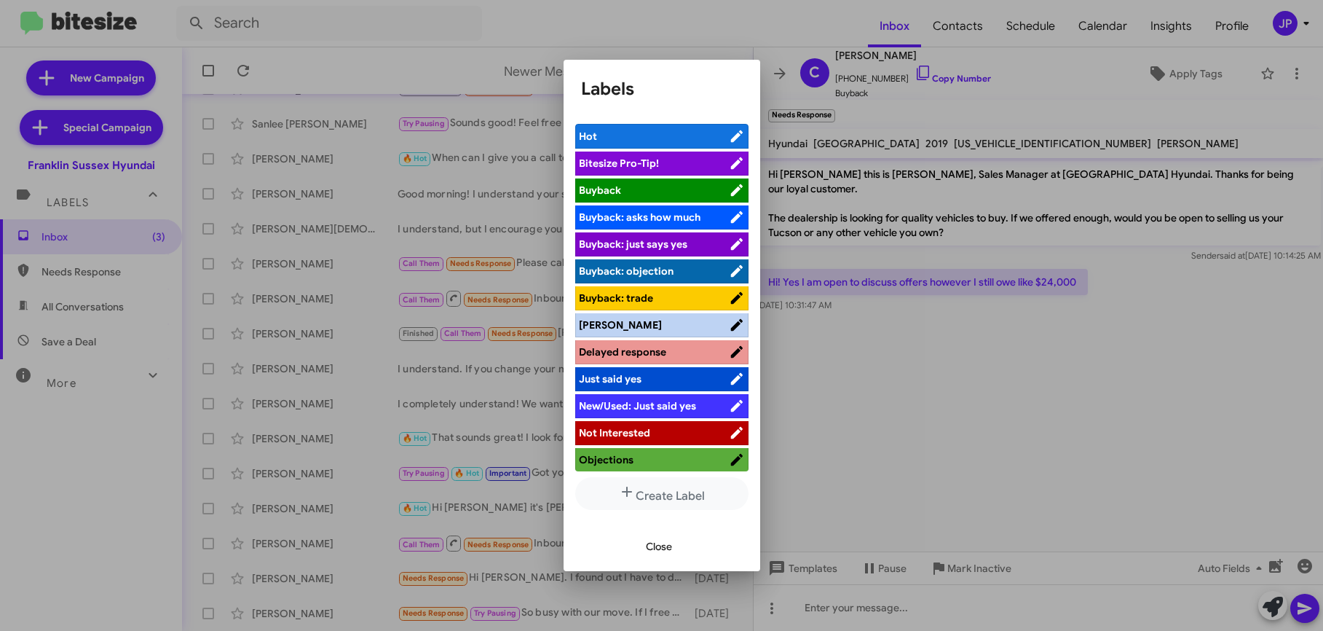
click at [701, 167] on span "Bitesize Pro-Tip!" at bounding box center [654, 163] width 150 height 15
click at [853, 450] on div at bounding box center [661, 315] width 1323 height 631
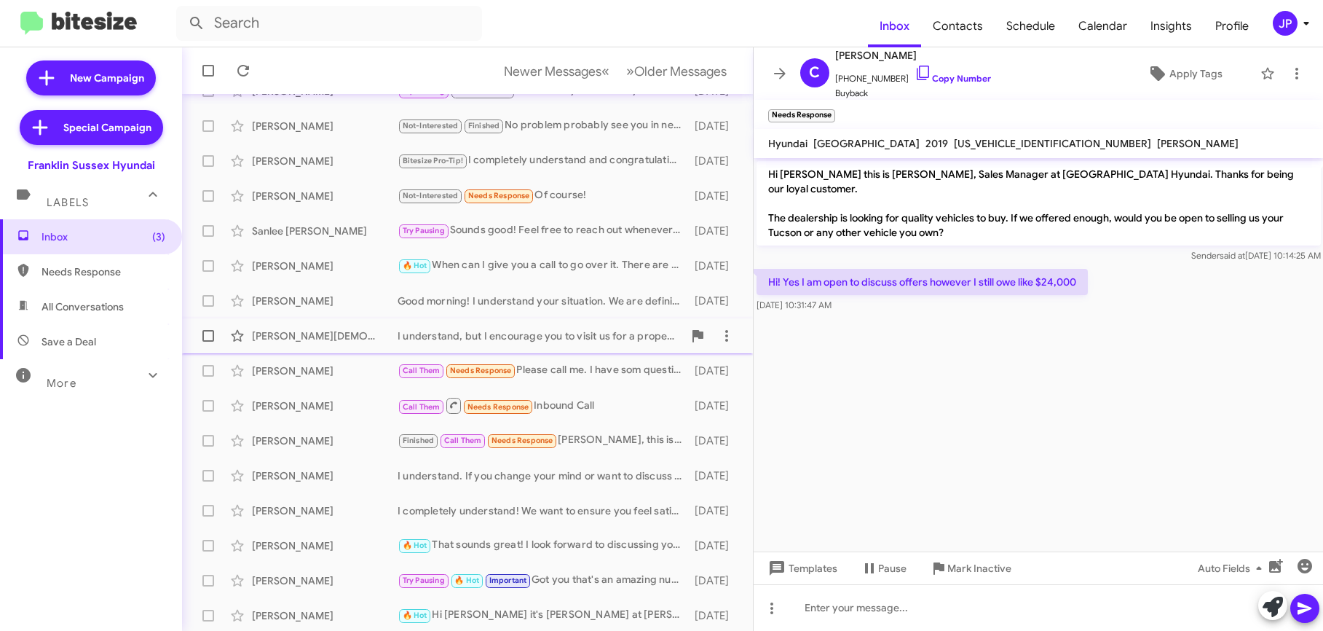
scroll to position [215, 0]
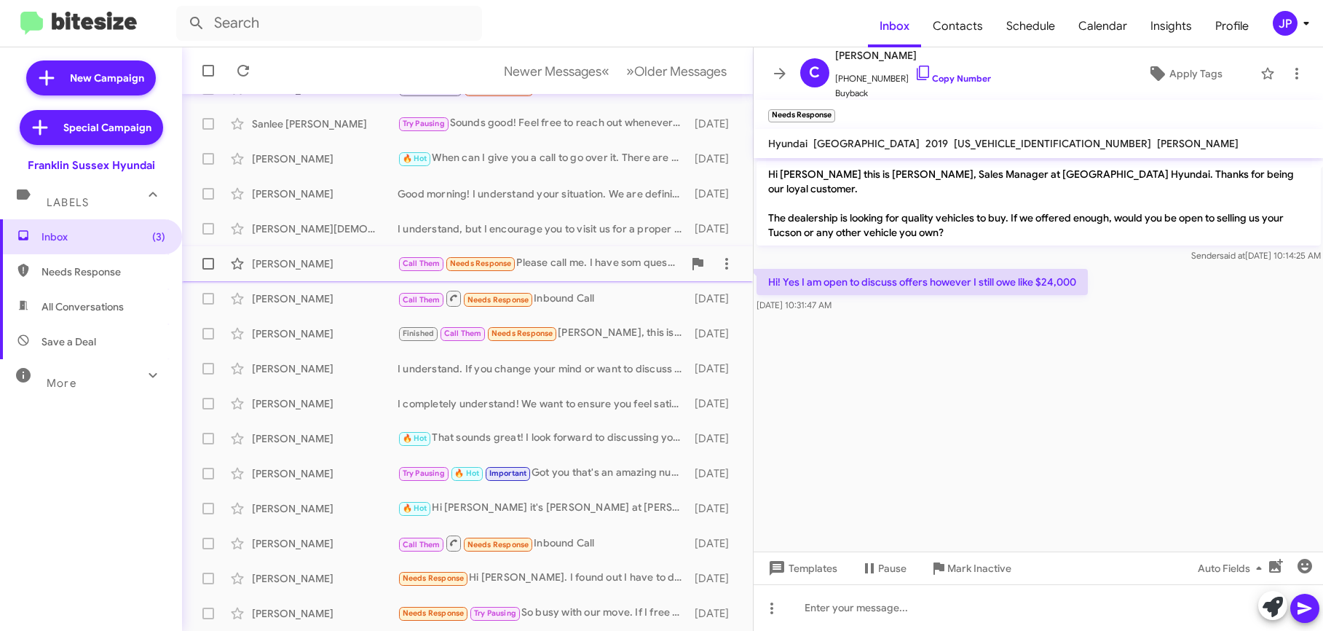
click at [621, 260] on div "Call Them Needs Response Please call me. I have som questions about trim levels." at bounding box center [540, 263] width 285 height 17
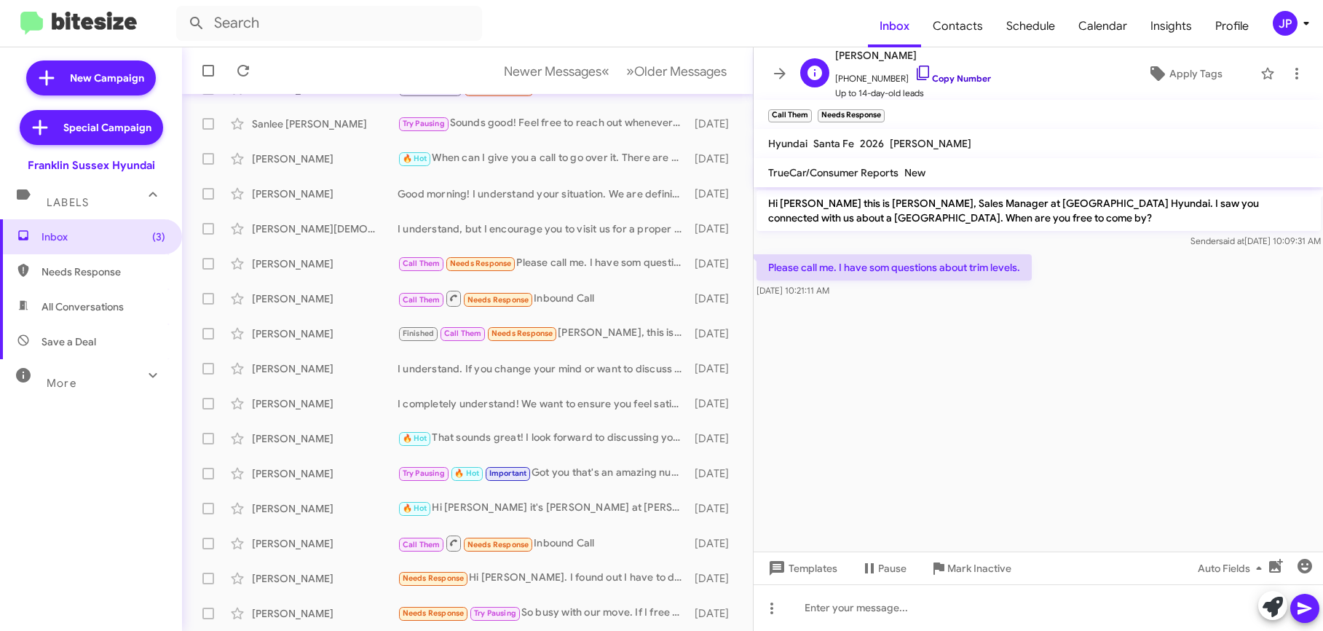
click at [933, 82] on link "Copy Number" at bounding box center [953, 78] width 76 height 11
click at [1191, 73] on span "Apply Tags" at bounding box center [1195, 73] width 53 height 26
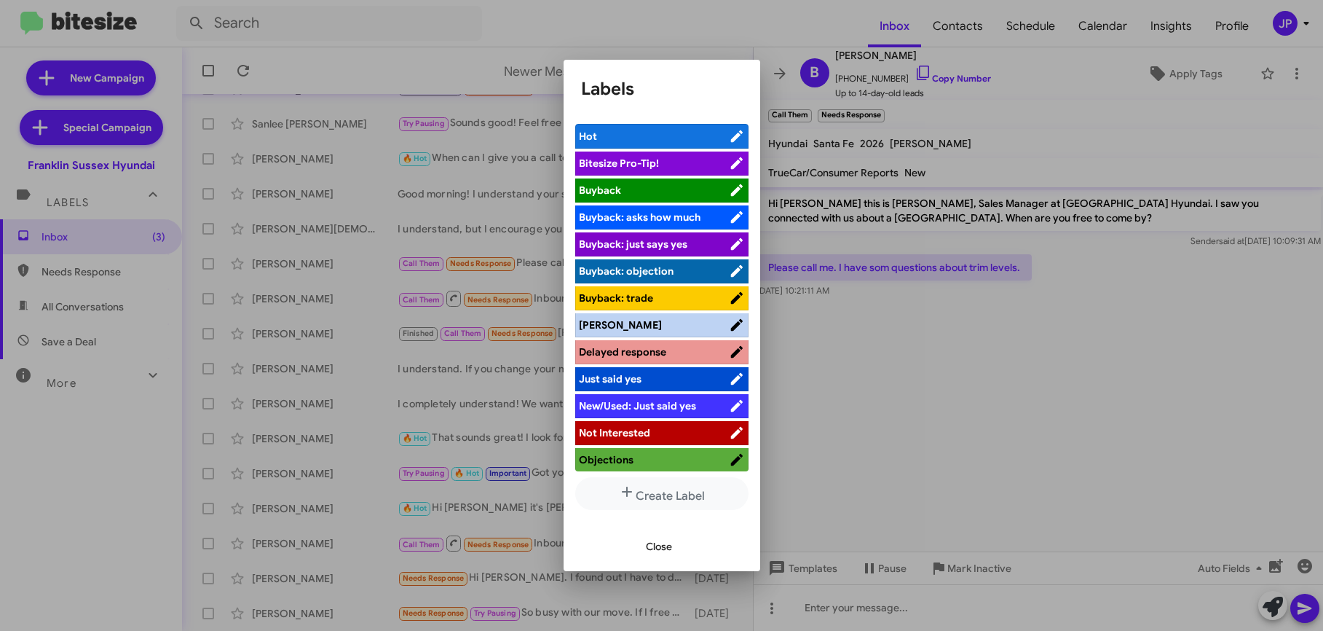
click at [668, 160] on span "Bitesize Pro-Tip!" at bounding box center [654, 163] width 150 height 15
click at [971, 427] on div at bounding box center [661, 315] width 1323 height 631
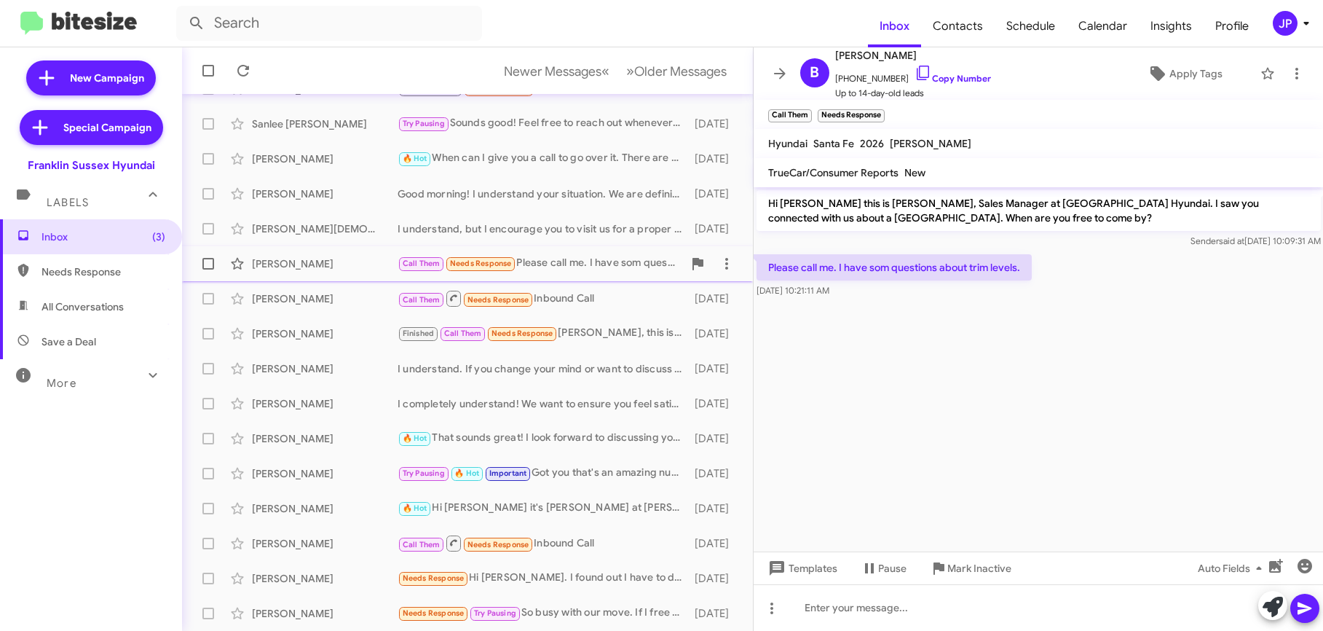
click at [212, 266] on span at bounding box center [208, 264] width 12 height 12
click at [208, 269] on input "checkbox" at bounding box center [208, 269] width 1 height 1
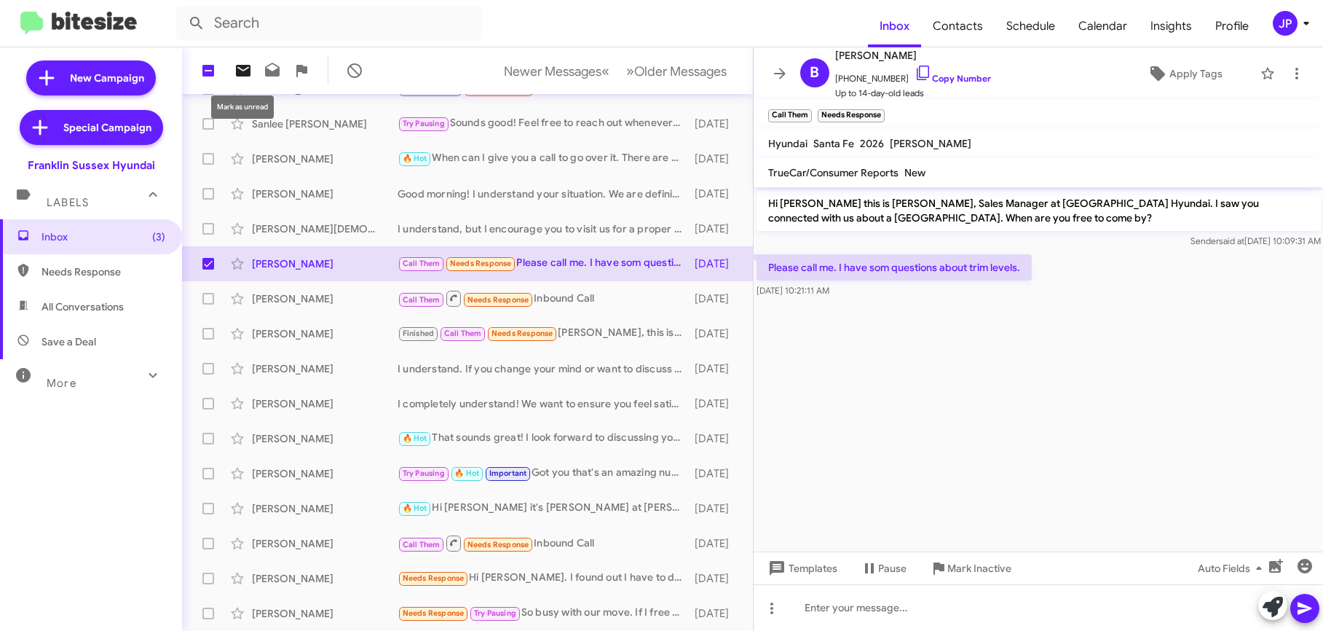
click at [242, 77] on icon at bounding box center [242, 70] width 17 height 17
click at [79, 231] on span "Inbox (4)" at bounding box center [104, 236] width 124 height 15
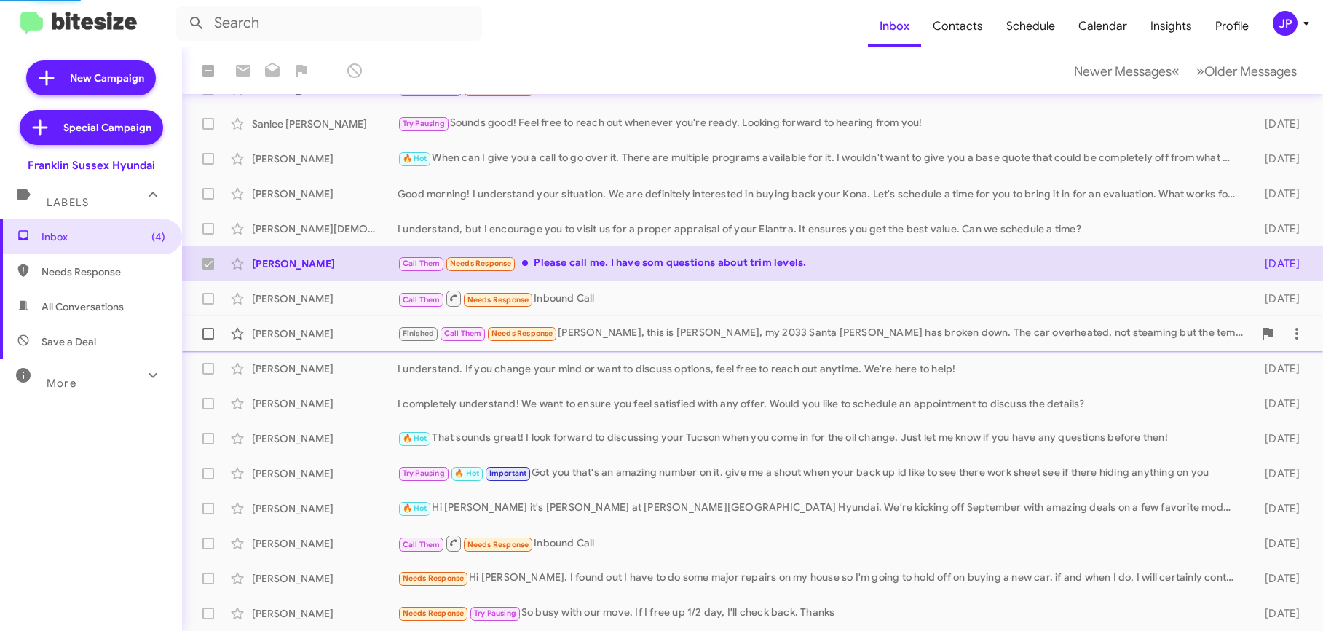
checkbox input "false"
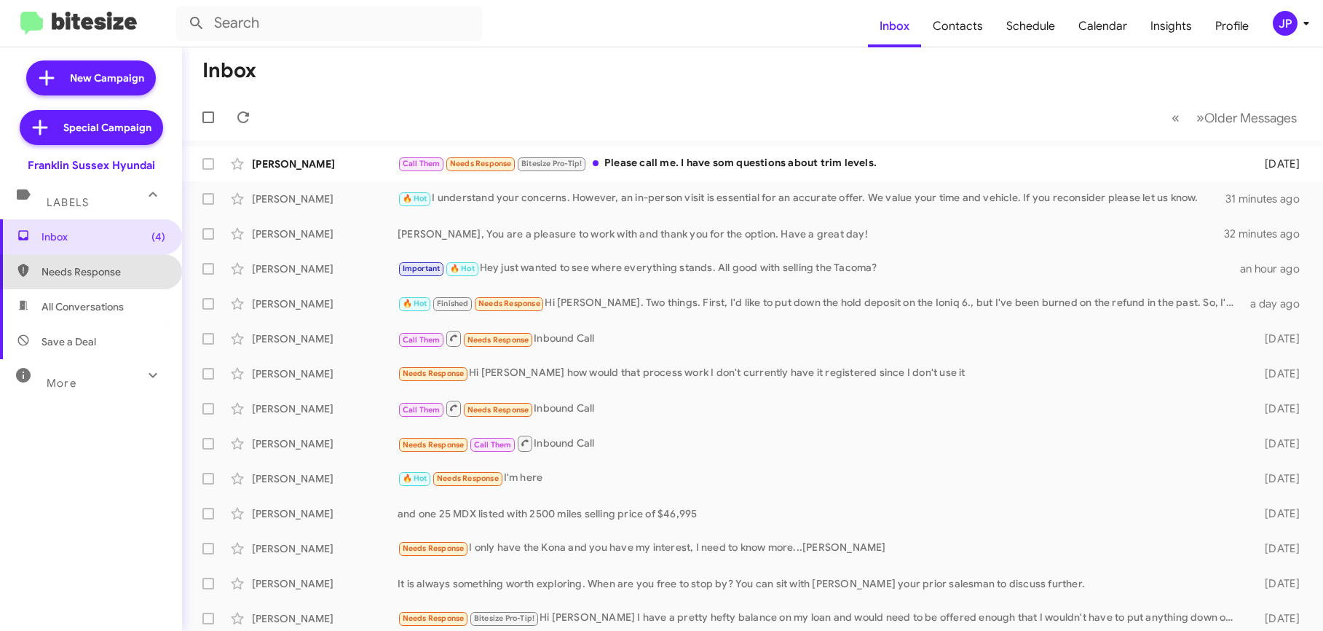
click at [107, 280] on span "Needs Response" at bounding box center [91, 271] width 182 height 35
type input "in:needs-response"
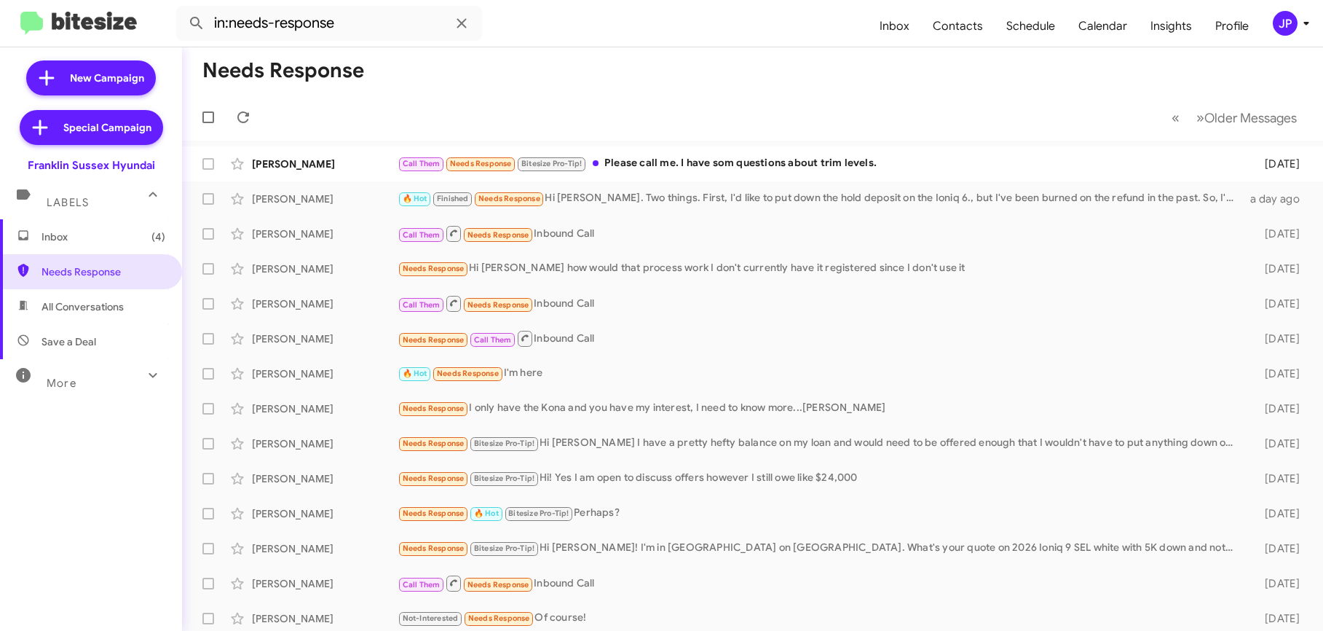
click at [1283, 29] on div "JP" at bounding box center [1285, 23] width 25 height 25
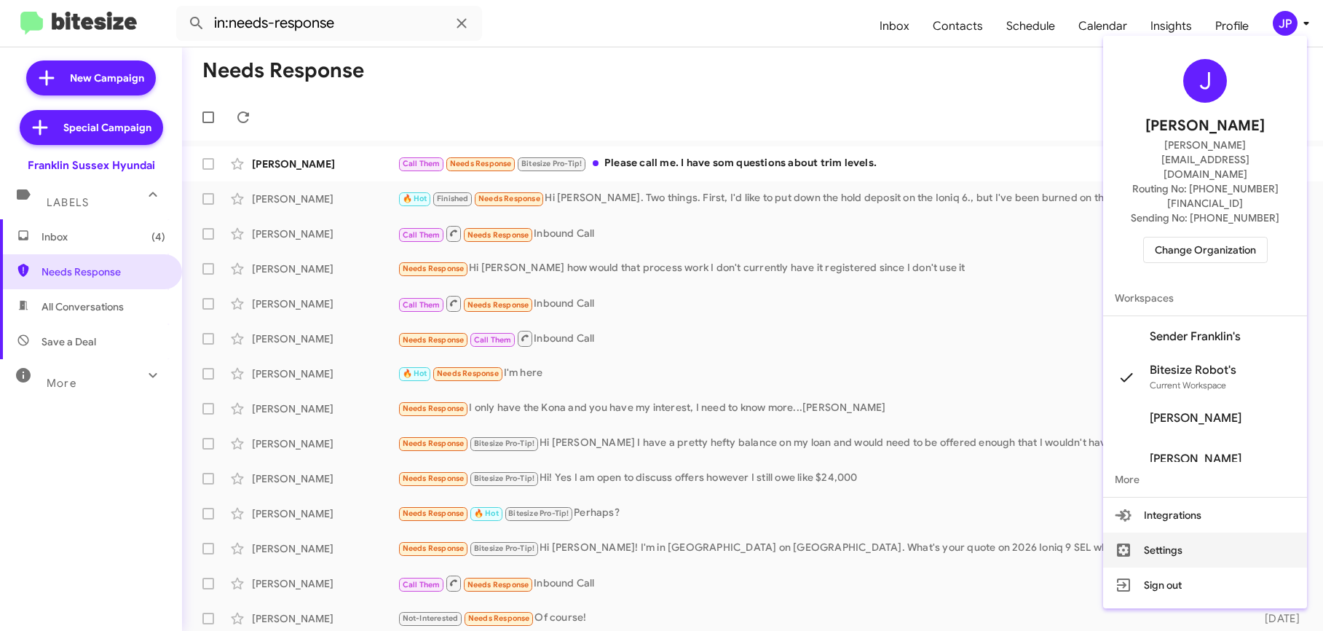
click at [1194, 532] on button "Settings" at bounding box center [1205, 549] width 204 height 35
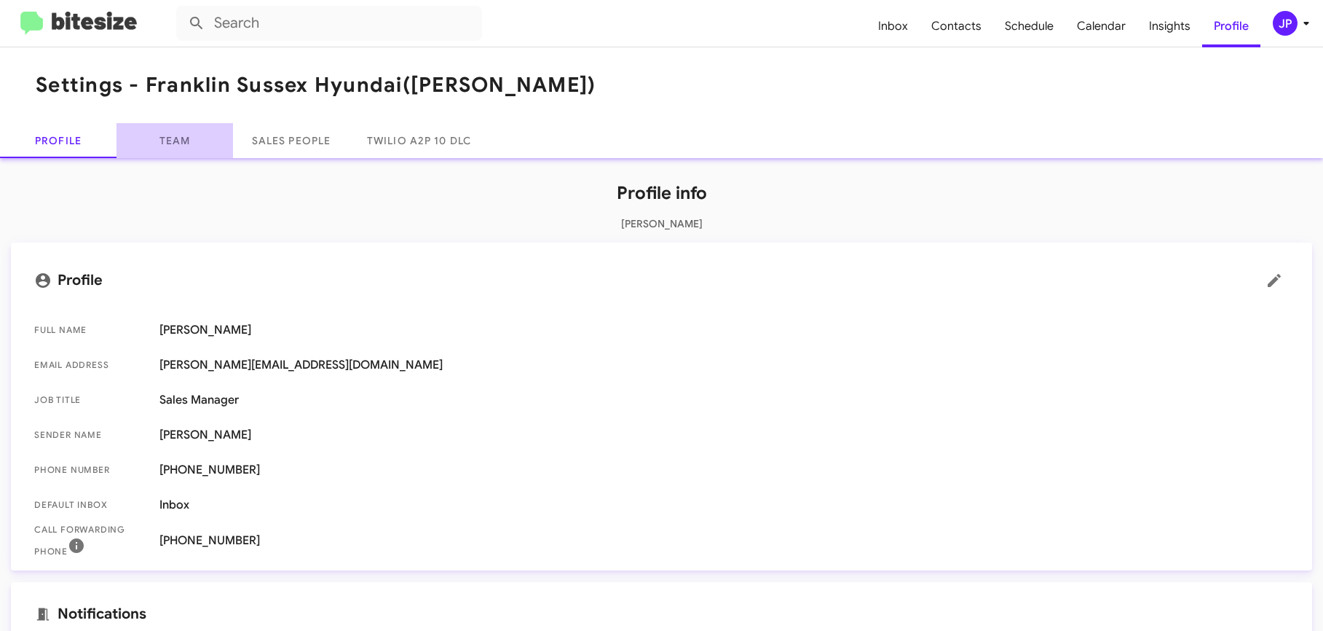
click at [175, 146] on link "Team" at bounding box center [175, 140] width 117 height 35
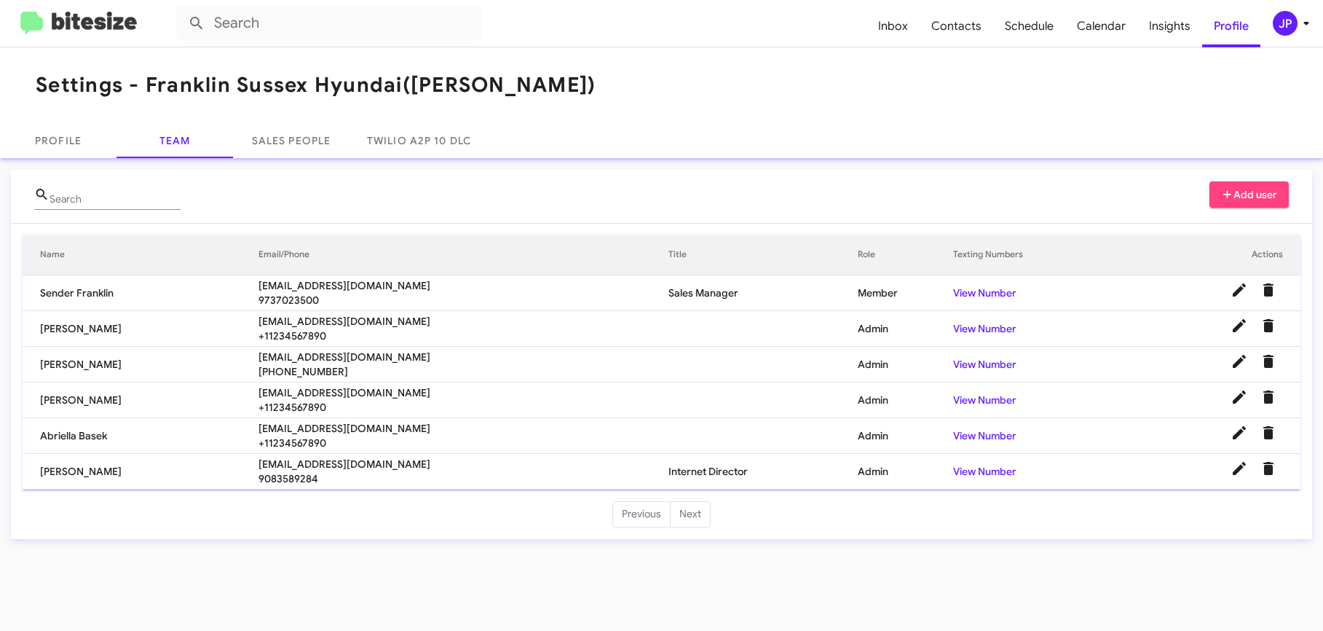
click at [332, 393] on span "kmccallion@nielsenautos.com" at bounding box center [464, 392] width 410 height 15
click at [332, 392] on span "kmccallion@nielsenautos.com" at bounding box center [464, 392] width 410 height 15
copy span "kmccallion@nielsenautos.com"
click at [301, 427] on span "abasek@nielsenautos.com" at bounding box center [464, 428] width 410 height 15
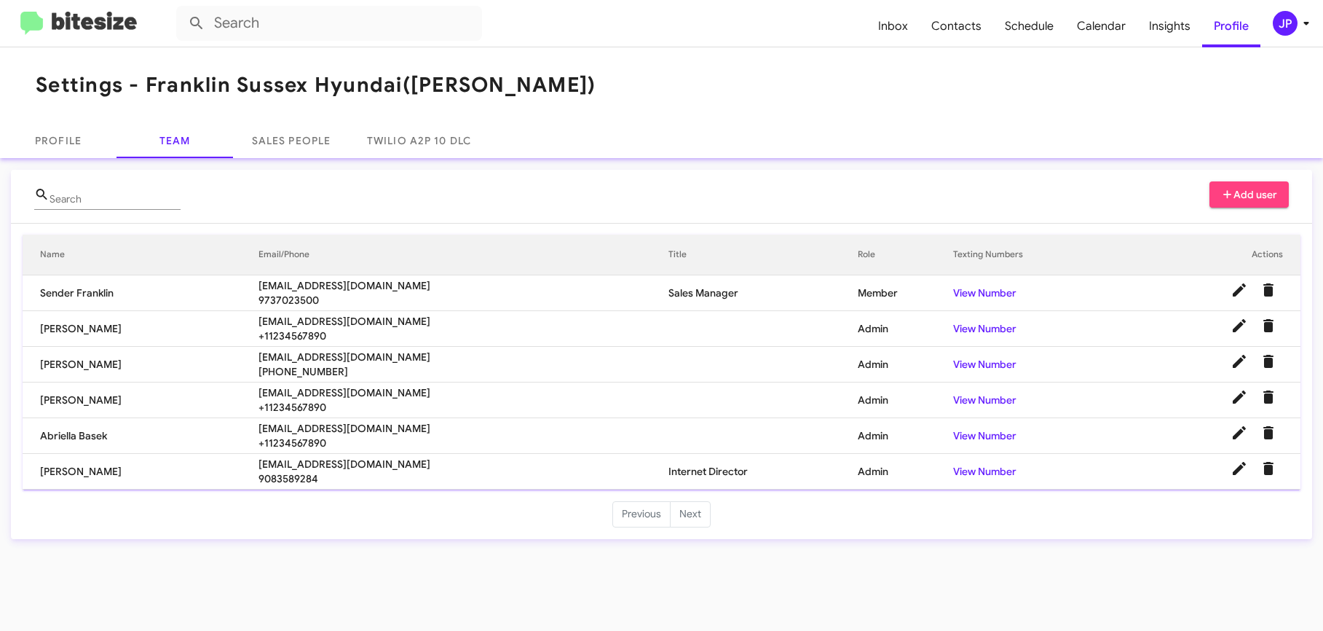
click at [301, 427] on span "abasek@nielsenautos.com" at bounding box center [464, 428] width 410 height 15
copy span "abasek@nielsenautos.com"
click at [291, 354] on span "cshenise@nielsenautos.com" at bounding box center [464, 357] width 410 height 15
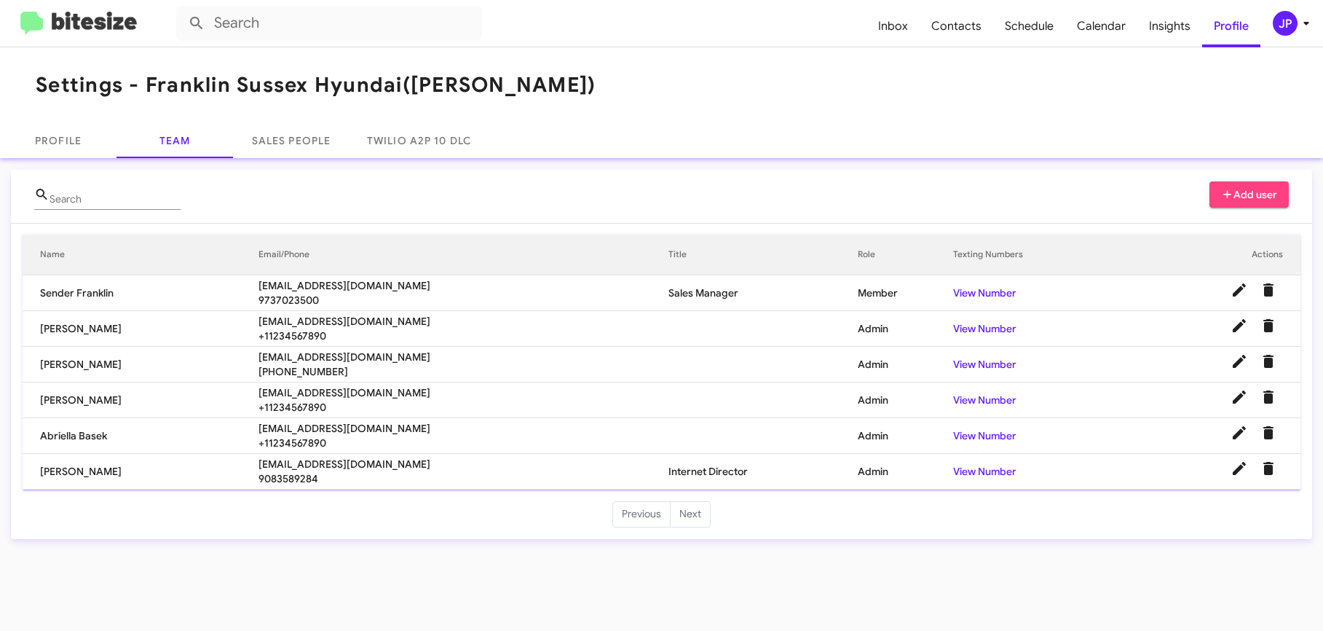
click at [291, 354] on span "cshenise@nielsenautos.com" at bounding box center [464, 357] width 410 height 15
copy span "cshenise@nielsenautos.com"
click at [297, 319] on span "csuchy@nielsenautos.com" at bounding box center [464, 321] width 410 height 15
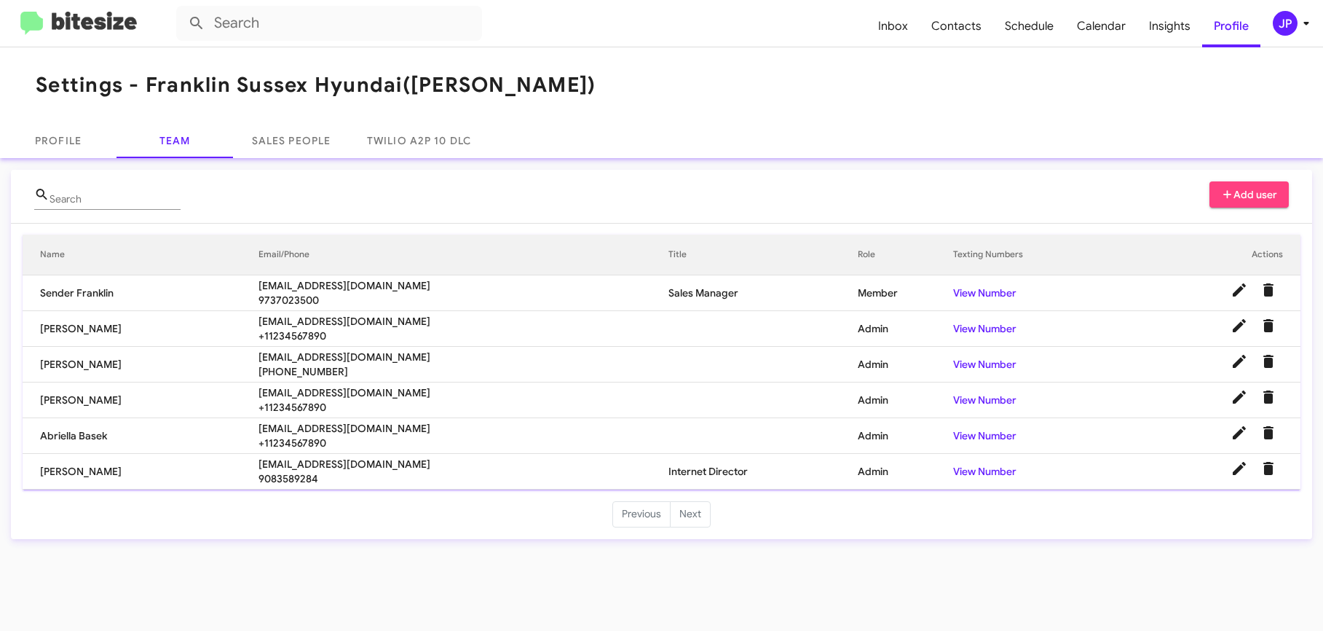
click at [297, 319] on span "csuchy@nielsenautos.com" at bounding box center [464, 321] width 410 height 15
copy span "csuchy@nielsenautos.com"
click at [1288, 24] on div "JP" at bounding box center [1285, 23] width 25 height 25
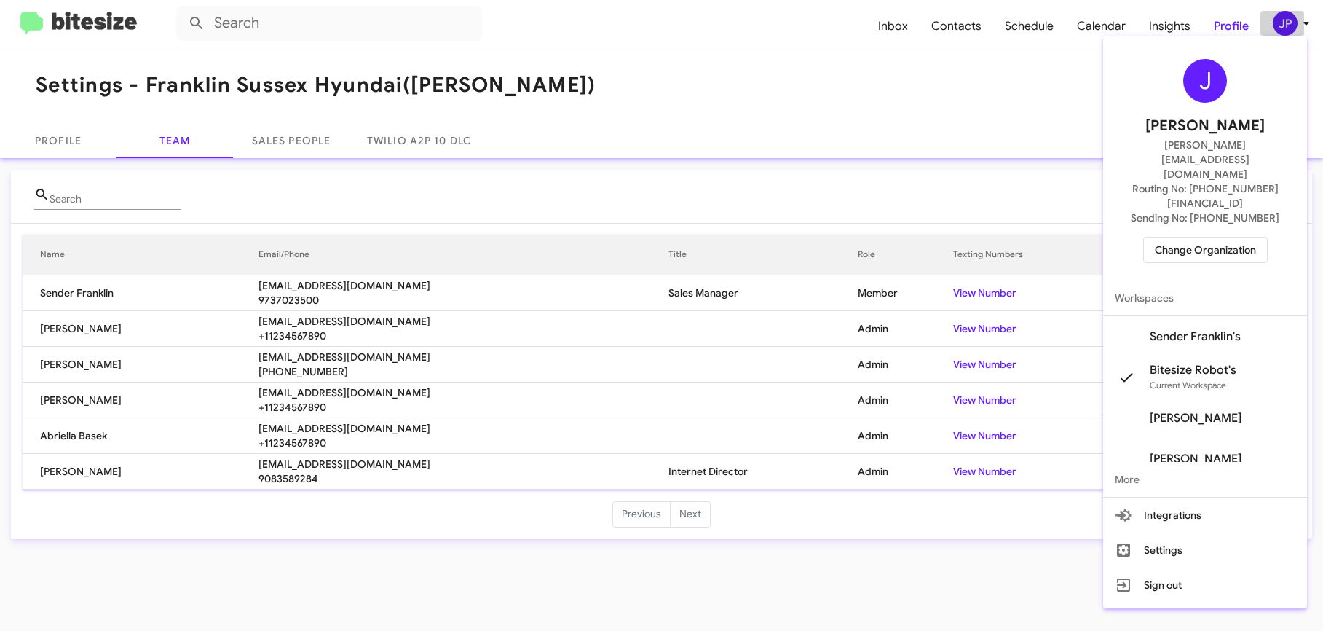
click at [1288, 23] on body "Inbox Contacts Schedule Calendar Insights Profile JP Settings - Franklin Sussex…" at bounding box center [661, 315] width 1323 height 631
click at [1245, 189] on div "J Jamie Payton jamie@bitesize.co Routing No: +1 (973) 702-3500 Sending No: +1 (…" at bounding box center [1205, 161] width 204 height 239
drag, startPoint x: 1245, startPoint y: 193, endPoint x: 1223, endPoint y: 197, distance: 22.3
click at [1245, 192] on div "J Jamie Payton jamie@bitesize.co Routing No: +1 (973) 702-3500 Sending No: +1 (…" at bounding box center [1205, 161] width 204 height 239
click at [1177, 237] on span "Change Organization" at bounding box center [1205, 249] width 101 height 25
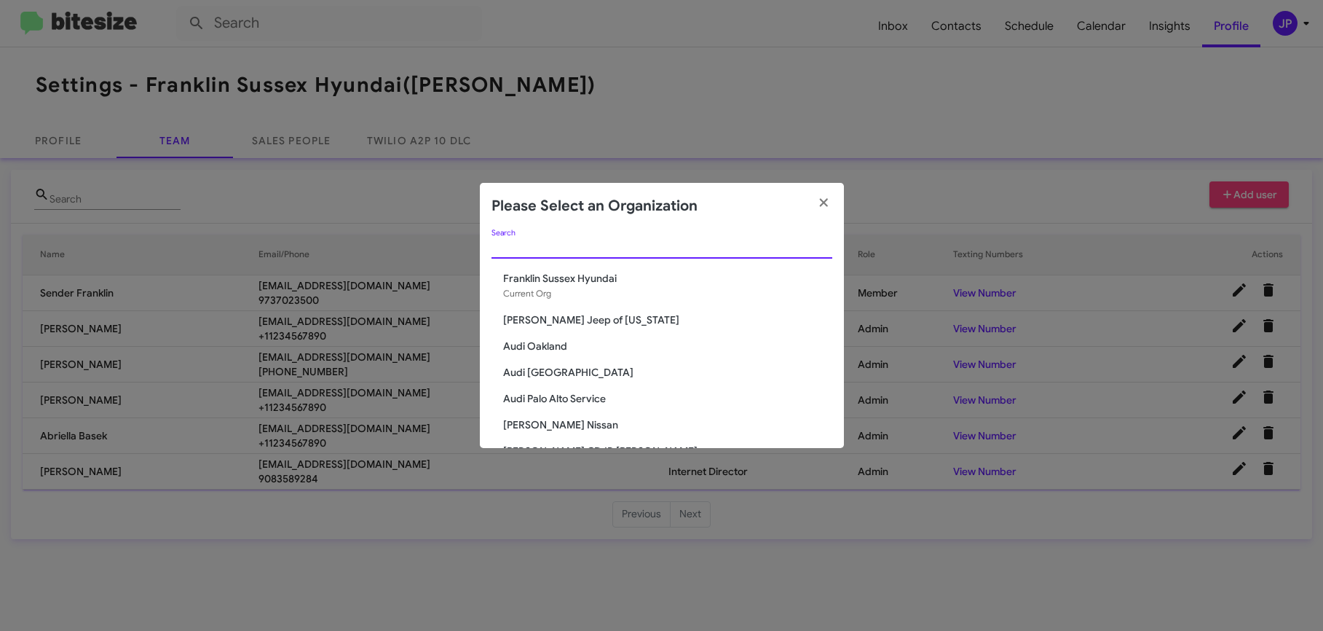
click at [663, 248] on input "Search" at bounding box center [662, 248] width 341 height 12
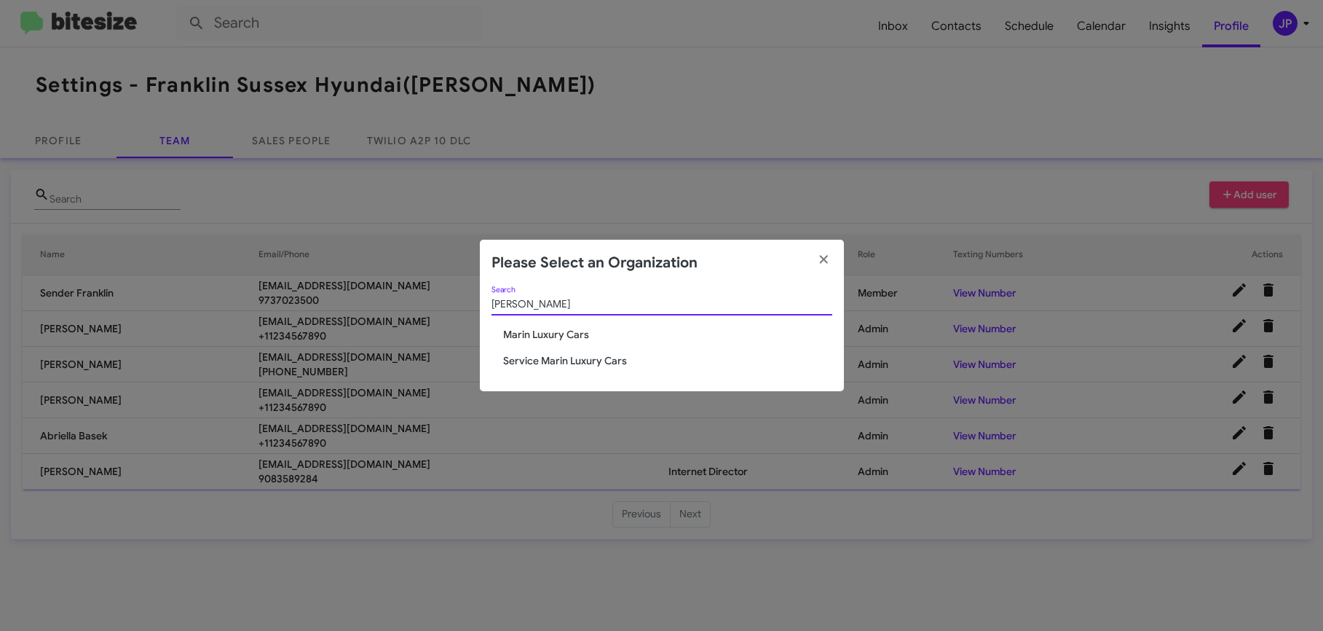
type input "Marin Lu"
click at [544, 327] on span "Marin Luxury Cars" at bounding box center [667, 334] width 329 height 15
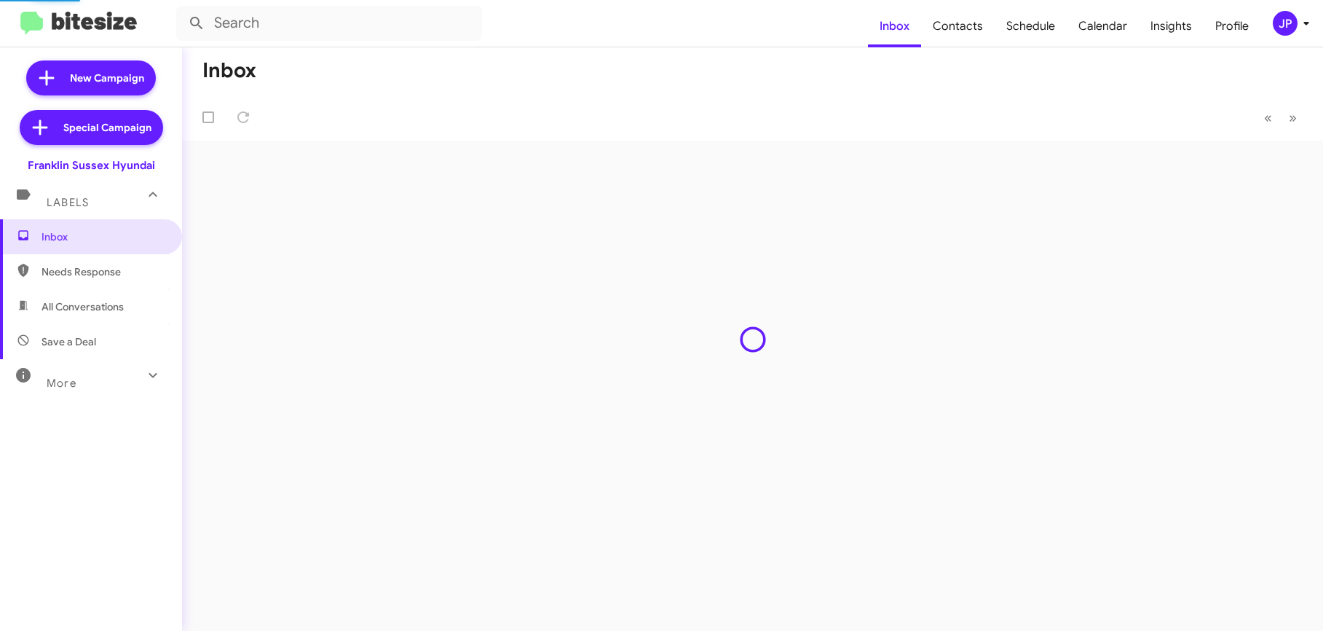
click at [1269, 24] on button "JP" at bounding box center [1284, 23] width 47 height 25
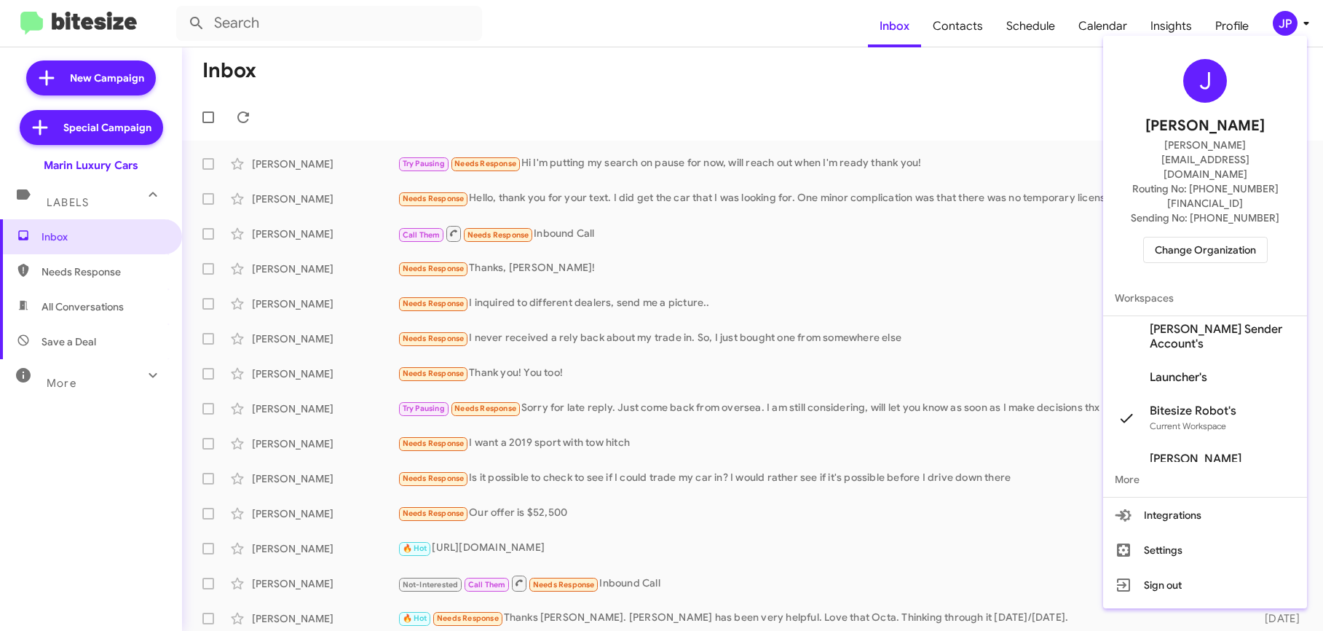
click at [1218, 237] on span "Change Organization" at bounding box center [1205, 249] width 101 height 25
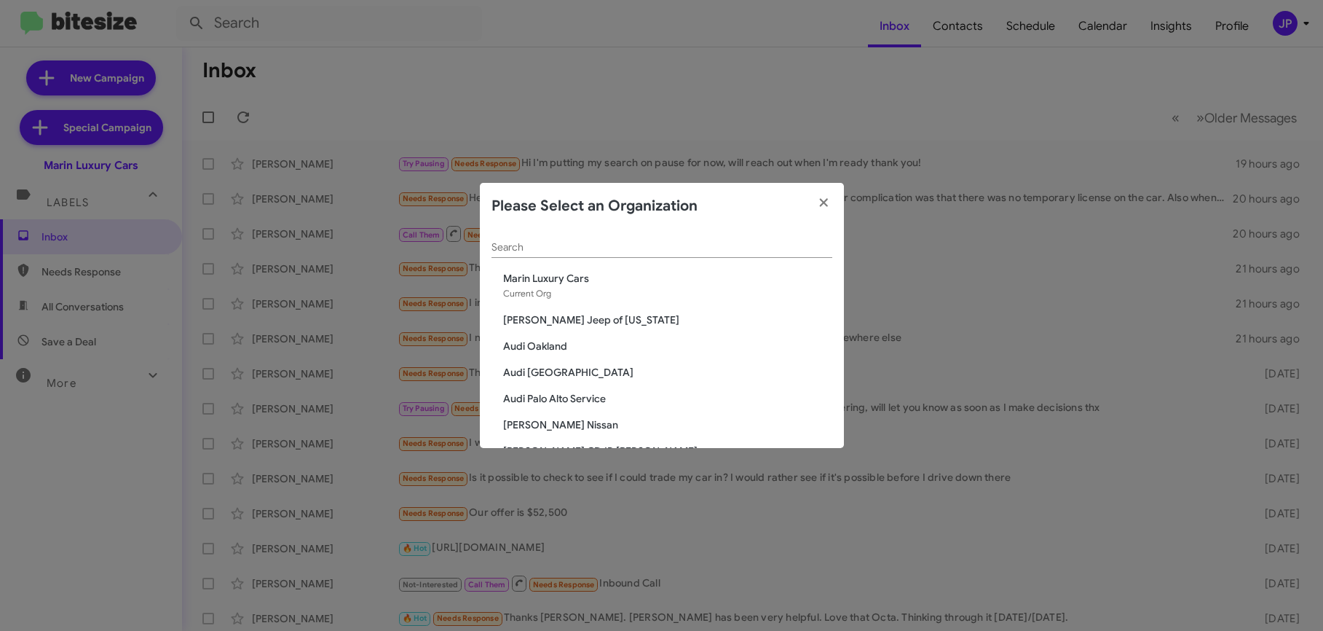
click at [731, 237] on div "Search" at bounding box center [662, 243] width 341 height 28
type input "[PERSON_NAME]"
click at [572, 352] on span "Service Marin Luxury Cars" at bounding box center [667, 346] width 329 height 15
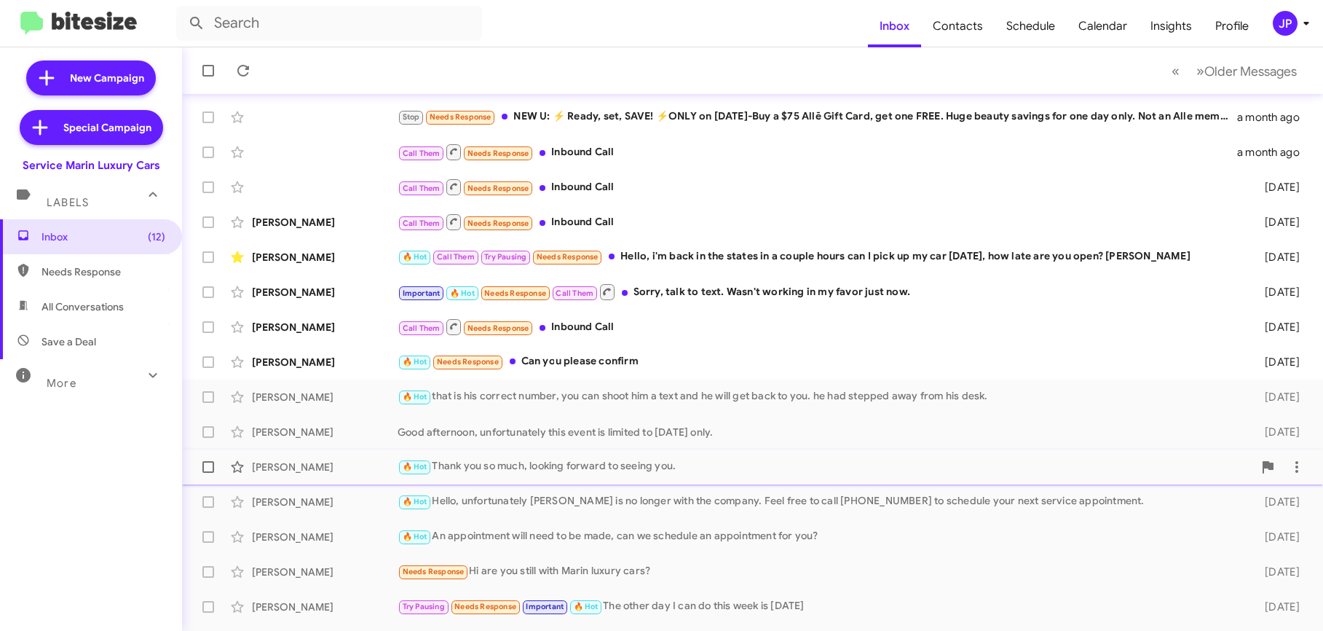
scroll to position [215, 0]
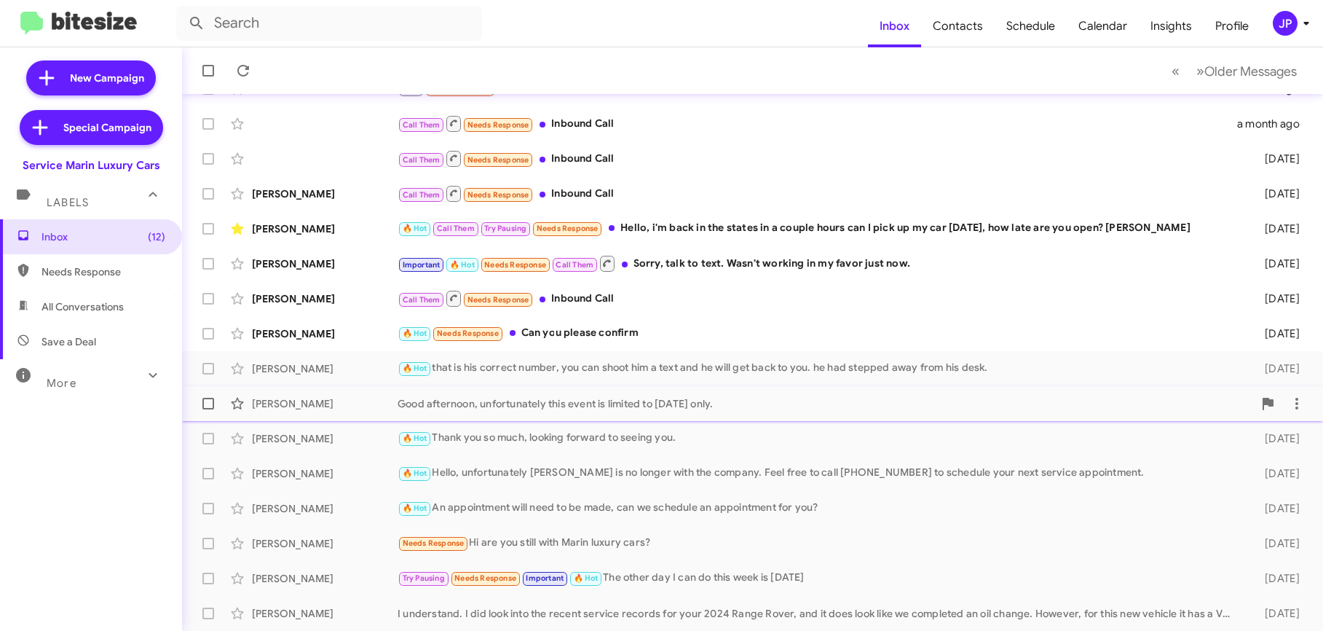
click at [581, 401] on div "Good afternoon, unfortunately this event is limited to [DATE] only." at bounding box center [826, 403] width 856 height 15
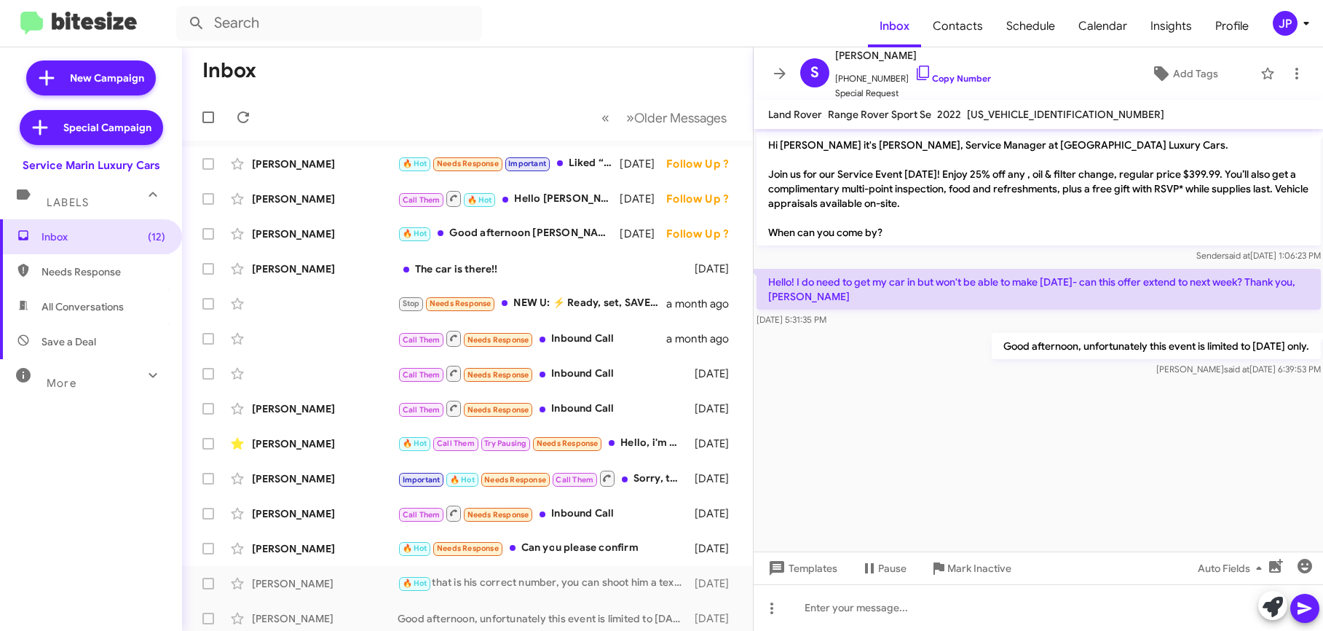
click at [1266, 23] on button "JP" at bounding box center [1284, 23] width 47 height 25
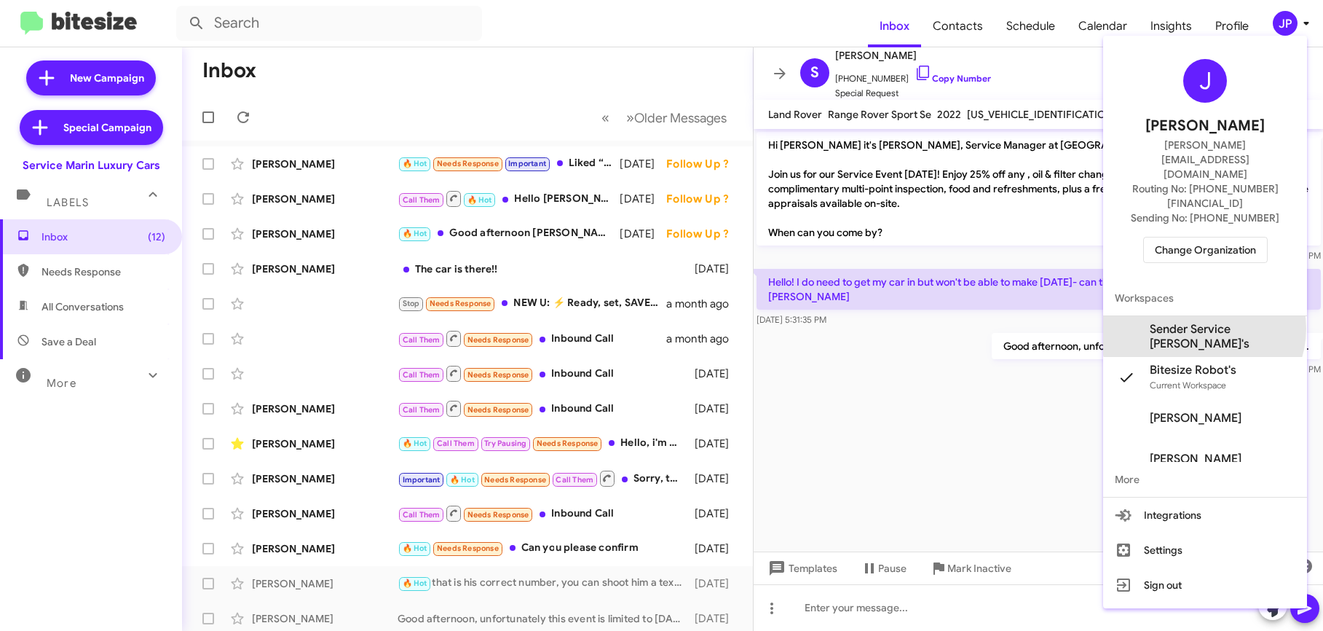
click at [1203, 322] on span "Sender Service [PERSON_NAME]'s" at bounding box center [1223, 336] width 146 height 29
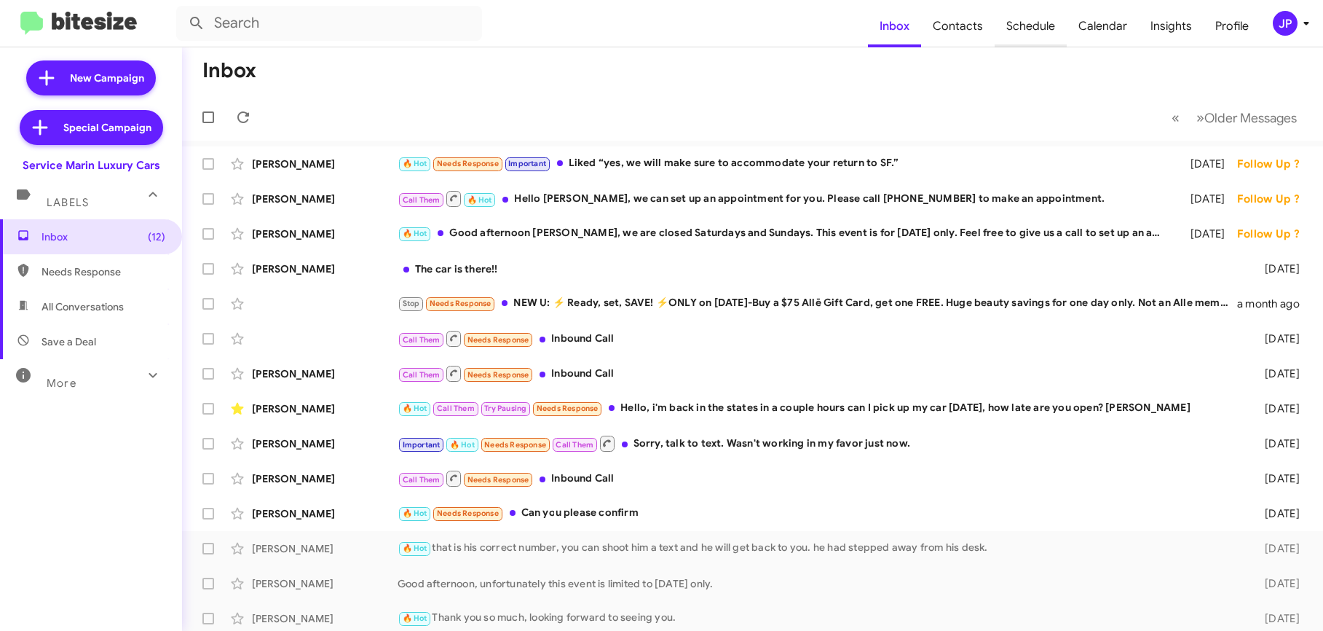
click at [1043, 36] on span "Schedule" at bounding box center [1031, 26] width 72 height 42
click at [1043, 33] on span "Schedule" at bounding box center [1031, 26] width 72 height 42
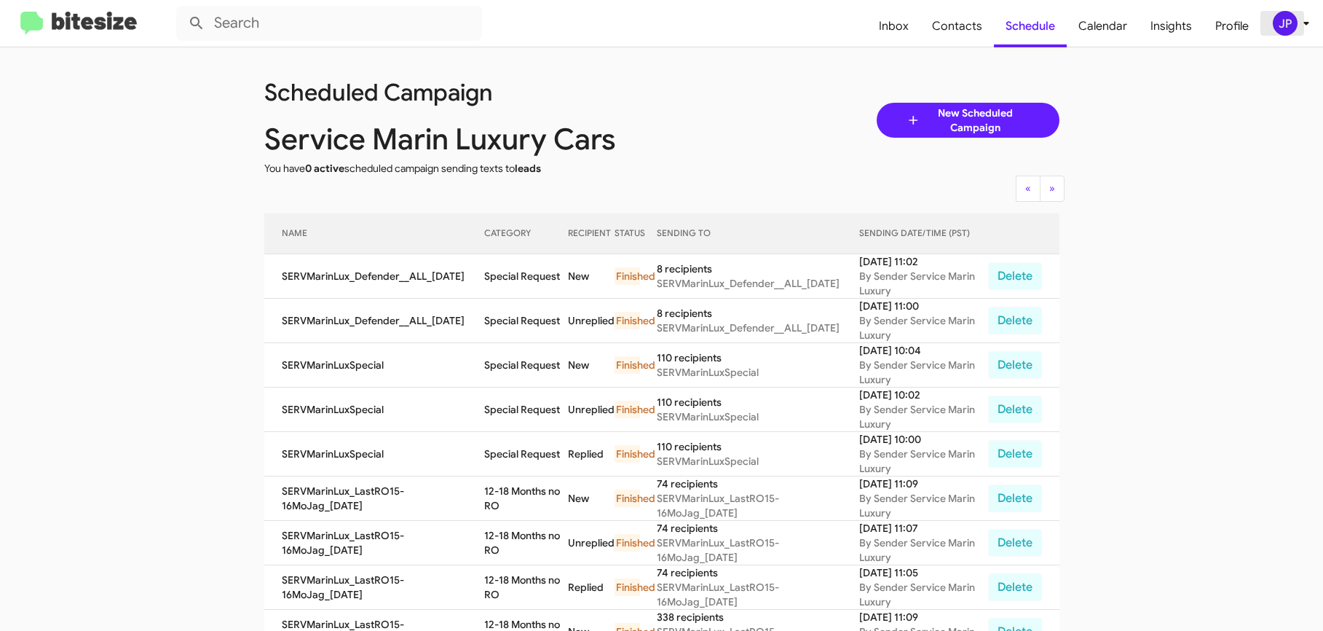
click at [1295, 33] on span "JP" at bounding box center [1294, 23] width 44 height 25
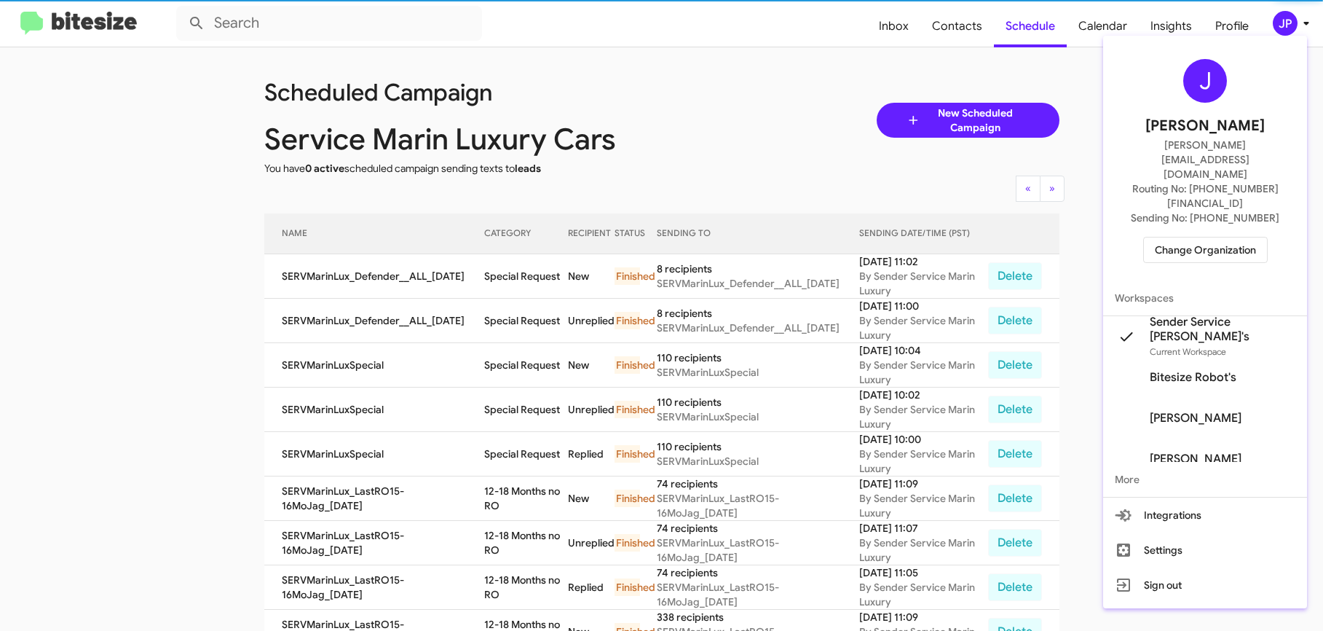
click at [1244, 237] on span "Change Organization" at bounding box center [1205, 249] width 101 height 25
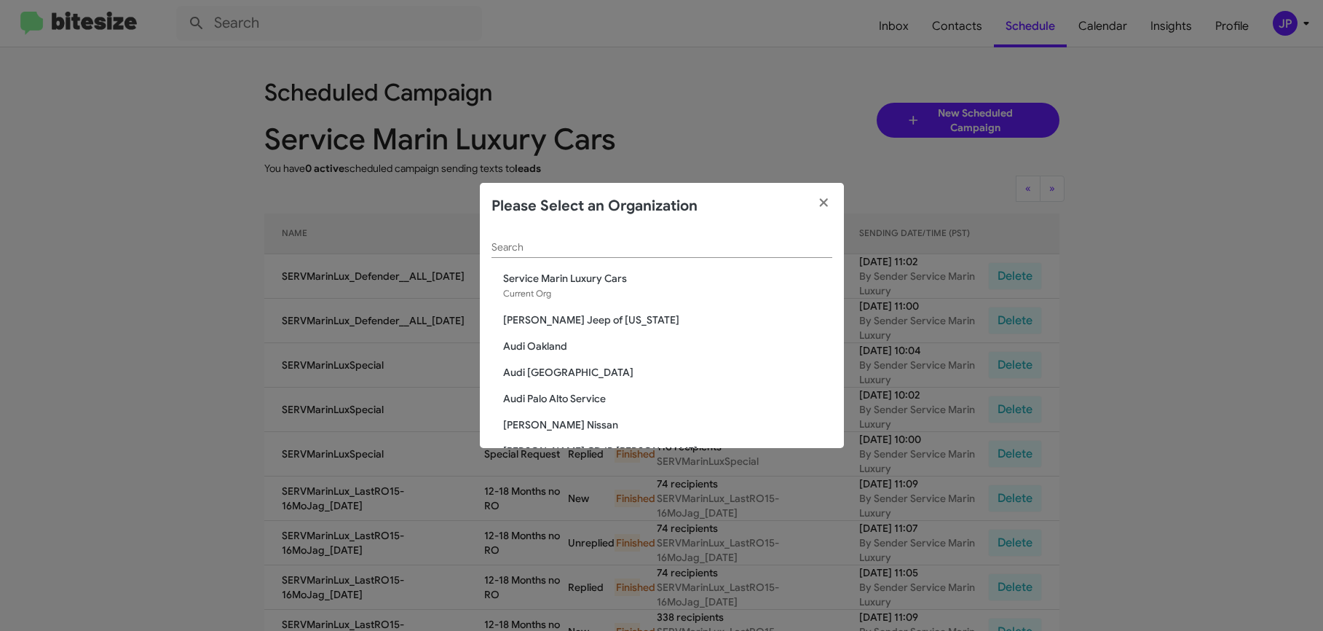
click at [707, 237] on div "Search" at bounding box center [662, 243] width 341 height 28
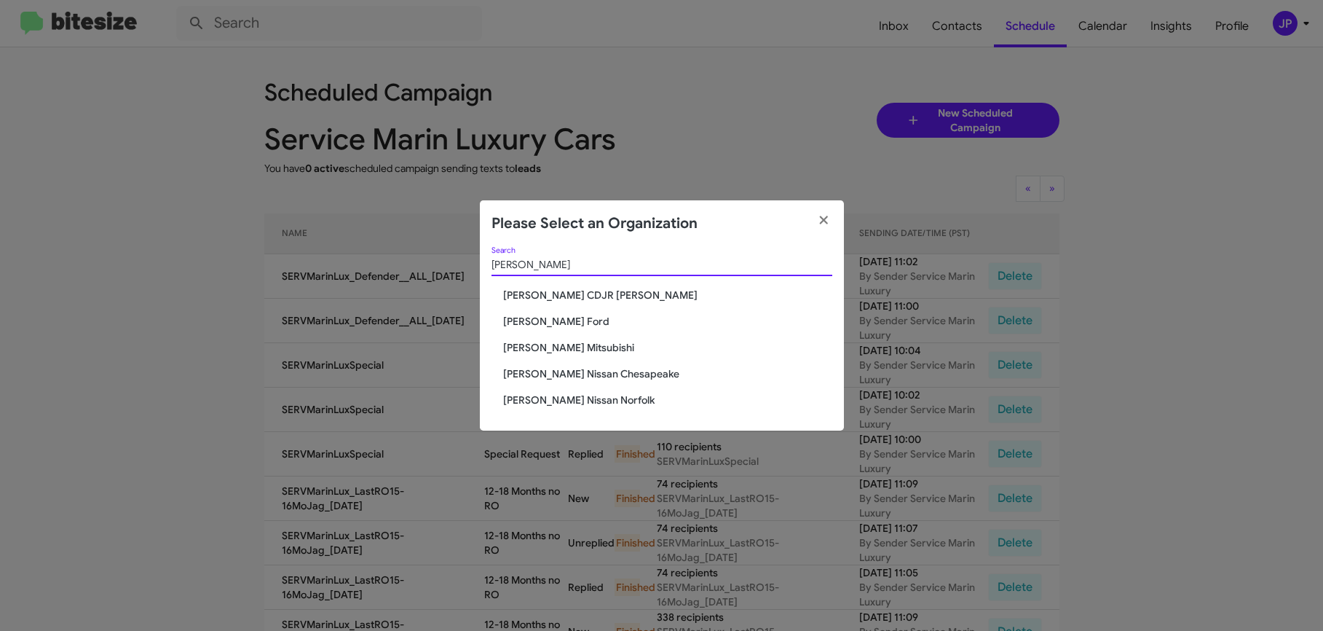
type input "Banister"
click at [556, 397] on span "[PERSON_NAME] Nissan Norfolk" at bounding box center [667, 399] width 329 height 15
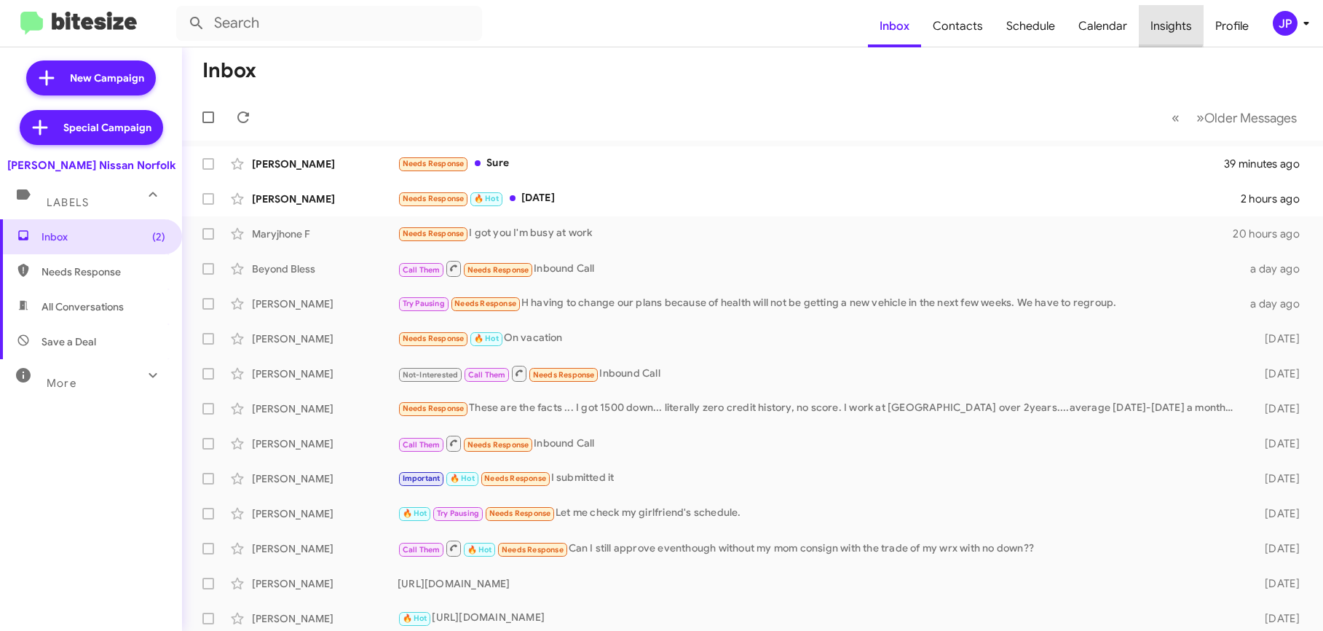
click at [1151, 22] on span "Insights" at bounding box center [1171, 26] width 65 height 42
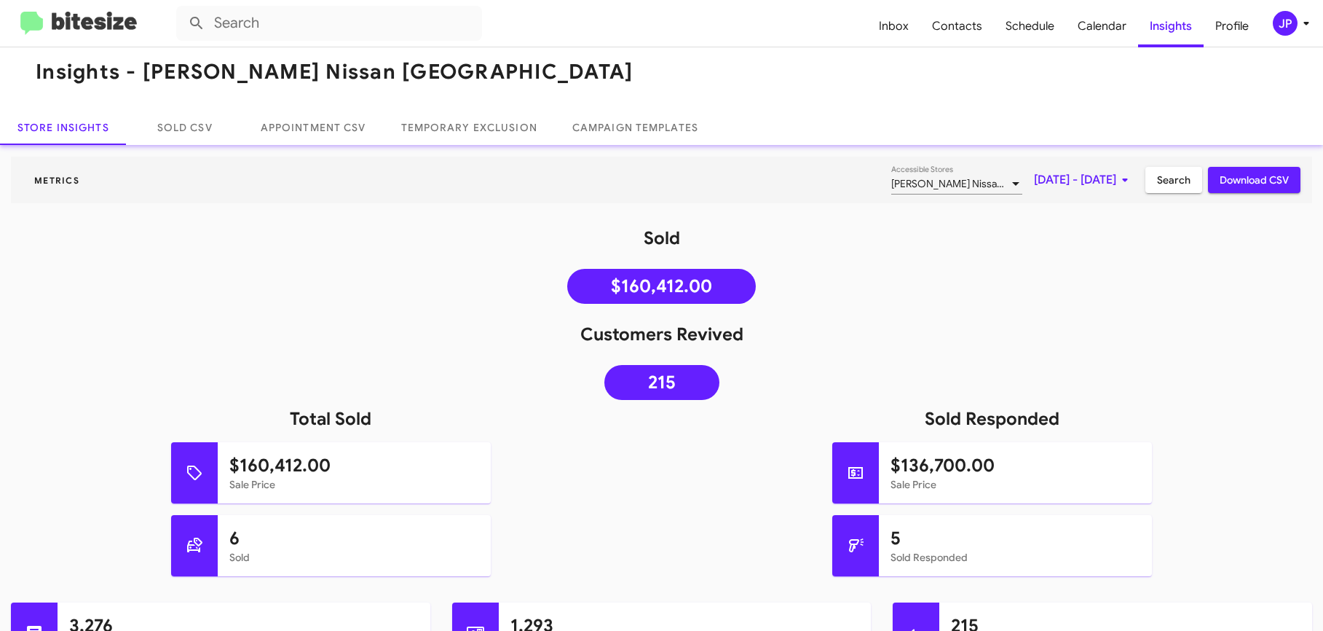
scroll to position [17, 0]
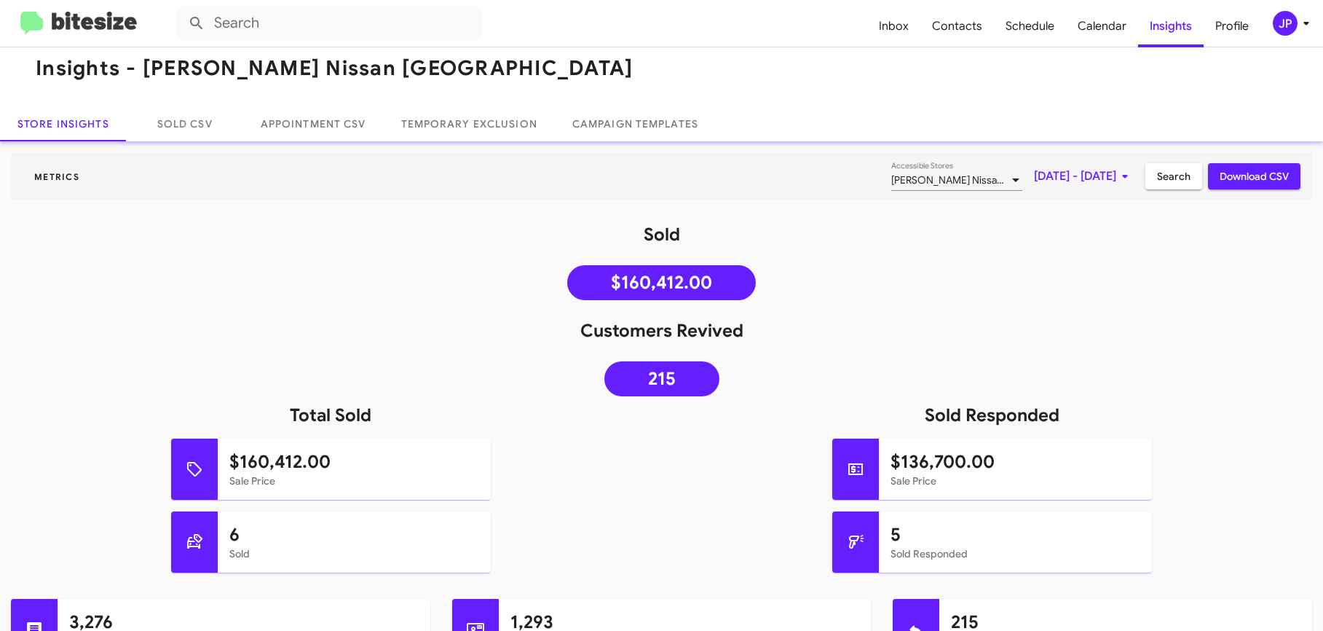
click at [120, 20] on img at bounding box center [78, 24] width 117 height 24
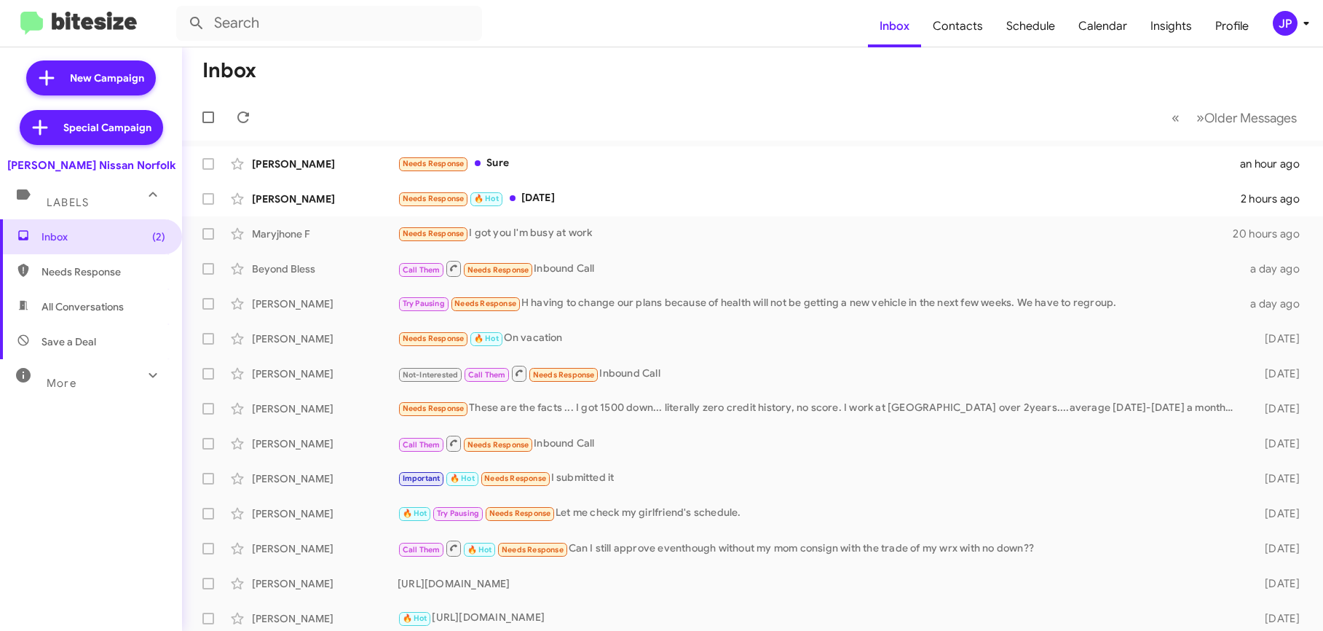
click at [1282, 28] on div "JP" at bounding box center [1285, 23] width 25 height 25
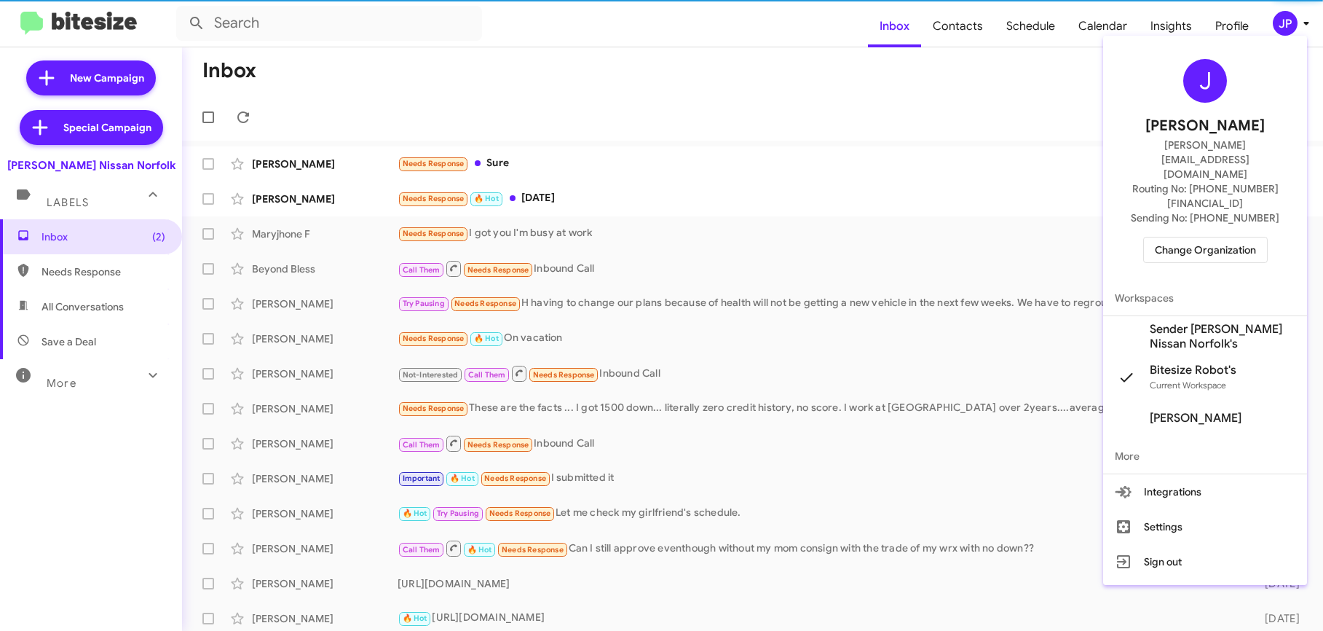
click at [1237, 237] on span "Change Organization" at bounding box center [1205, 249] width 101 height 25
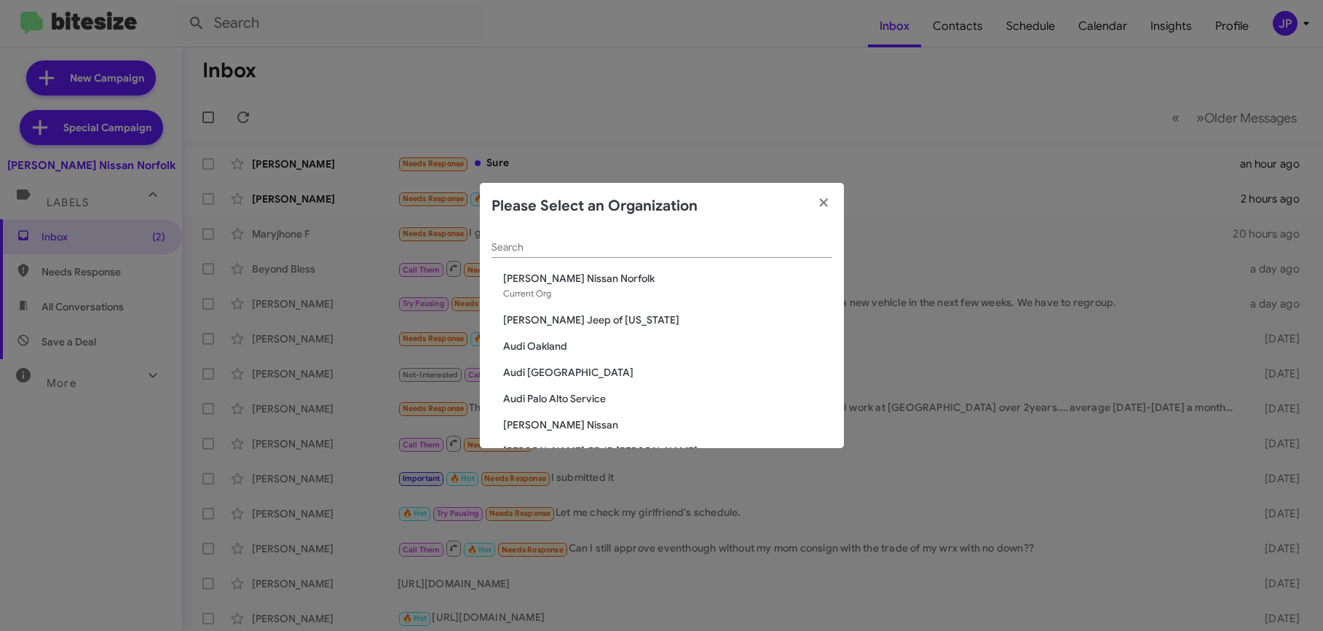
click at [750, 242] on input "Search" at bounding box center [662, 248] width 341 height 12
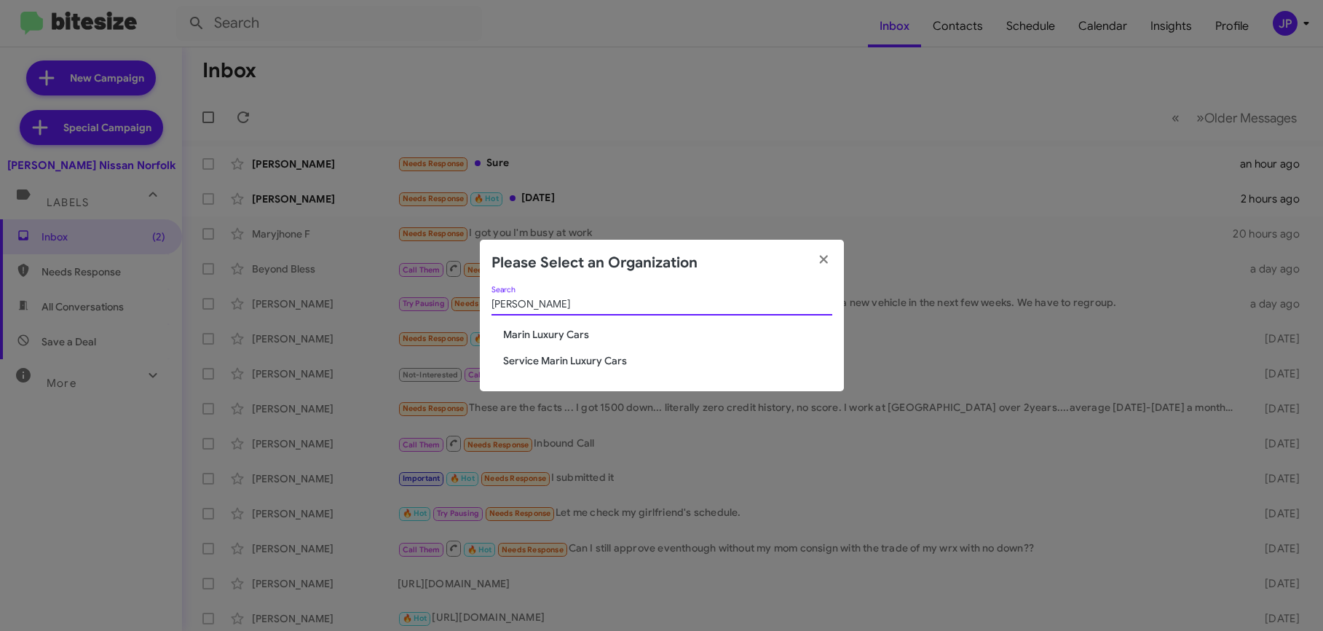
type input "Marin l"
click at [583, 357] on span "Service Marin Luxury Cars" at bounding box center [667, 360] width 329 height 15
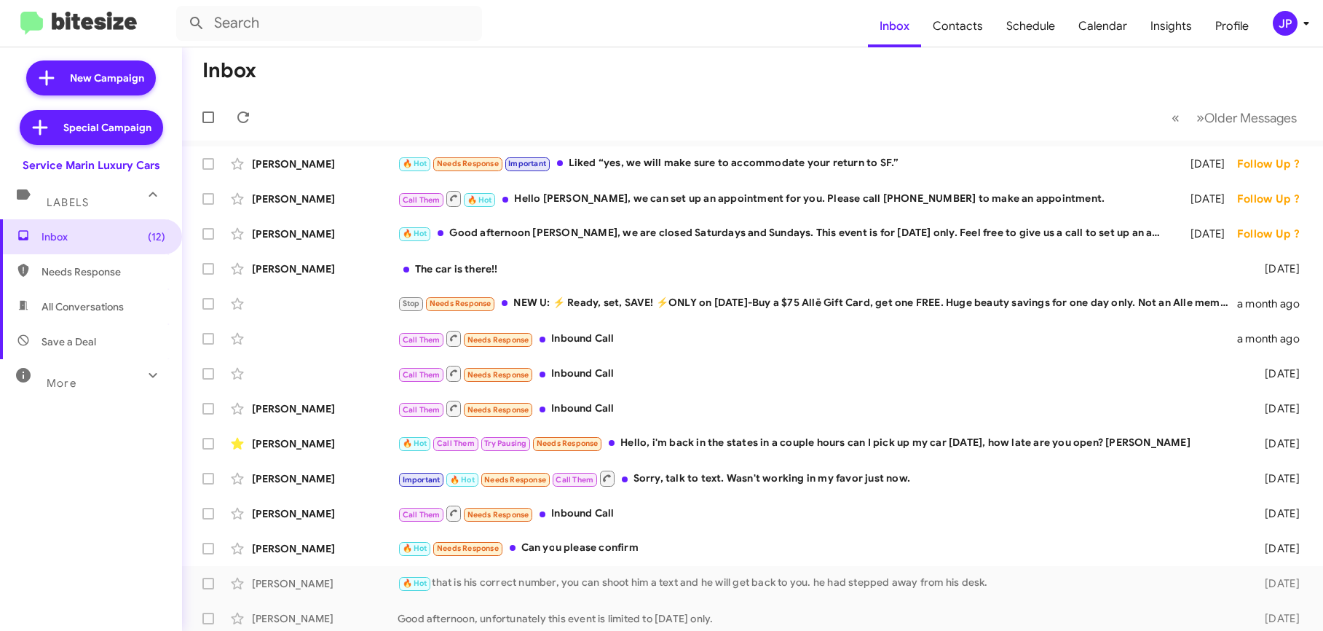
click at [1274, 25] on div "JP" at bounding box center [1285, 23] width 25 height 25
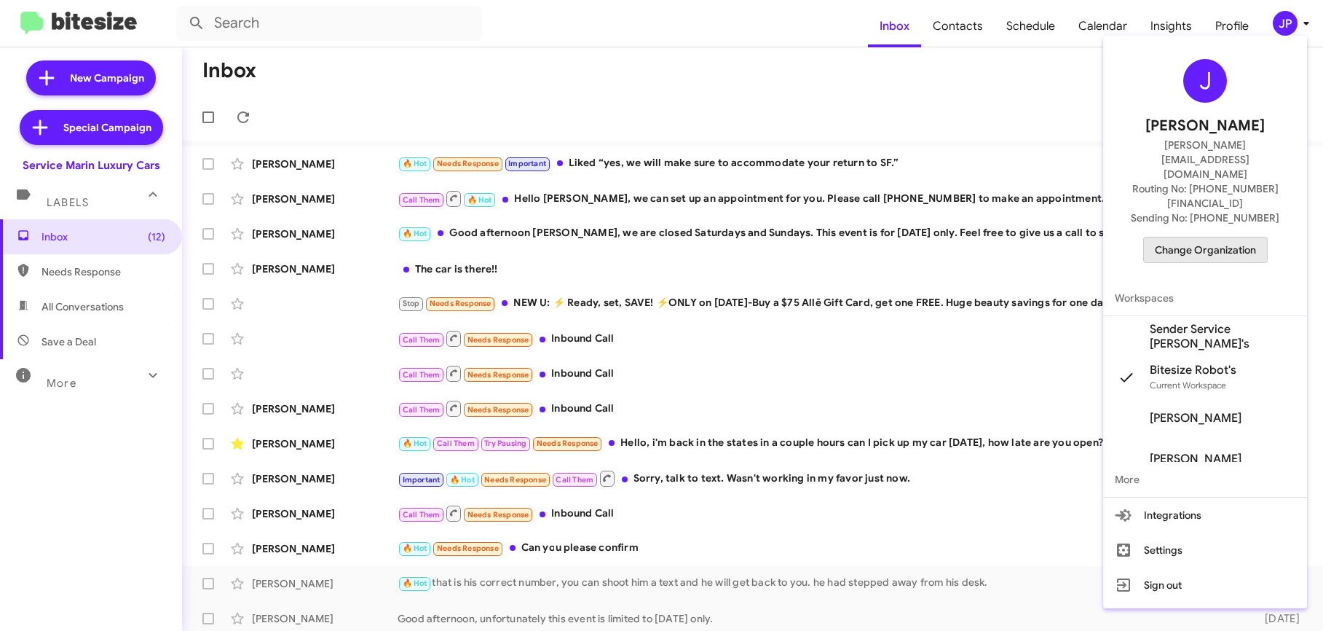
click at [1224, 237] on span "Change Organization" at bounding box center [1205, 249] width 101 height 25
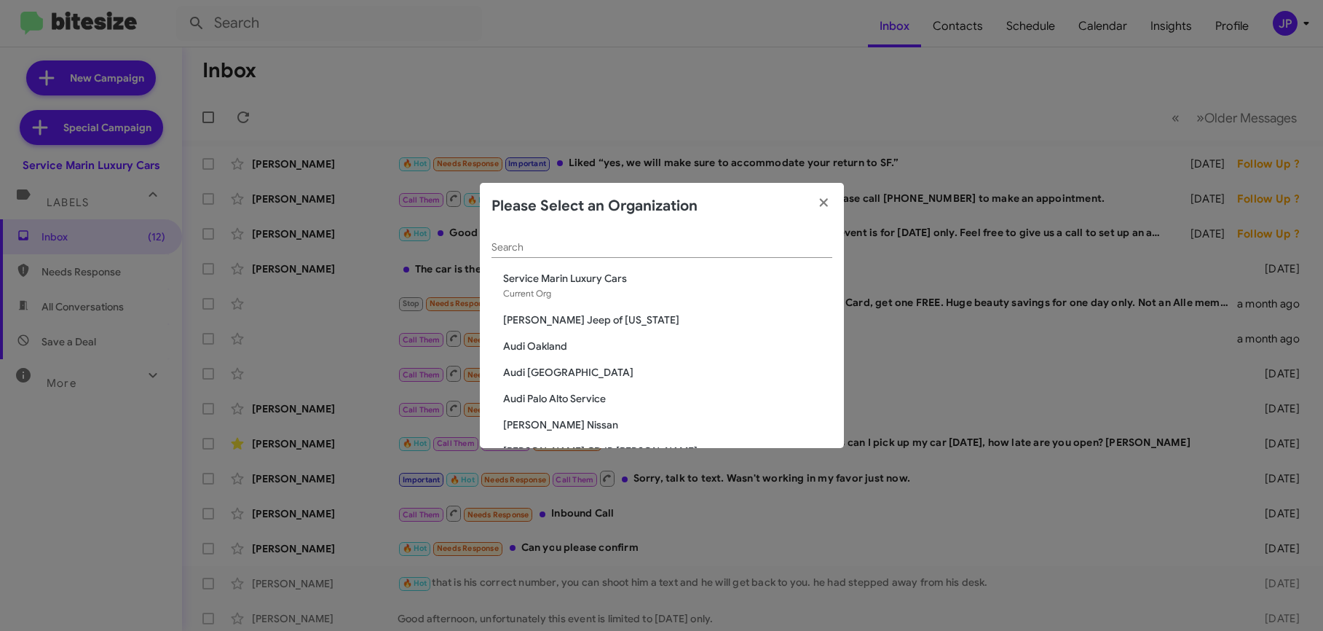
click at [616, 250] on input "Search" at bounding box center [662, 248] width 341 height 12
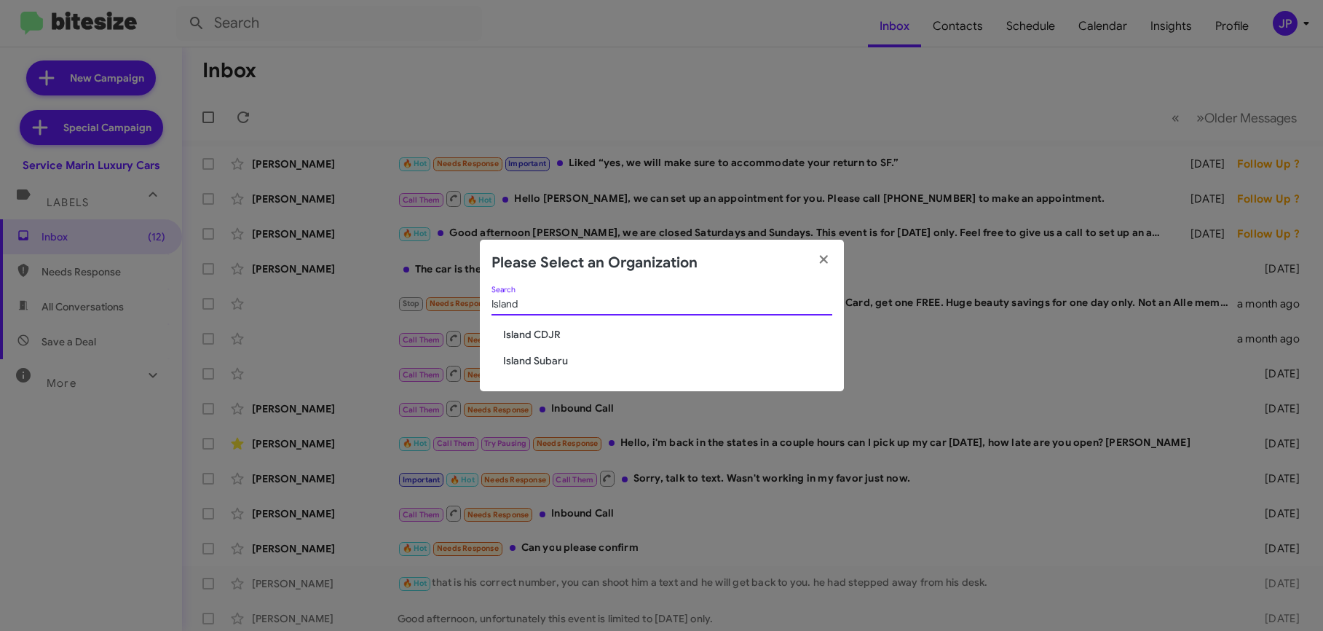
type input "Island"
click at [548, 332] on span "Island CDJR" at bounding box center [667, 334] width 329 height 15
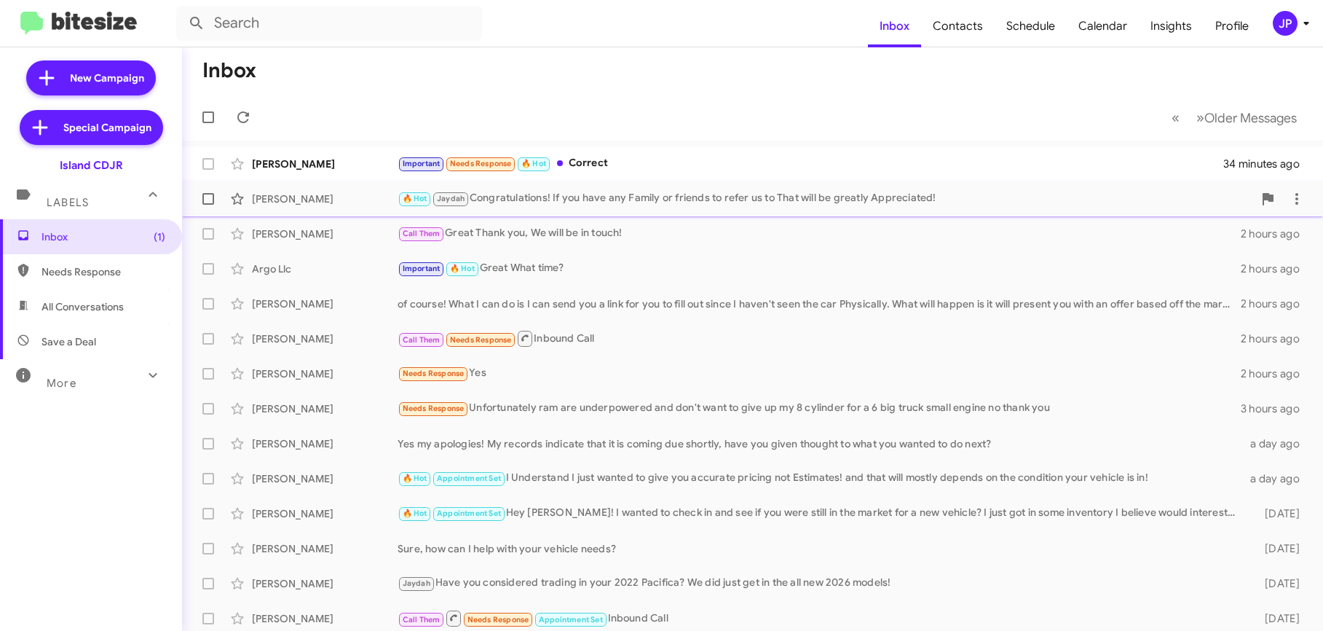
click at [813, 191] on div "🔥 Hot Jaydah Congratulations! If you have any Family or friends to refer us to …" at bounding box center [826, 198] width 856 height 17
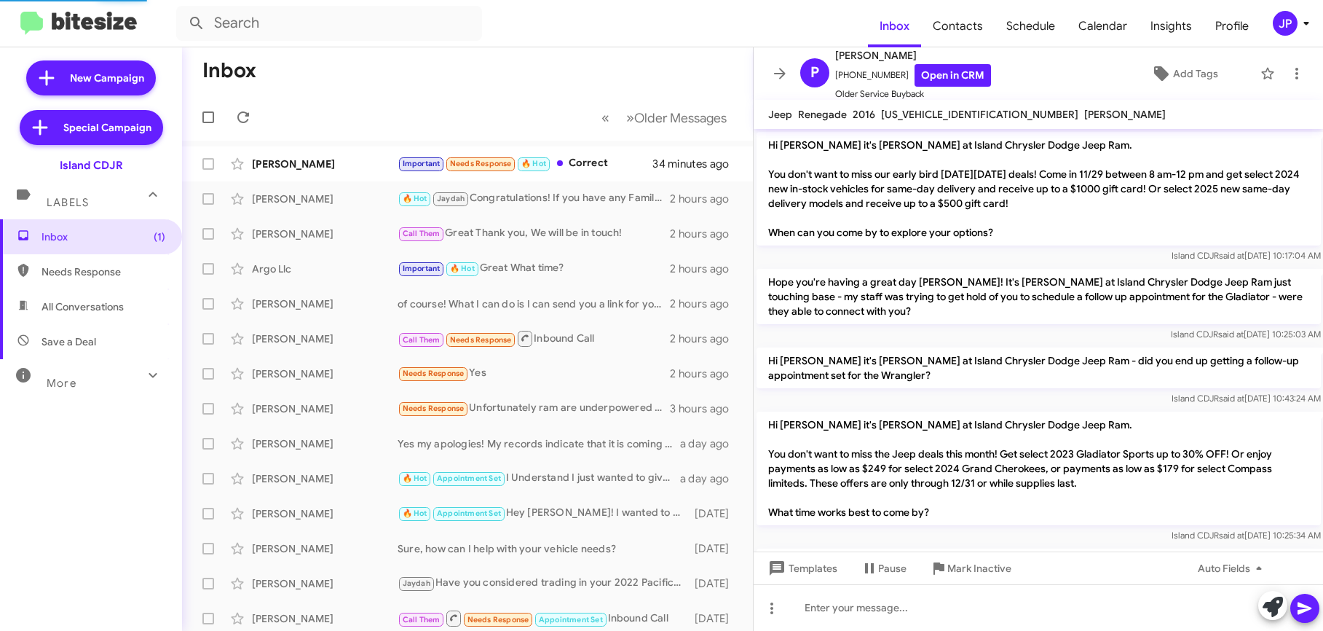
scroll to position [1113, 0]
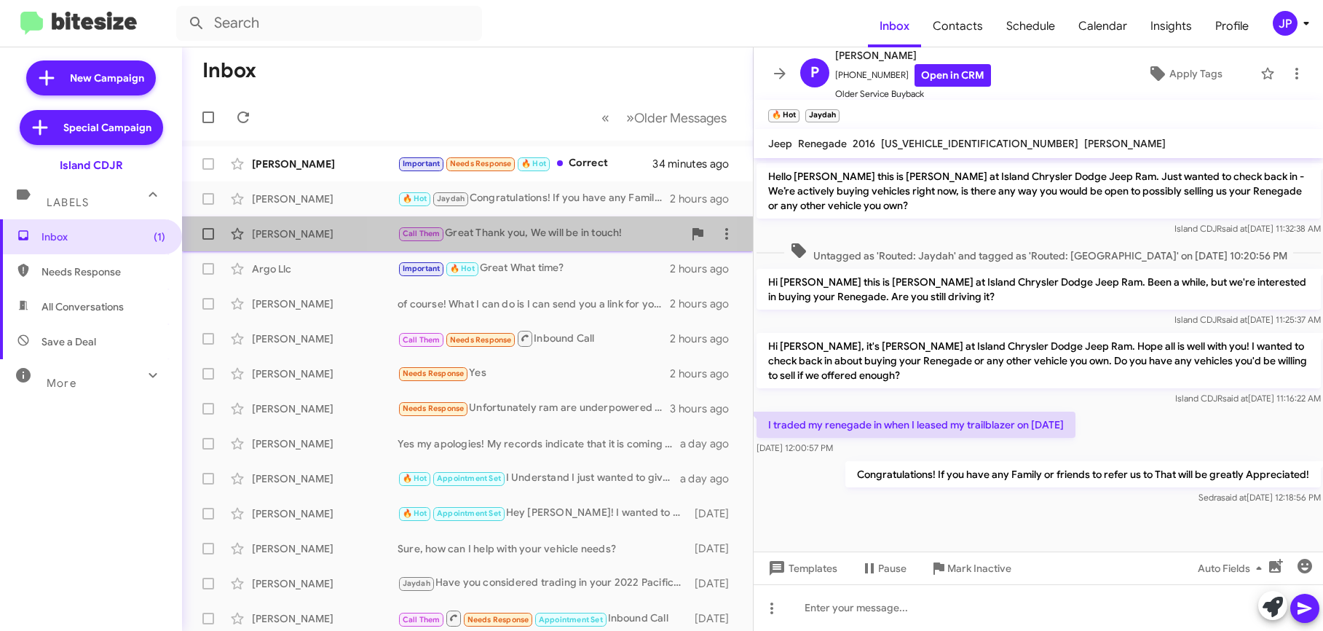
click at [528, 231] on div "Call Them Great Thank you, We will be in touch!" at bounding box center [540, 233] width 285 height 17
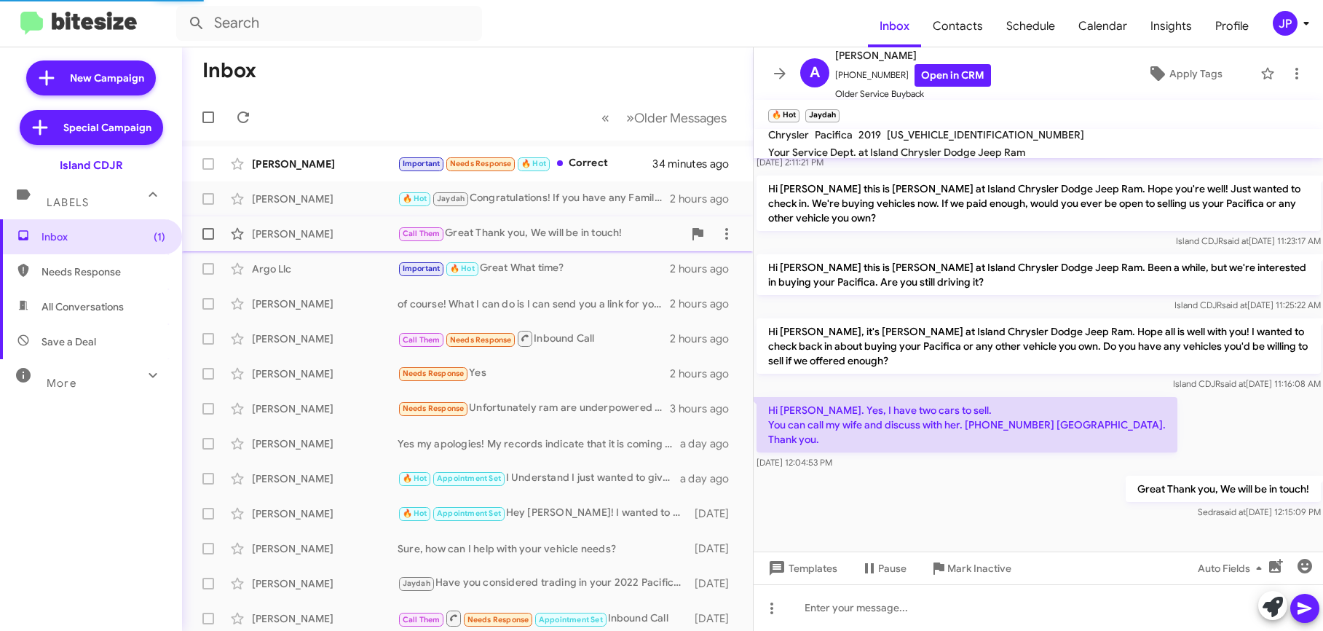
scroll to position [236, 0]
click at [1270, 23] on button "JP" at bounding box center [1284, 23] width 47 height 25
click at [1270, 23] on body "Inbox Contacts Schedule Calendar Insights Profile JP New Campaign Special Campa…" at bounding box center [661, 315] width 1323 height 631
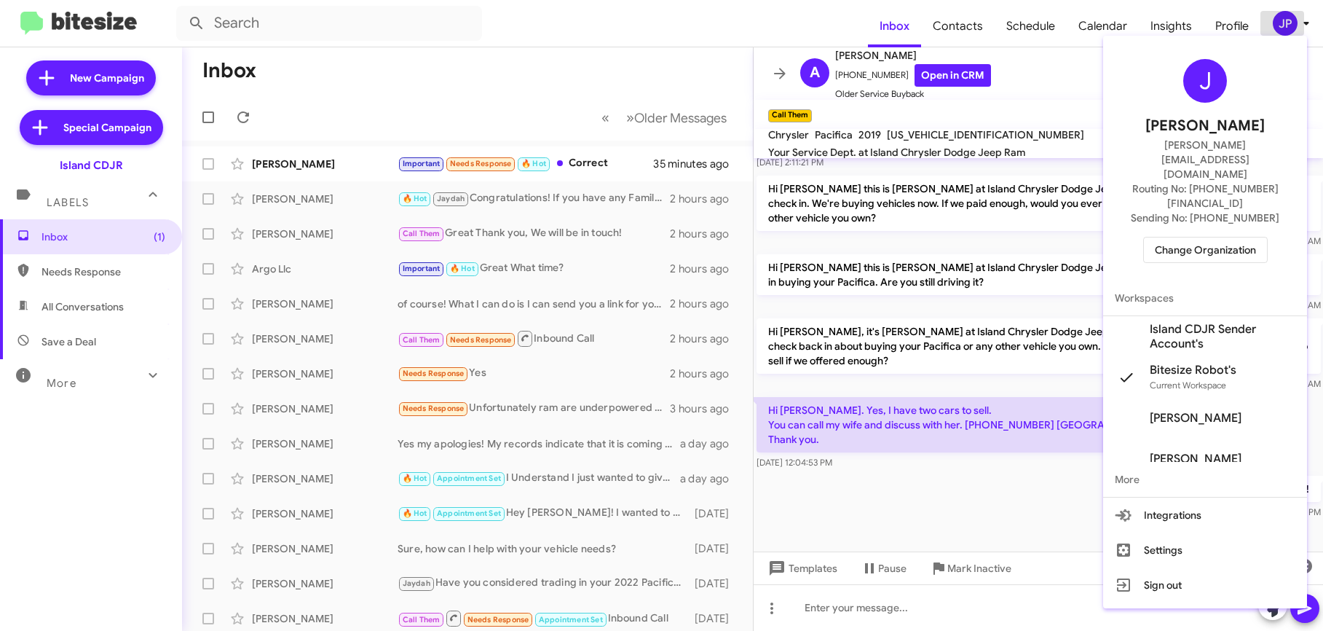
click at [1233, 237] on span "Change Organization" at bounding box center [1205, 249] width 101 height 25
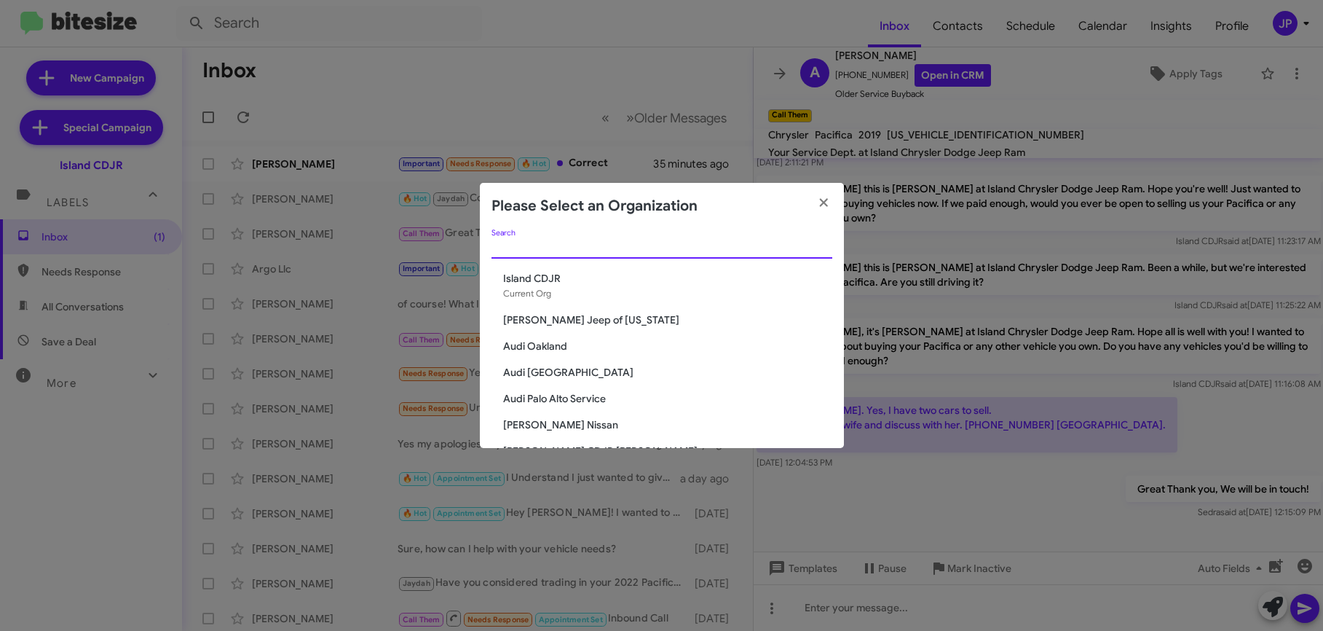
click at [743, 244] on input "Search" at bounding box center [662, 248] width 341 height 12
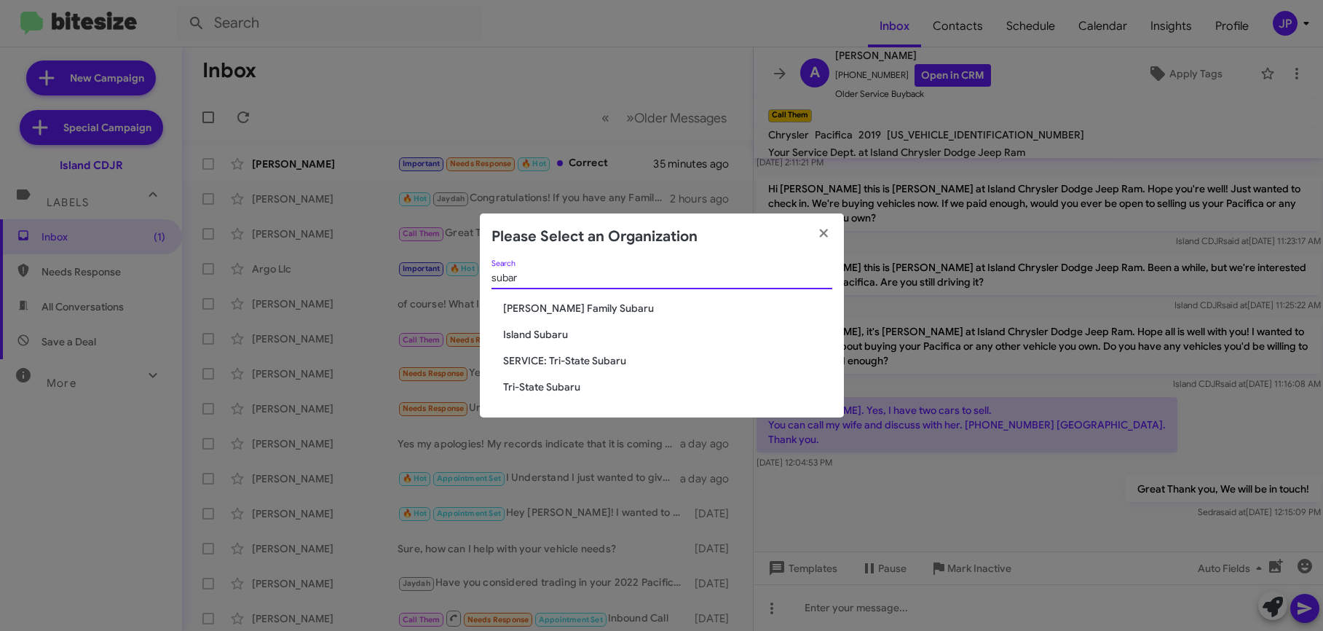
type input "subar"
click at [536, 336] on span "Island Subaru" at bounding box center [667, 334] width 329 height 15
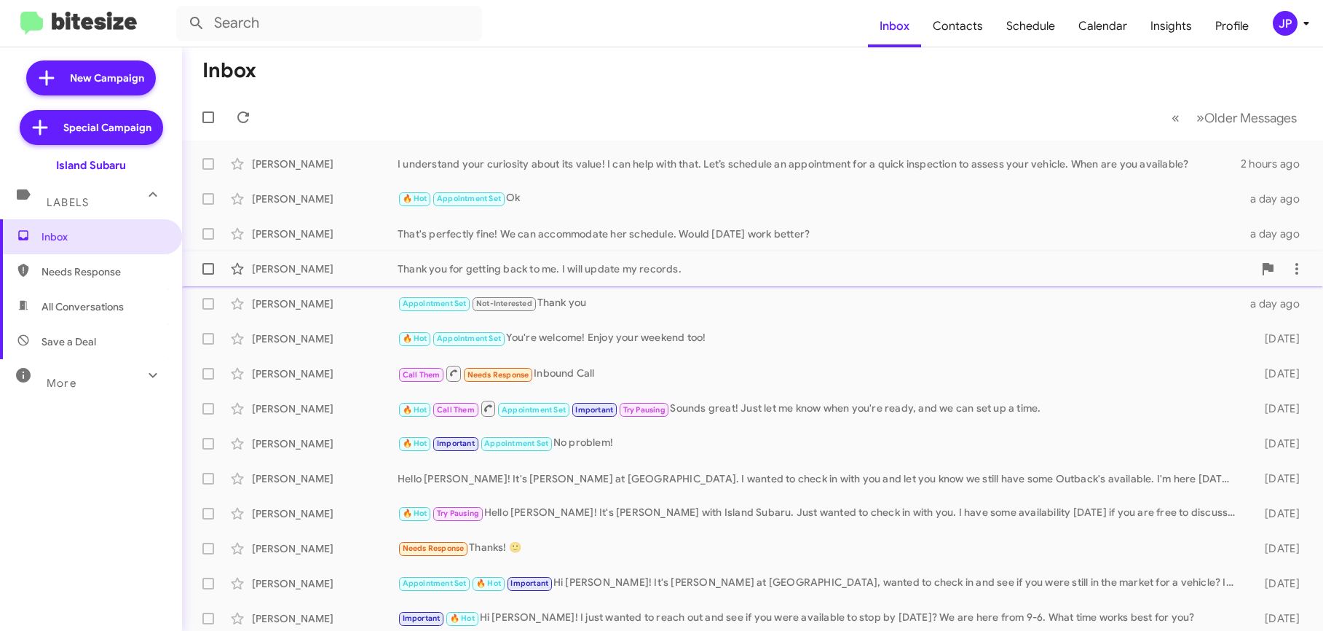
click at [525, 254] on div "[PERSON_NAME] Thank you for getting back to me. I will update my records. a day…" at bounding box center [753, 268] width 1118 height 29
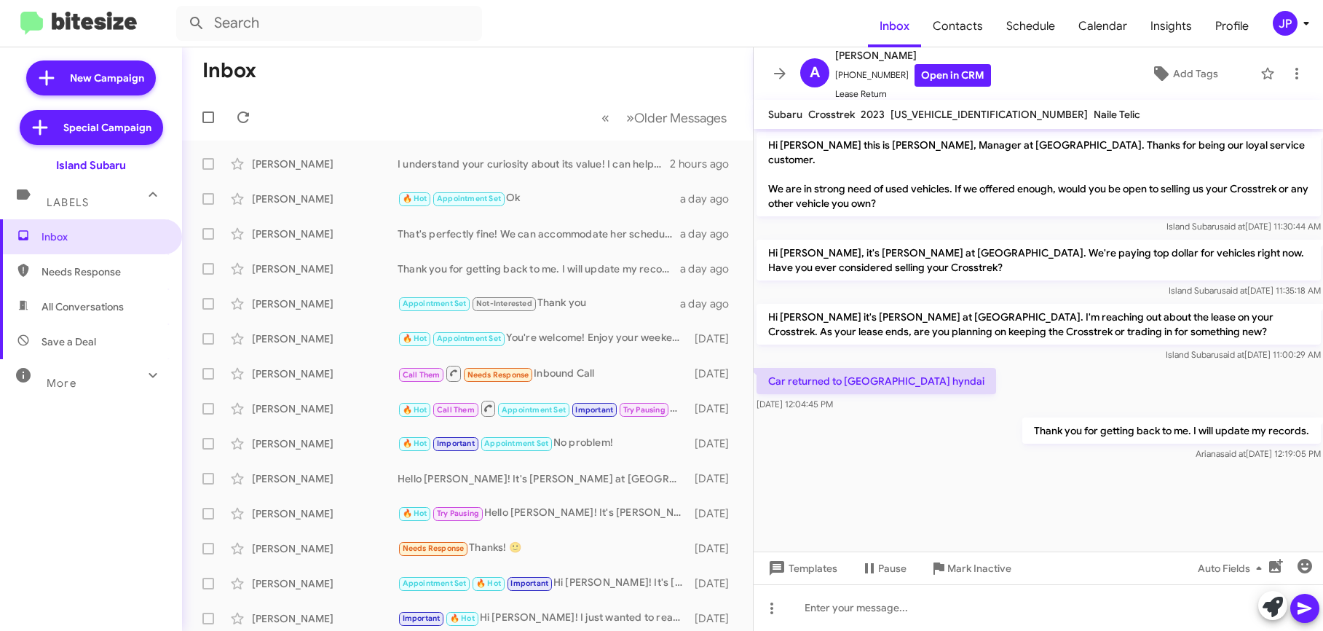
click at [1282, 28] on div "JP" at bounding box center [1285, 23] width 25 height 25
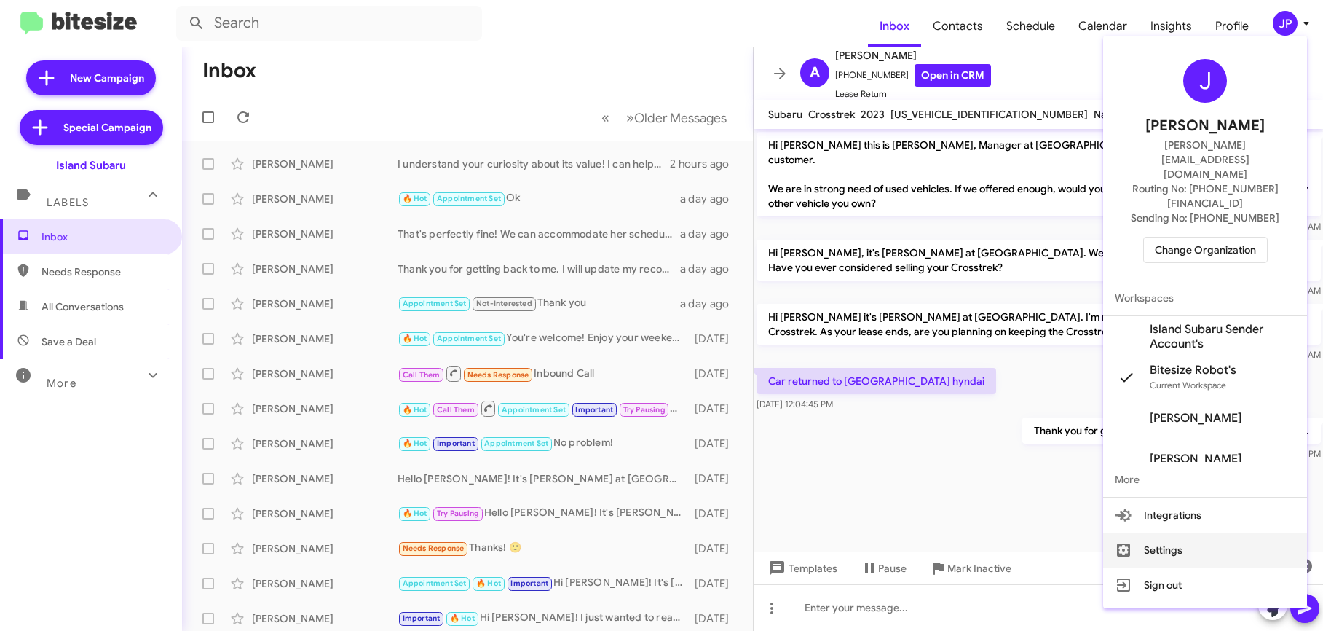
click at [1234, 532] on button "Settings" at bounding box center [1205, 549] width 204 height 35
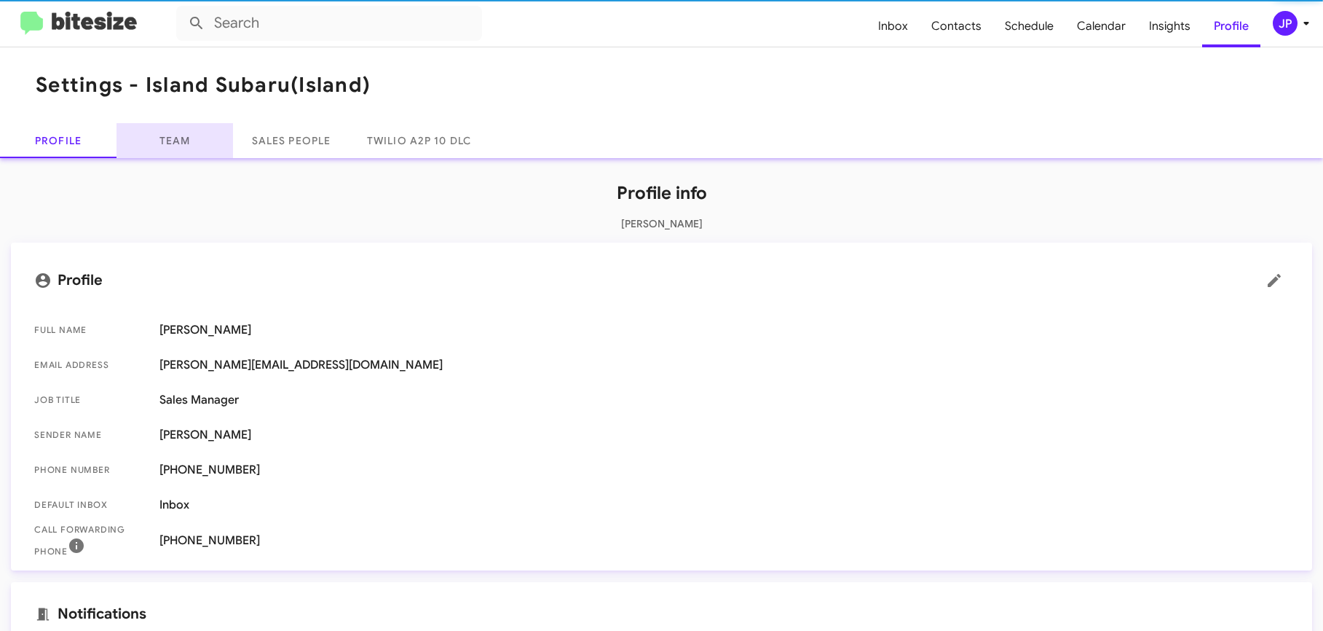
click at [162, 141] on link "Team" at bounding box center [175, 140] width 117 height 35
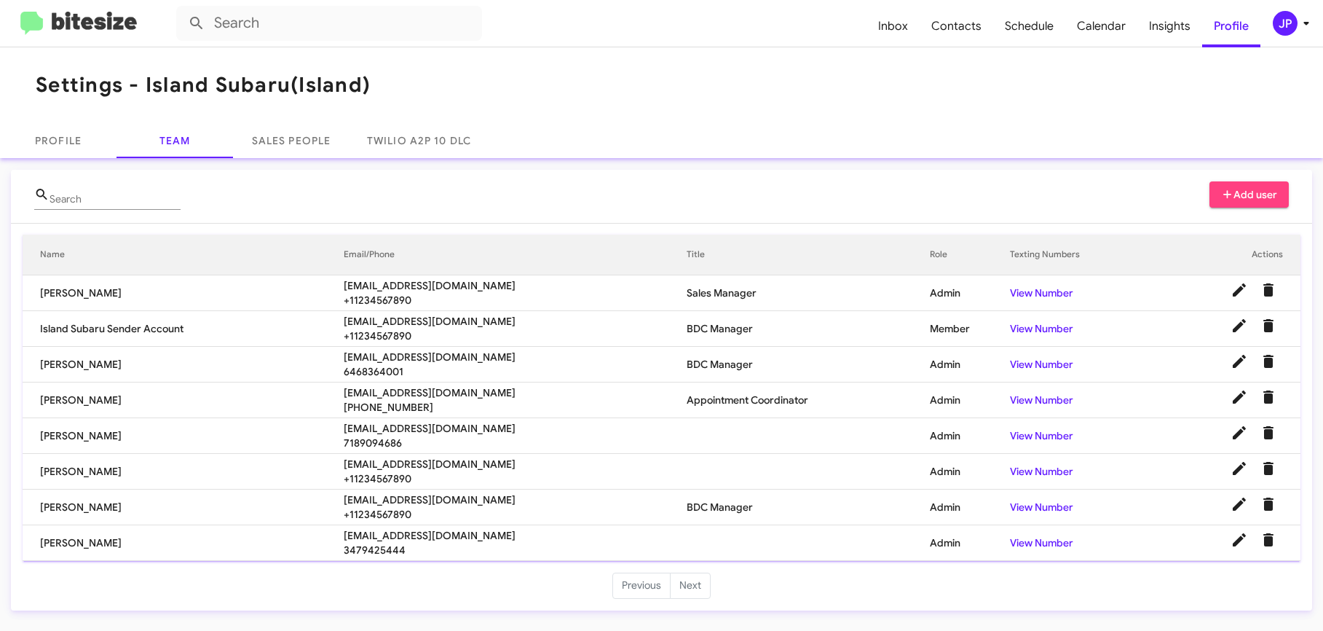
click at [108, 31] on img at bounding box center [78, 24] width 117 height 24
